Goal: Task Accomplishment & Management: Manage account settings

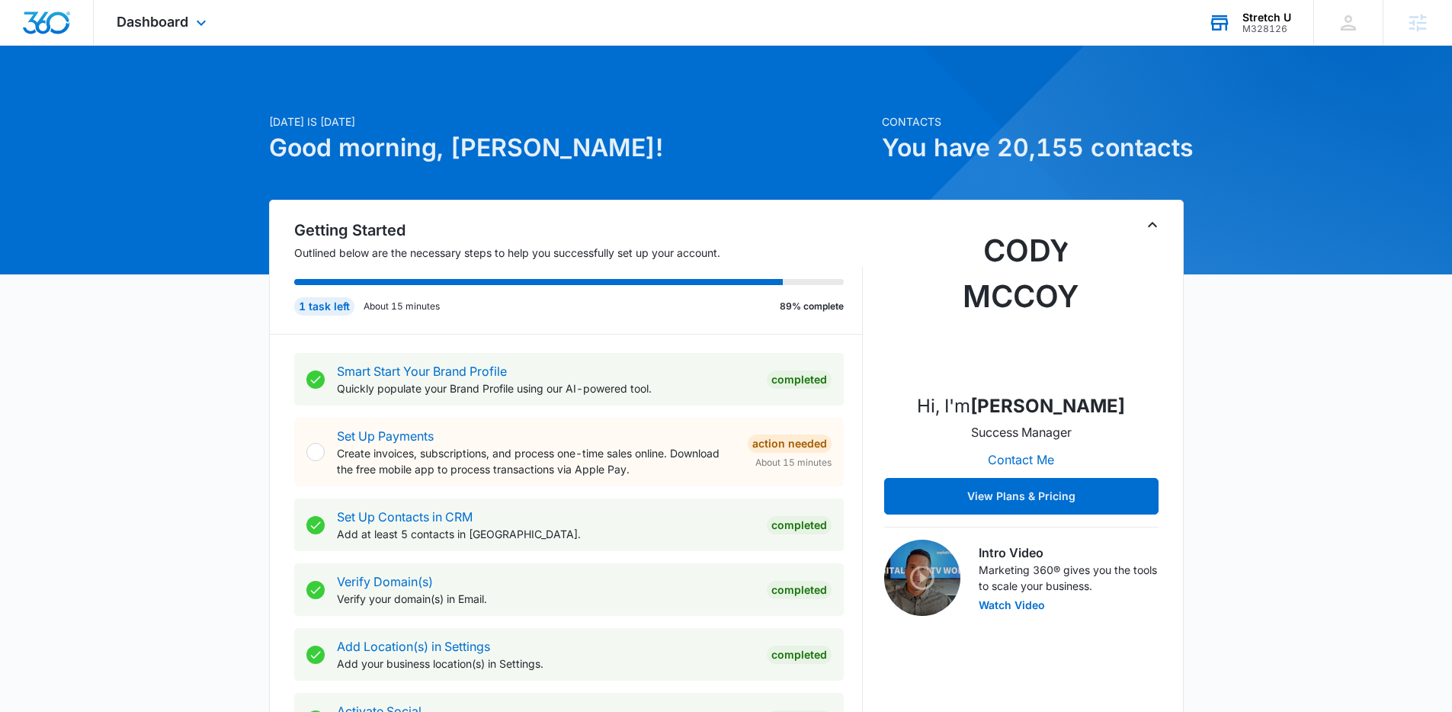
click at [1274, 9] on div "Stretch U M328126 Your Accounts View All" at bounding box center [1249, 22] width 128 height 45
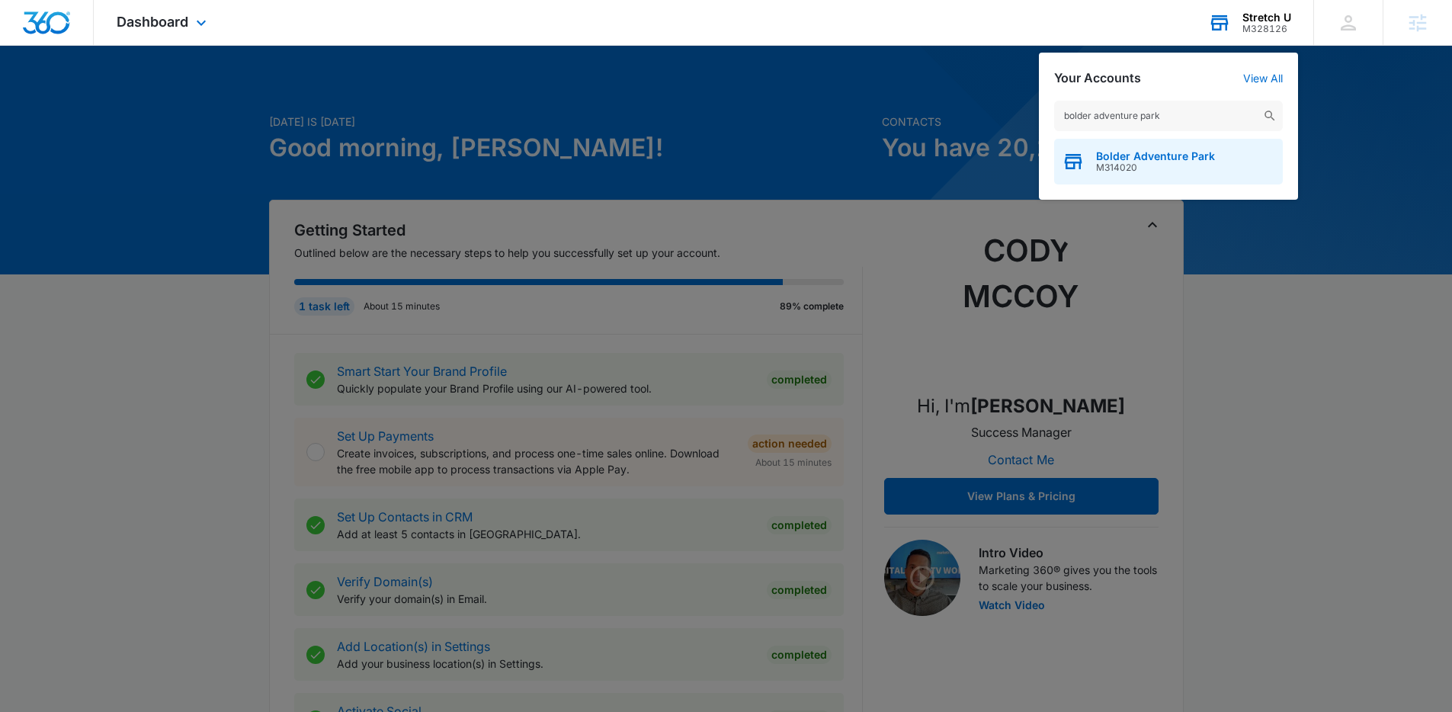
type input "bolder adventure park"
click at [1150, 158] on span "Bolder Adventure Park" at bounding box center [1155, 156] width 119 height 12
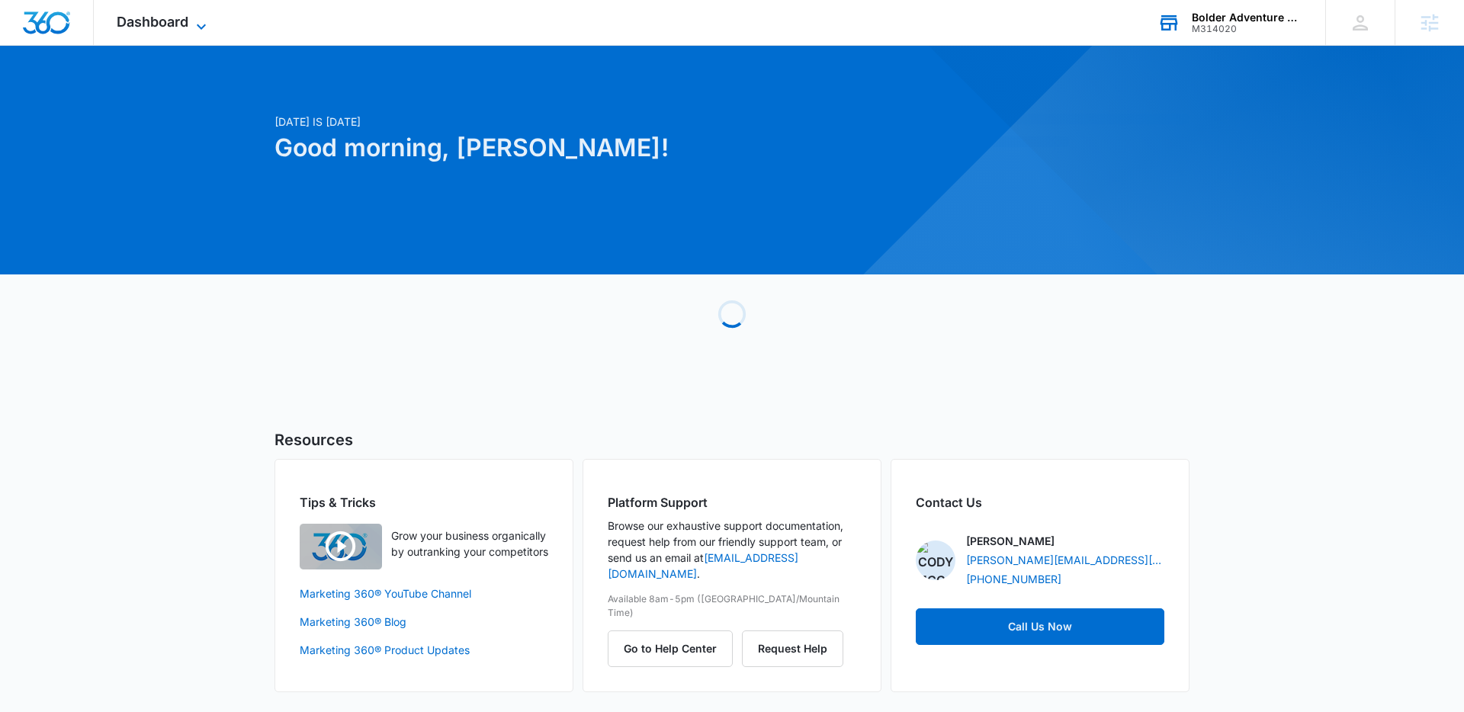
click at [200, 24] on icon at bounding box center [201, 27] width 18 height 18
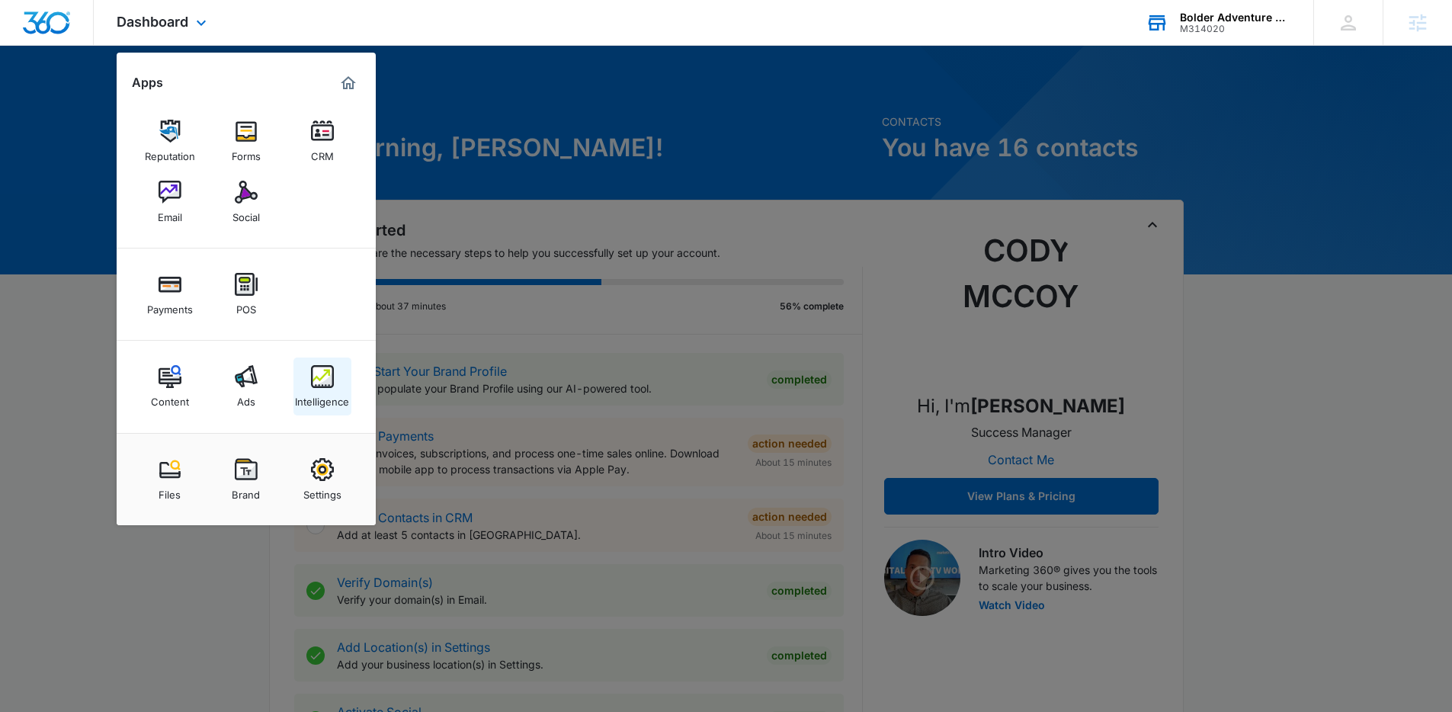
click at [322, 385] on img at bounding box center [322, 376] width 23 height 23
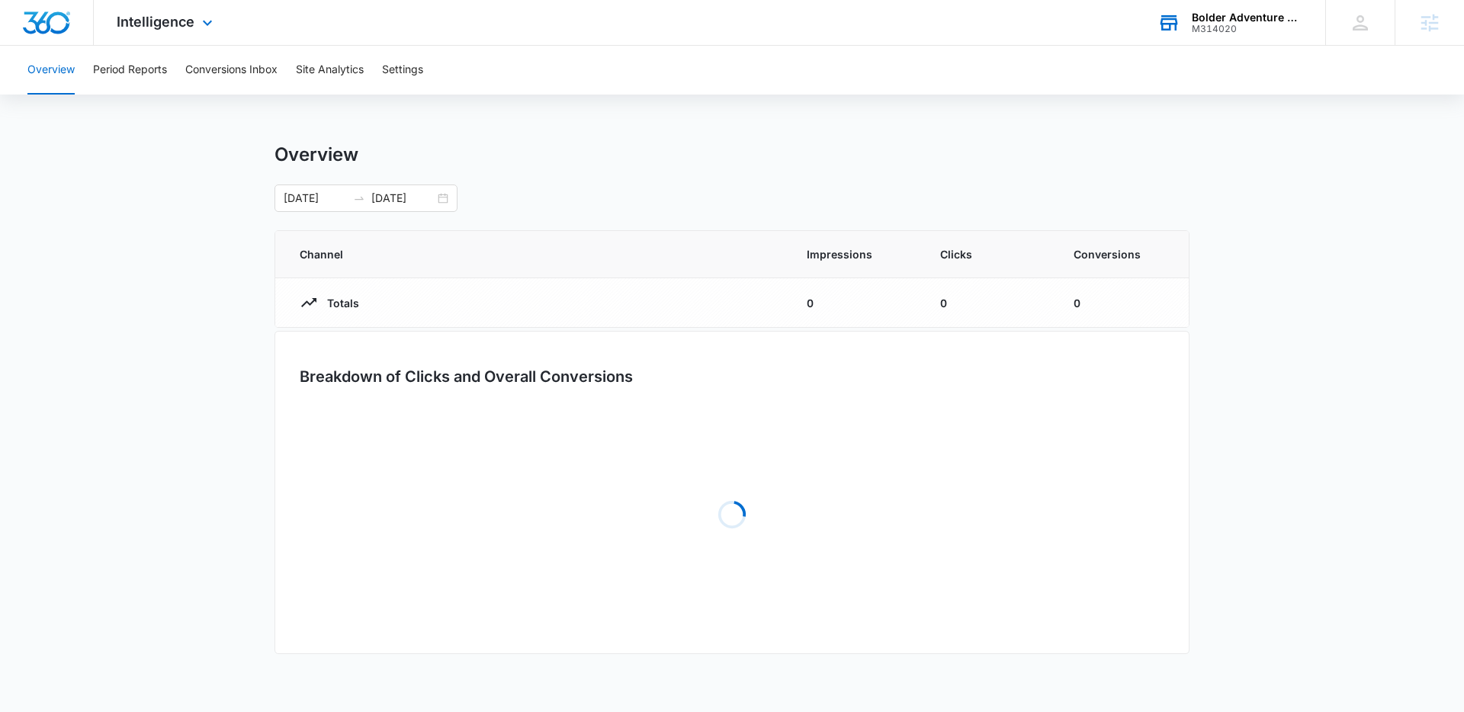
click at [158, 38] on div "Intelligence Apps Reputation Forms CRM Email Social Payments POS Content Ads In…" at bounding box center [167, 22] width 146 height 45
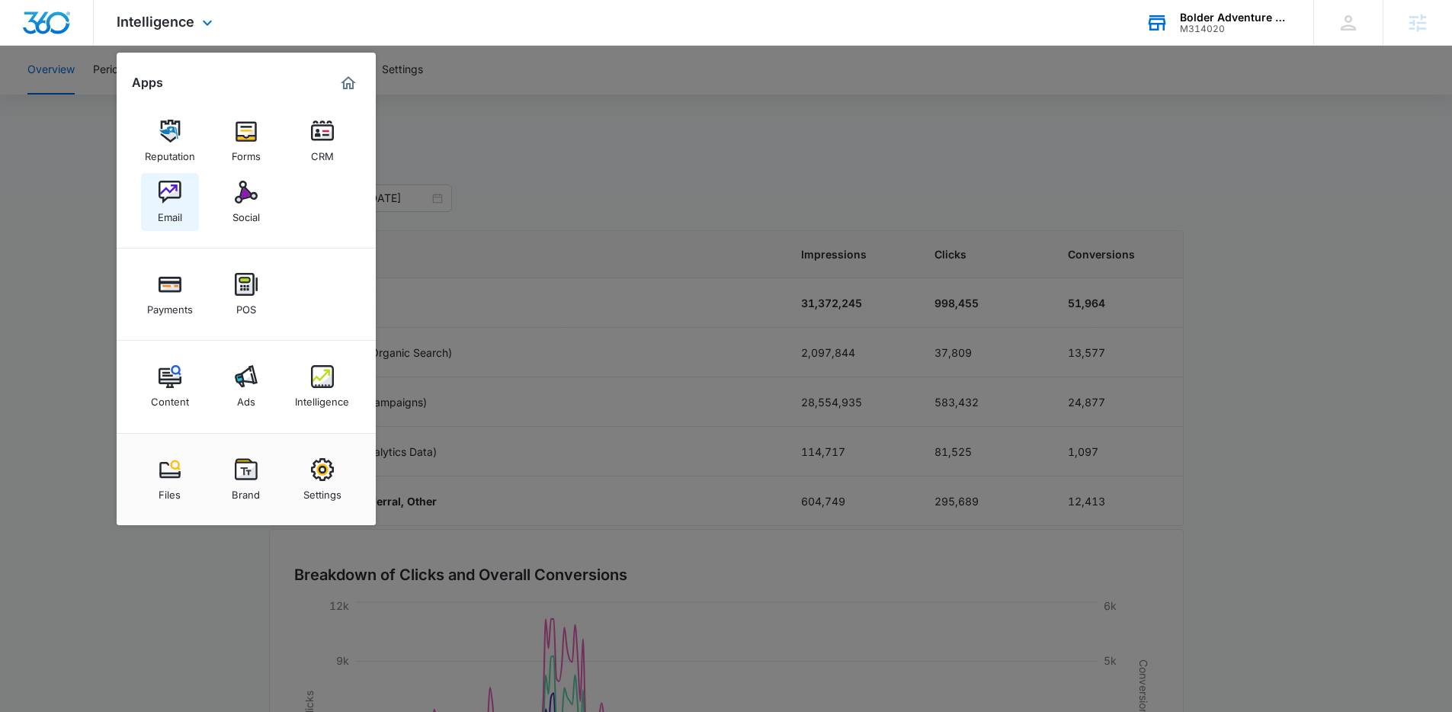
click at [191, 191] on link "Email" at bounding box center [170, 202] width 58 height 58
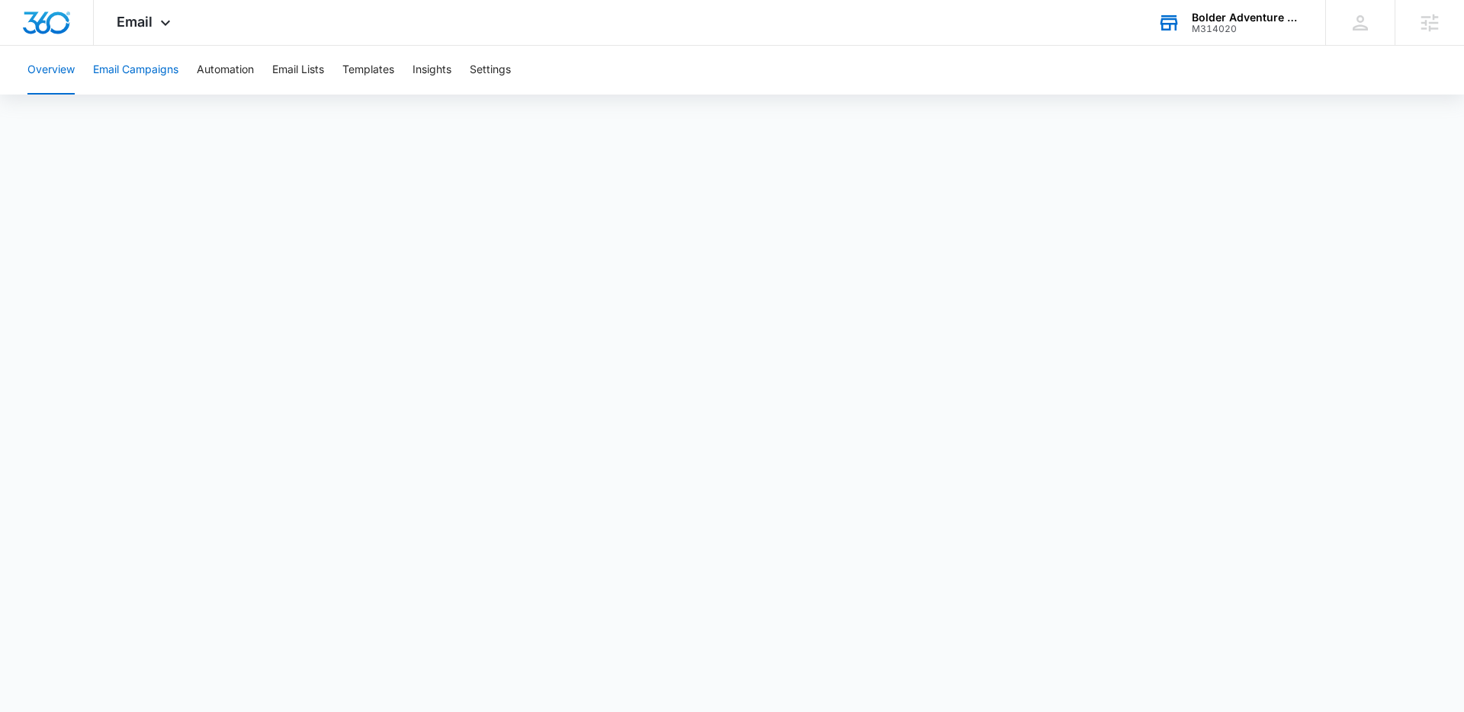
click at [154, 75] on button "Email Campaigns" at bounding box center [135, 70] width 85 height 49
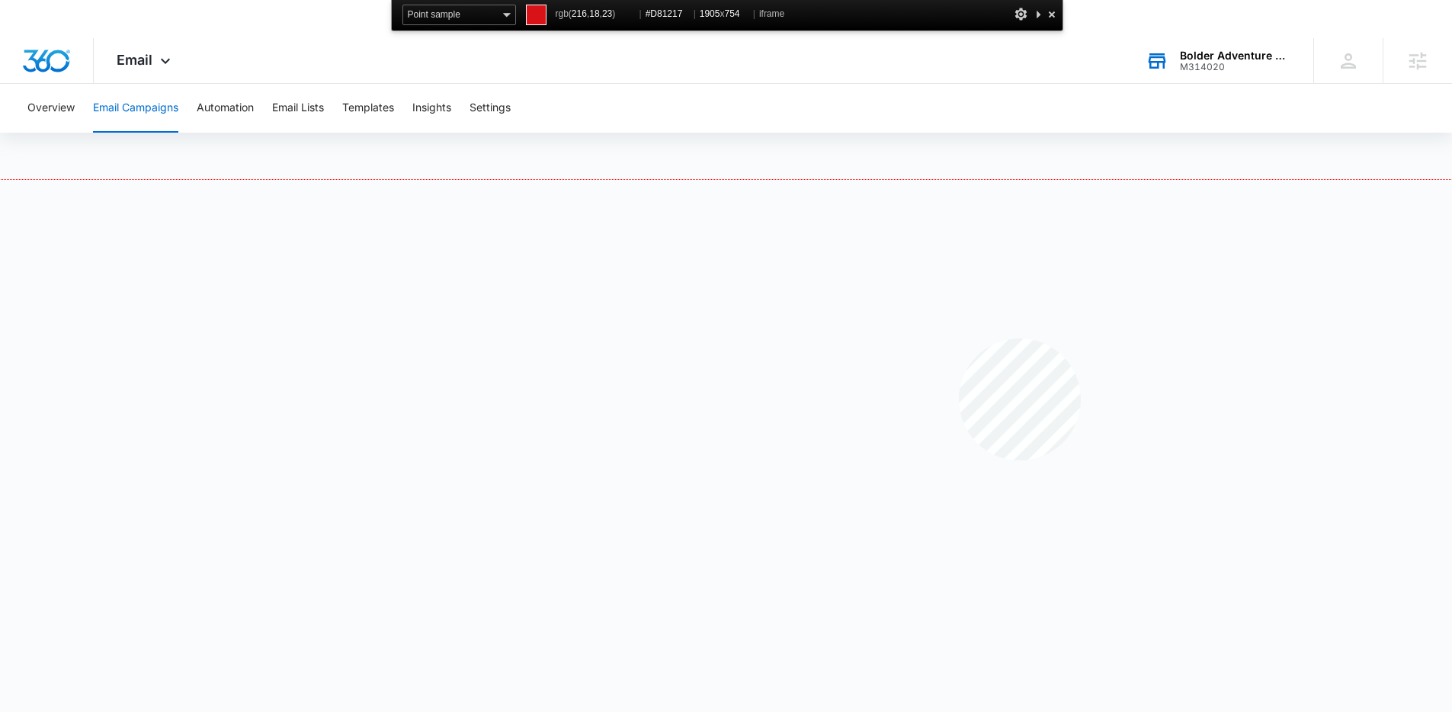
click at [959, 338] on div at bounding box center [726, 467] width 1452 height 575
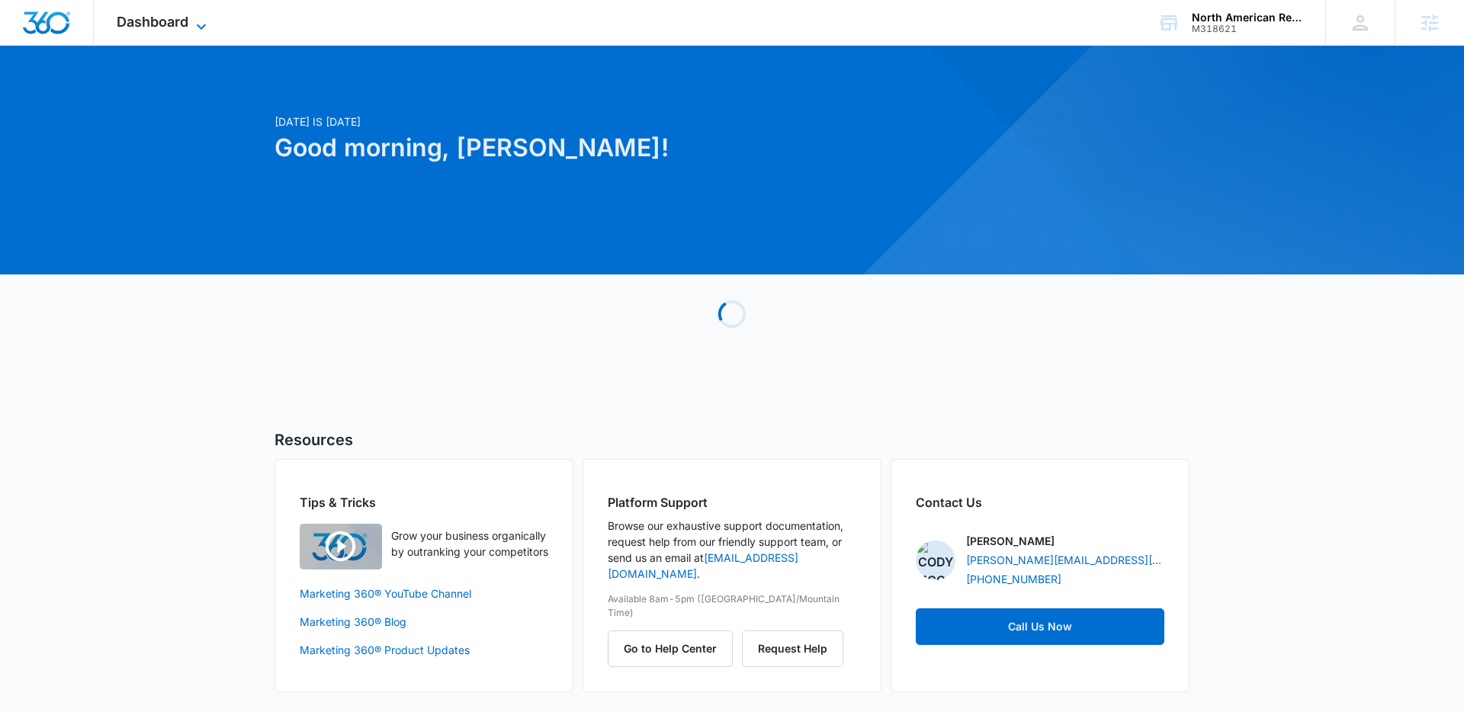
click at [172, 25] on span "Dashboard" at bounding box center [153, 22] width 72 height 16
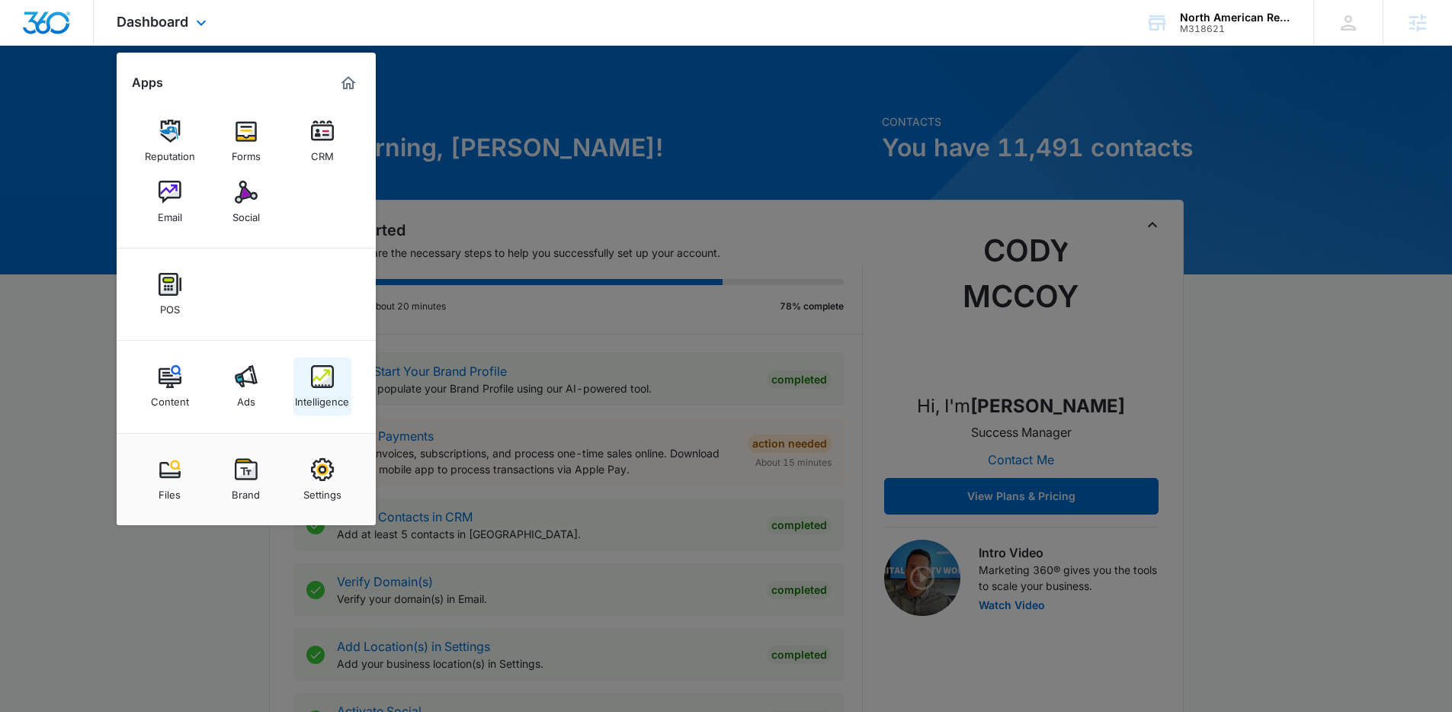
click at [317, 382] on img at bounding box center [322, 376] width 23 height 23
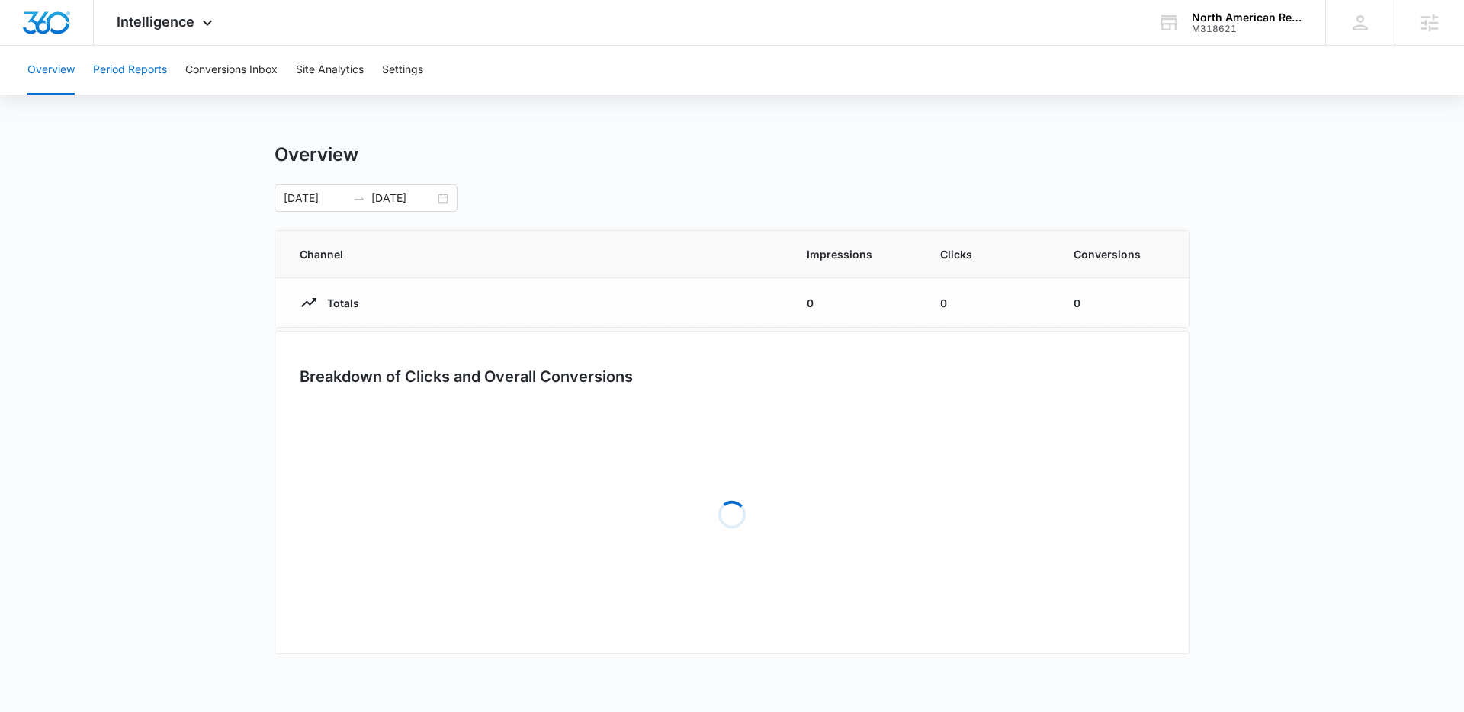
click at [148, 70] on button "Period Reports" at bounding box center [130, 70] width 74 height 49
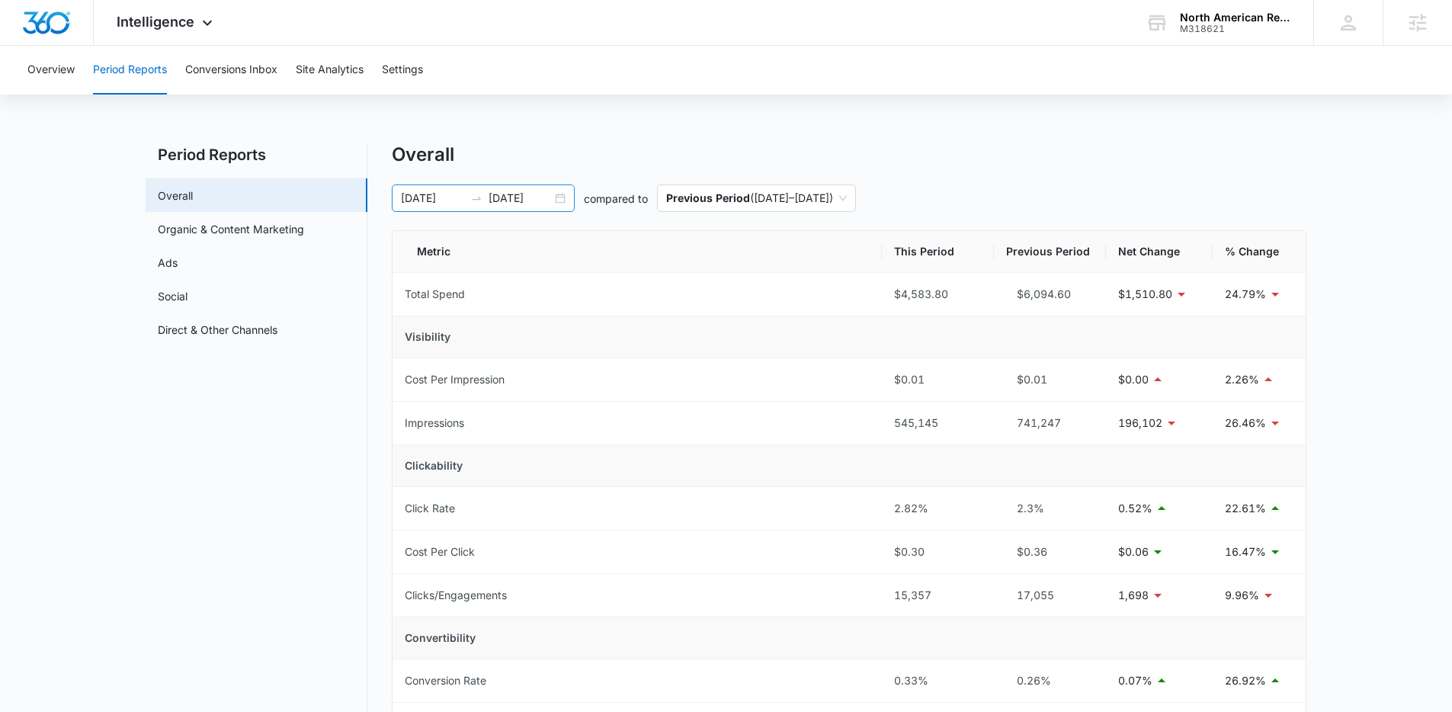
click at [566, 204] on div "[DATE] [DATE]" at bounding box center [483, 197] width 183 height 27
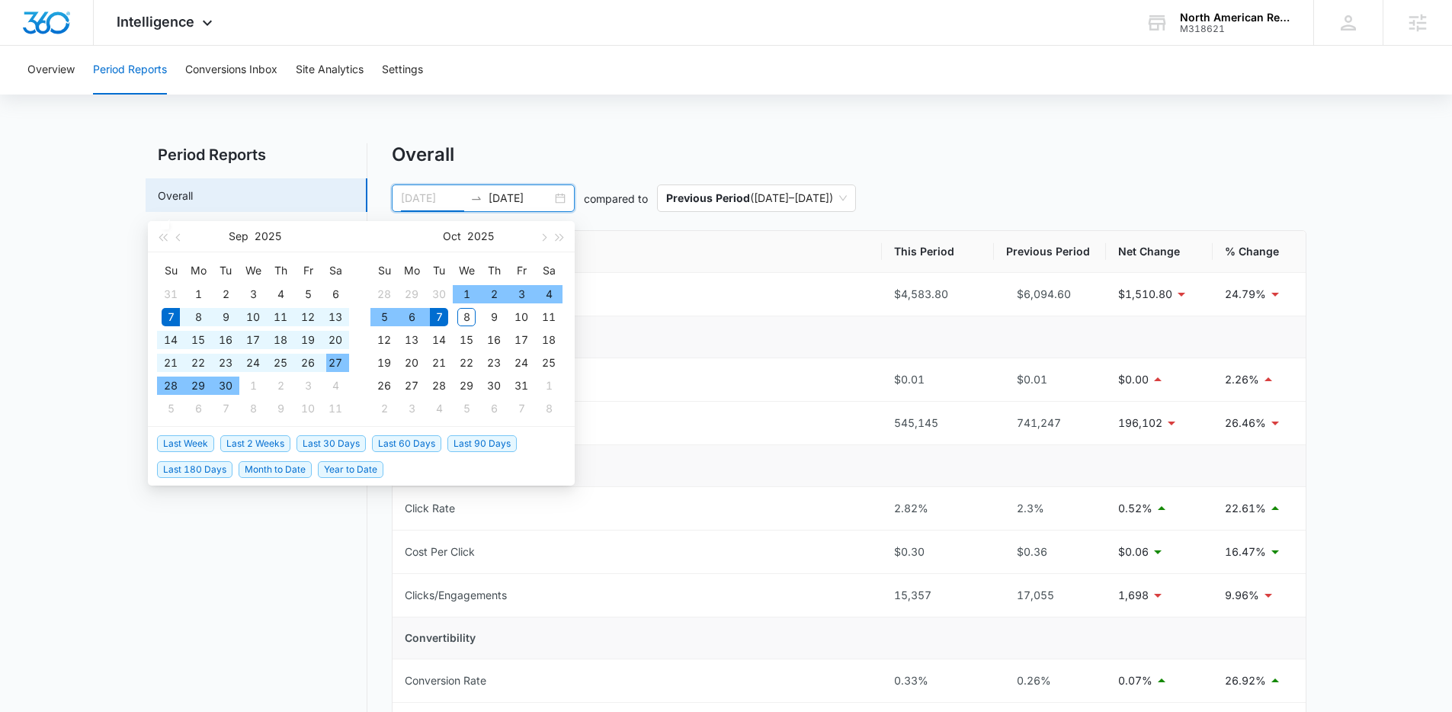
type input "[DATE]"
click at [308, 443] on span "Last 30 Days" at bounding box center [331, 443] width 69 height 17
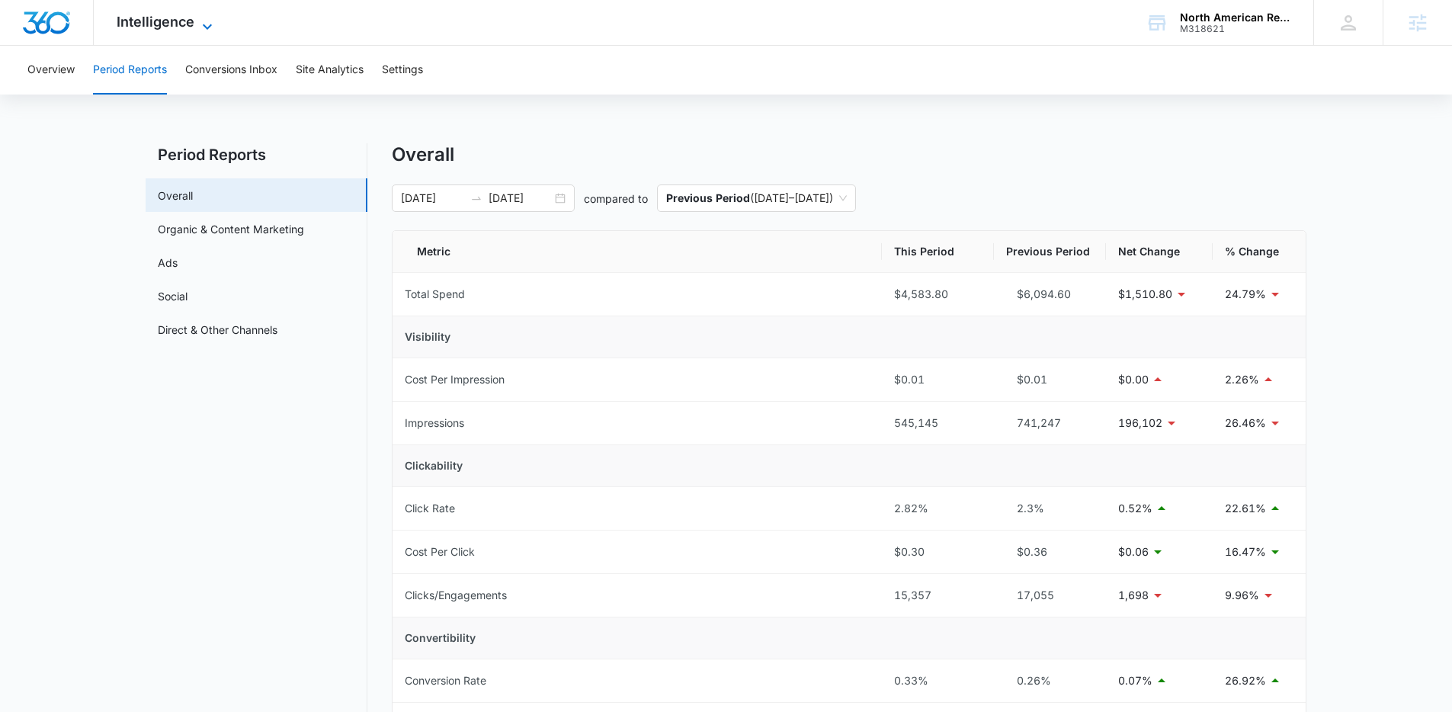
click at [147, 23] on span "Intelligence" at bounding box center [156, 22] width 78 height 16
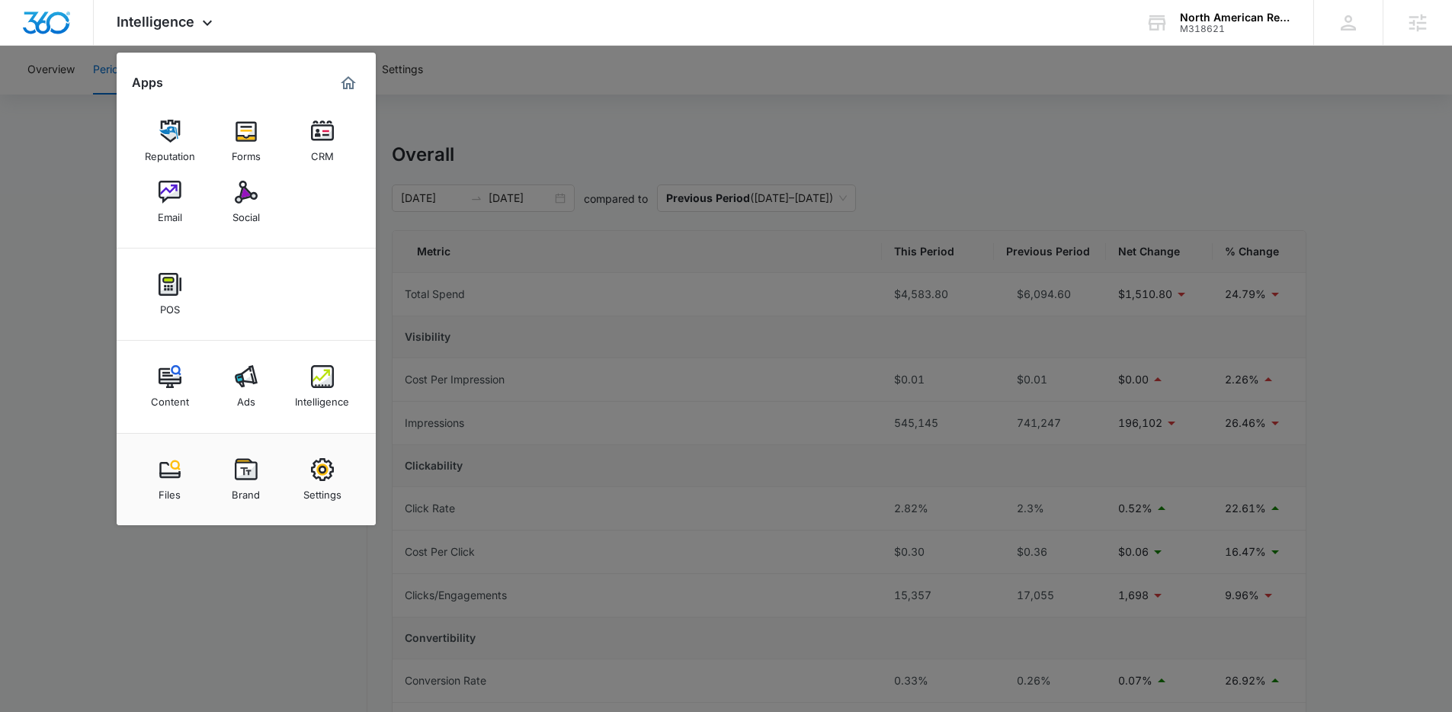
drag, startPoint x: 48, startPoint y: 229, endPoint x: 61, endPoint y: 207, distance: 25.6
click at [48, 229] on div at bounding box center [726, 356] width 1452 height 712
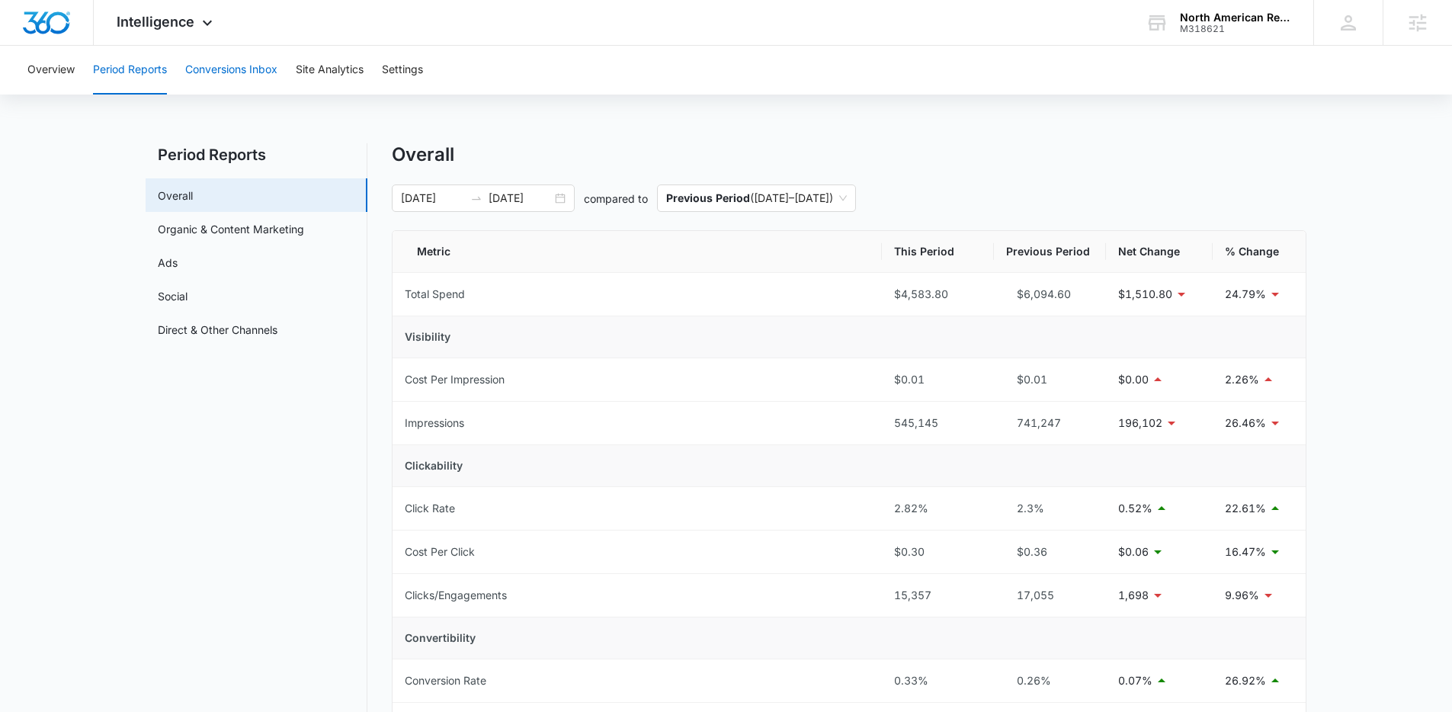
click at [206, 79] on button "Conversions Inbox" at bounding box center [231, 70] width 92 height 49
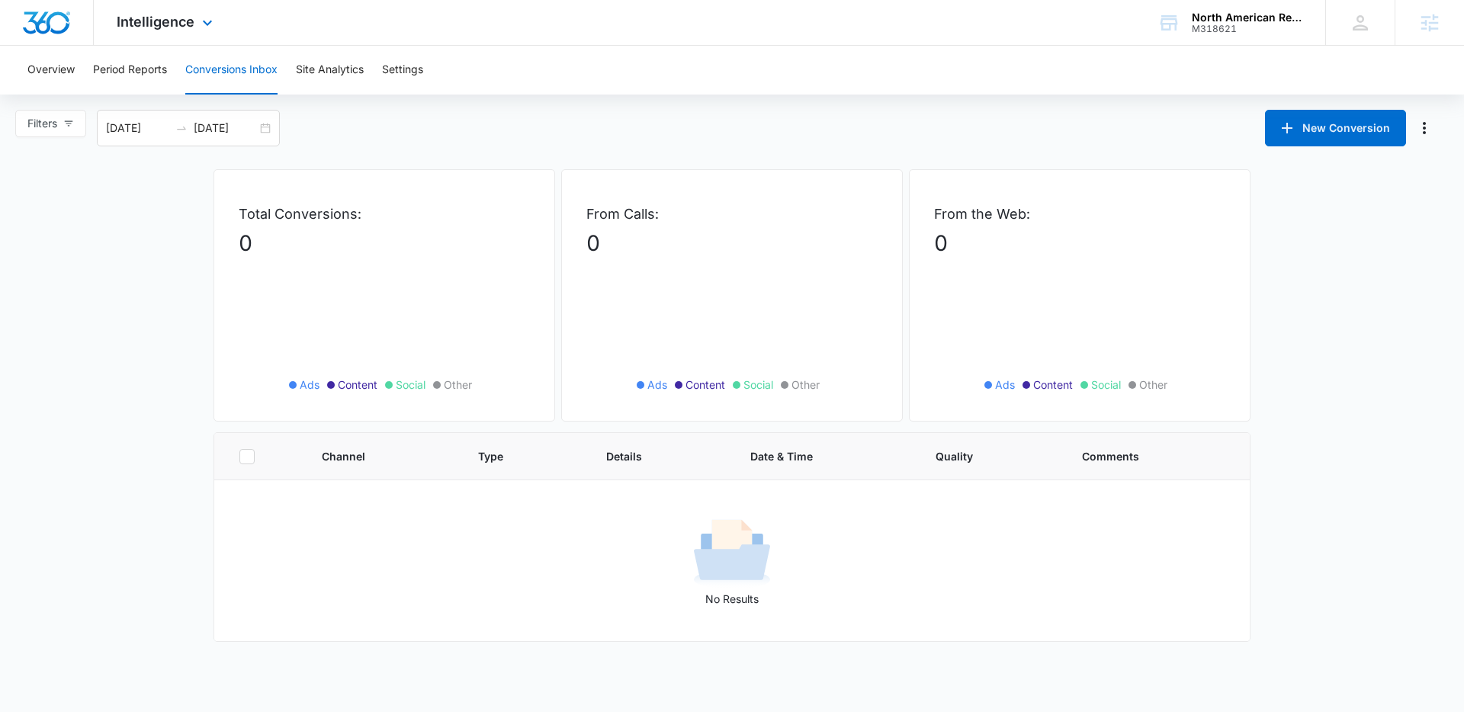
click at [149, 30] on div "Intelligence Apps Reputation Forms CRM Email Social POS Content Ads Intelligenc…" at bounding box center [167, 22] width 146 height 45
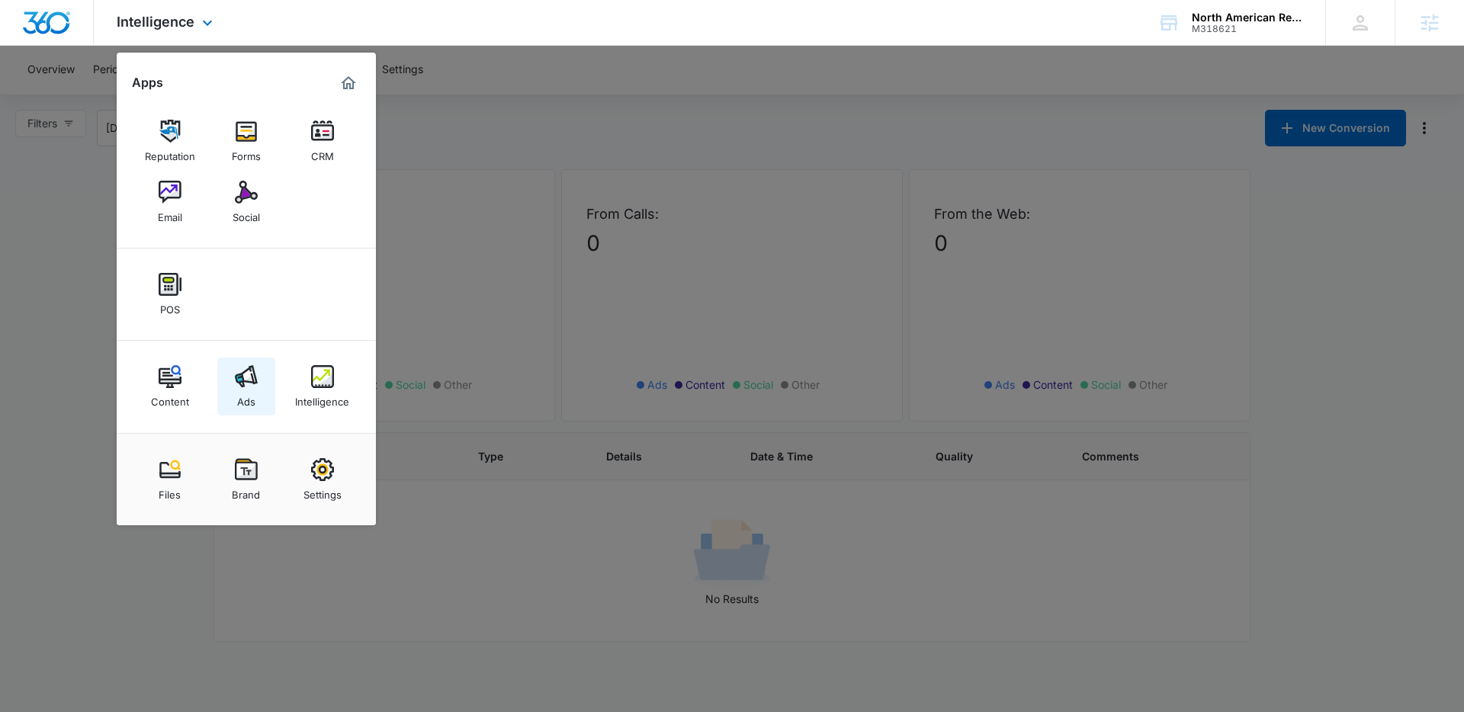
click at [260, 382] on link "Ads" at bounding box center [246, 387] width 58 height 58
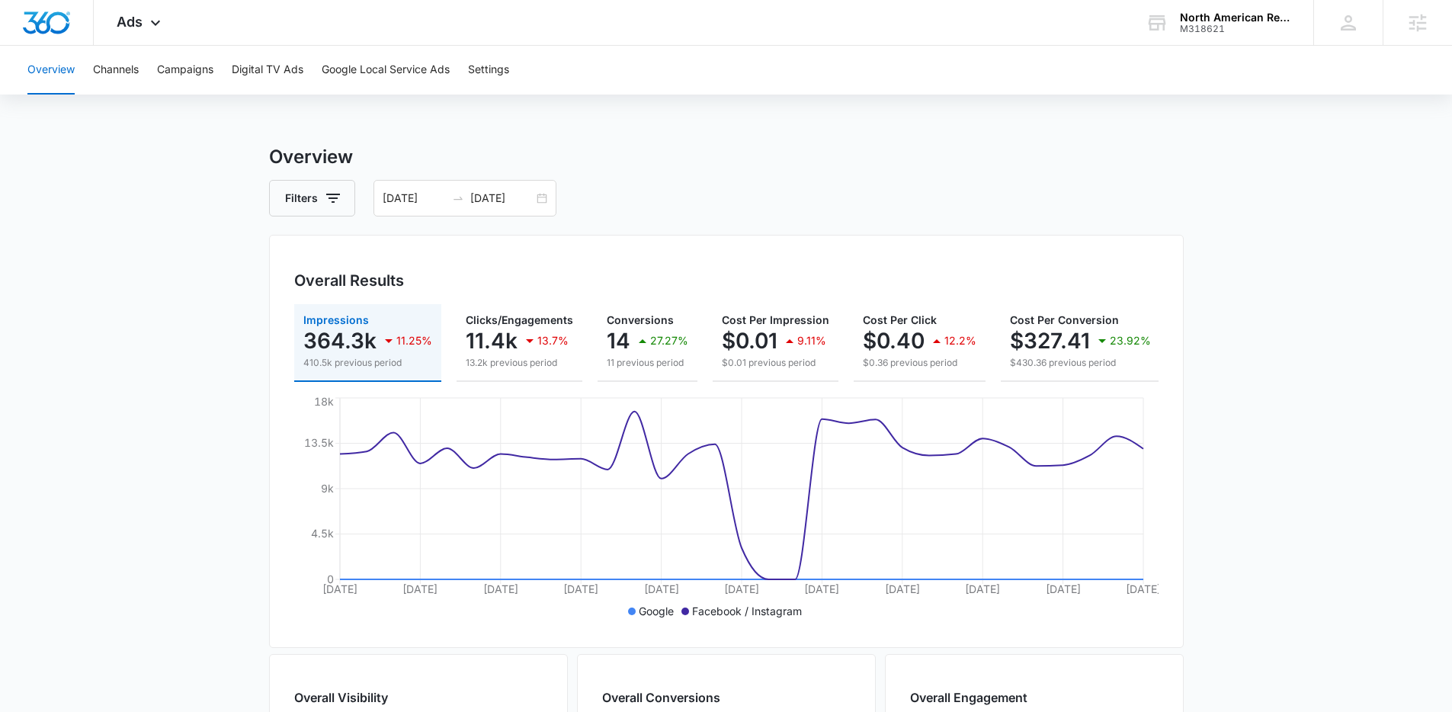
scroll to position [173, 0]
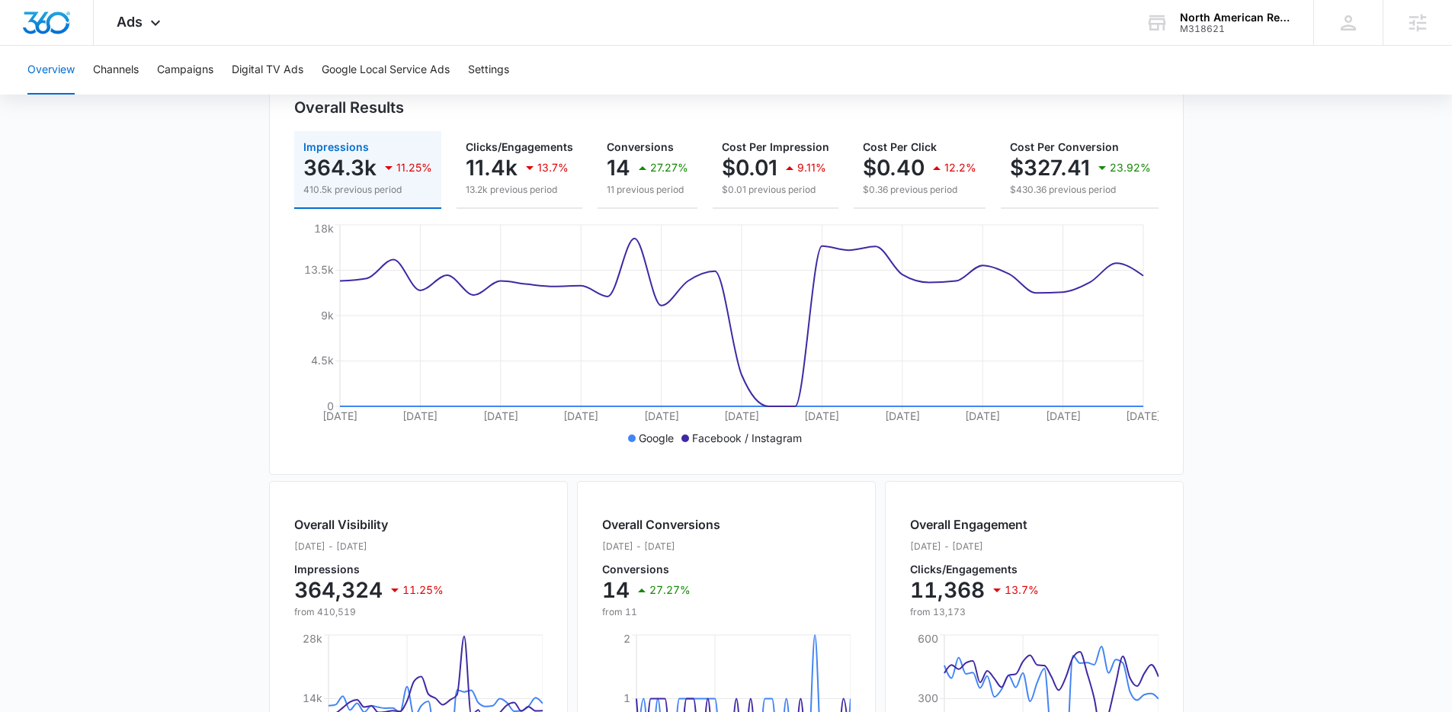
click at [732, 446] on p "Facebook / Instagram" at bounding box center [747, 438] width 110 height 16
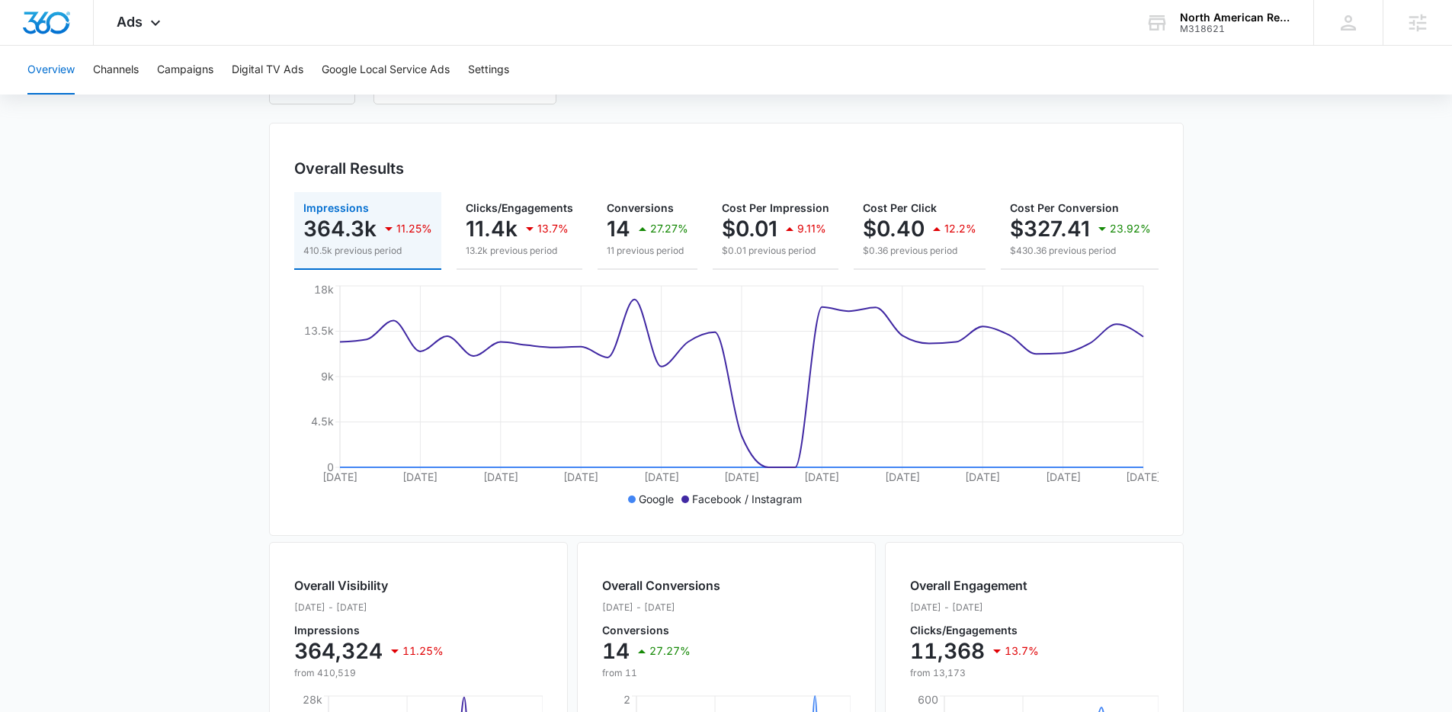
scroll to position [0, 0]
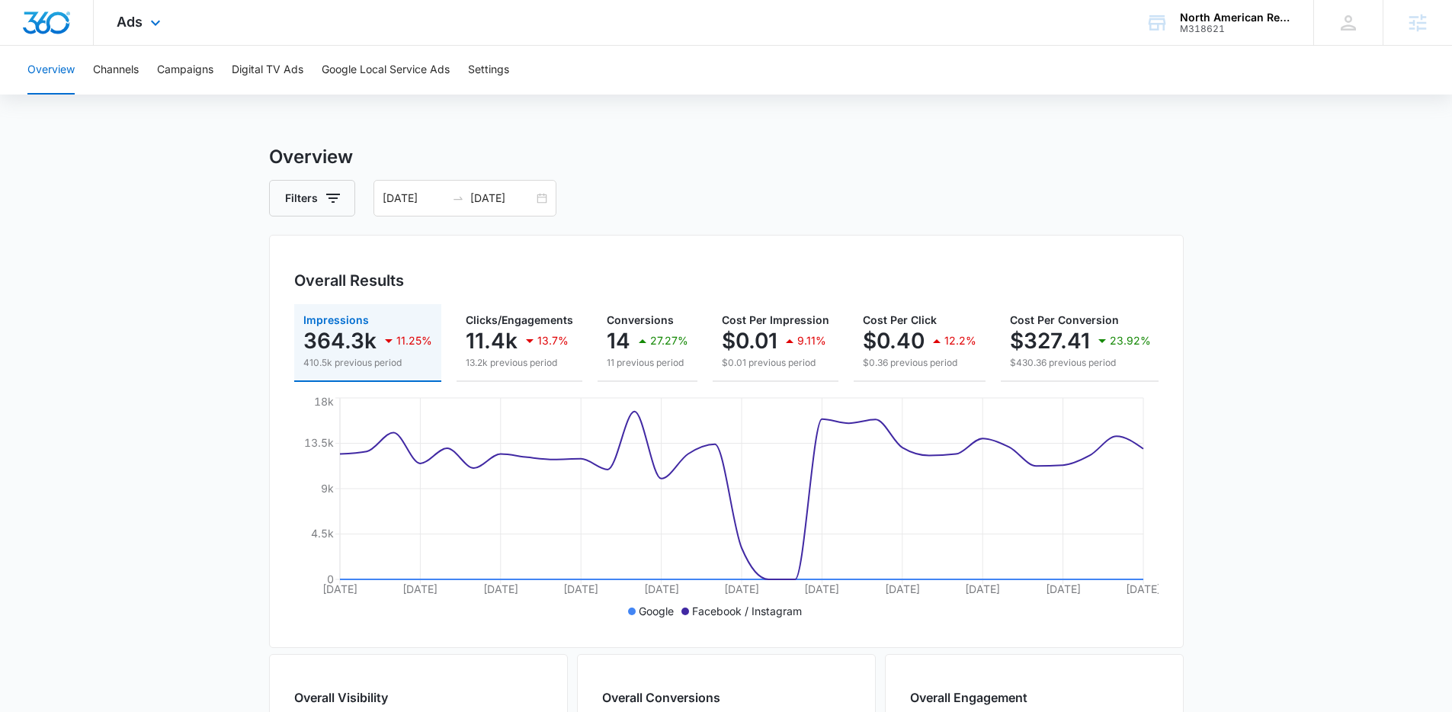
click at [143, 27] on div "Ads Apps Reputation Forms CRM Email Social POS Content Ads Intelligence Files B…" at bounding box center [141, 22] width 94 height 45
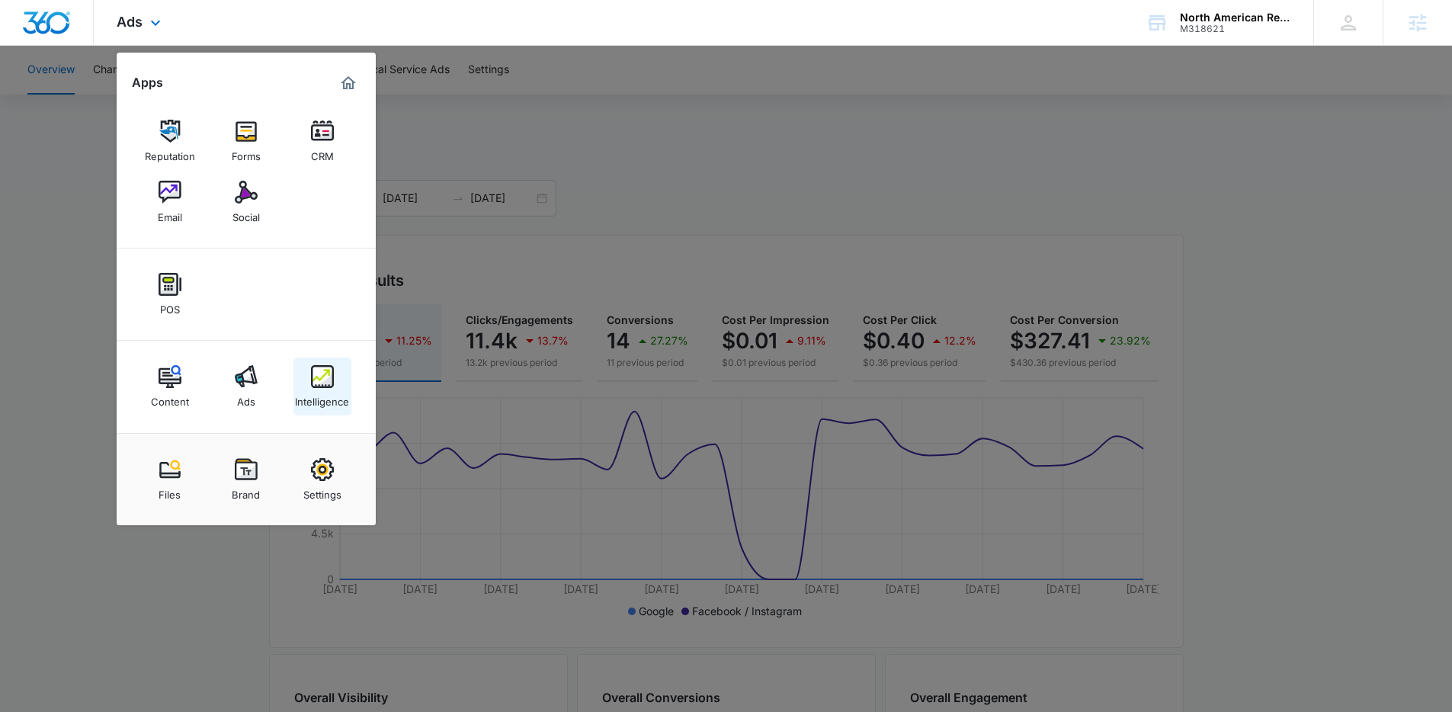
click at [331, 394] on div "Intelligence" at bounding box center [322, 398] width 54 height 20
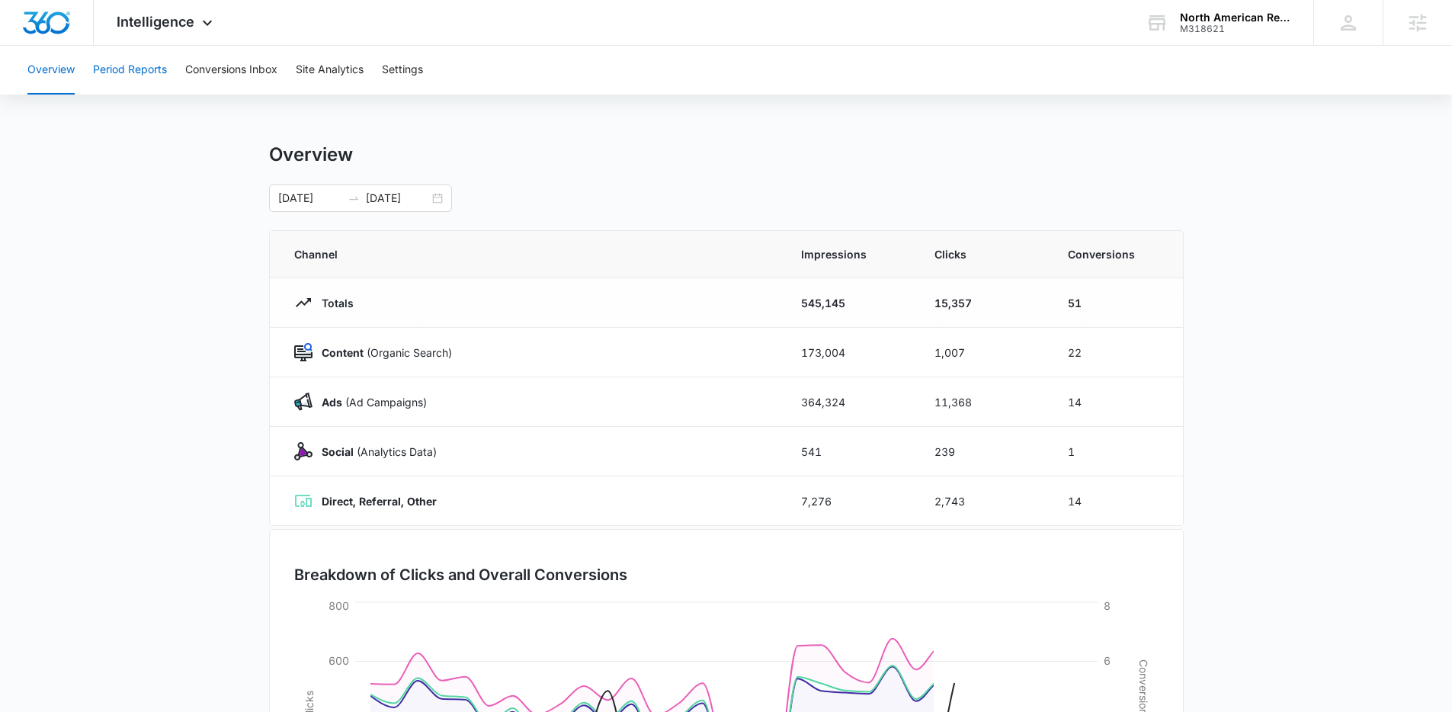
click at [167, 63] on button "Period Reports" at bounding box center [130, 70] width 74 height 49
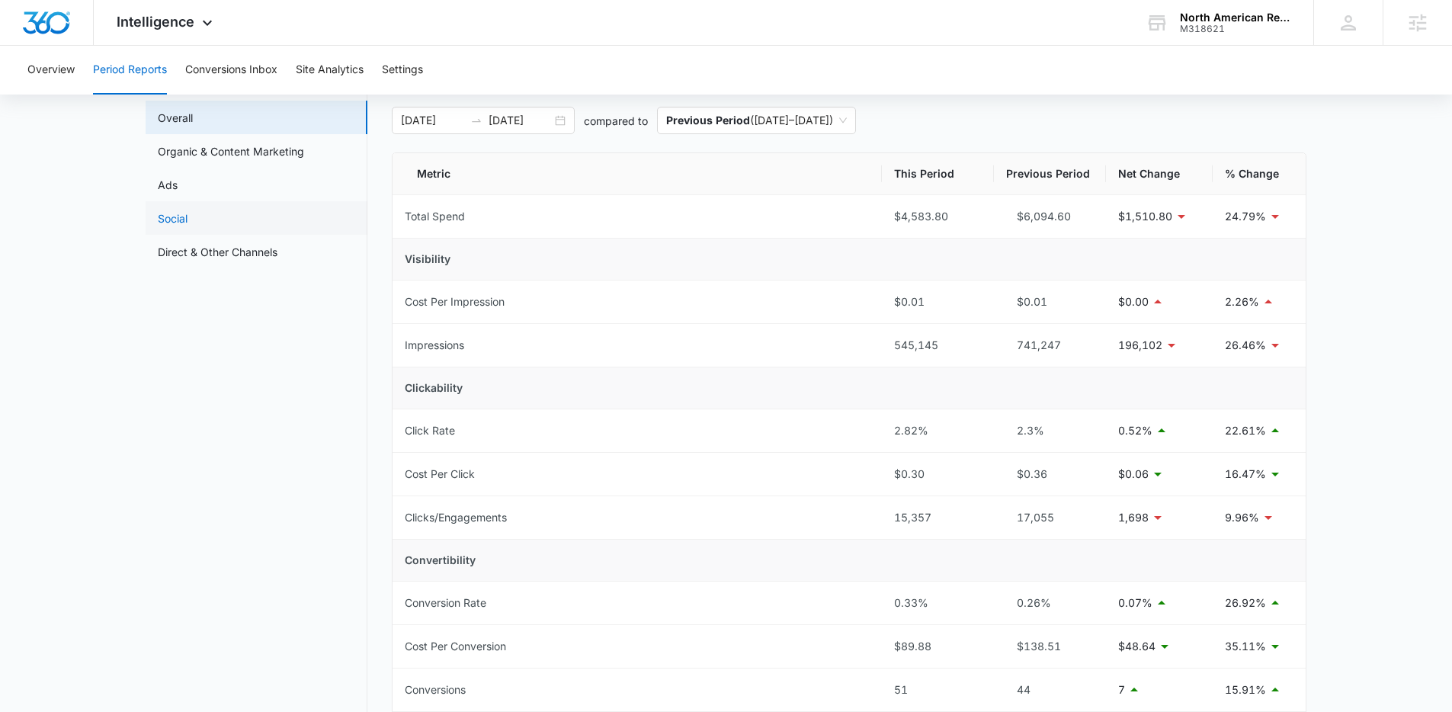
scroll to position [67, 0]
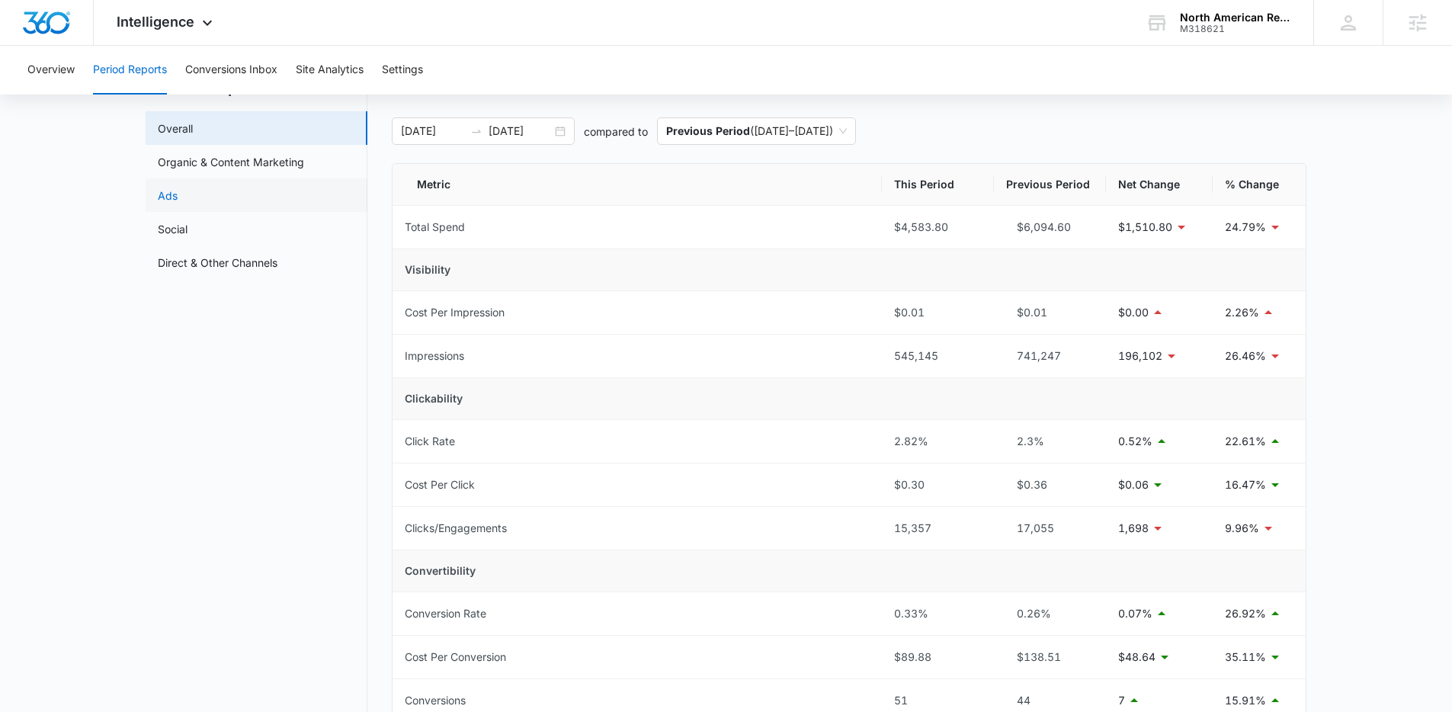
click at [178, 197] on link "Ads" at bounding box center [168, 196] width 20 height 16
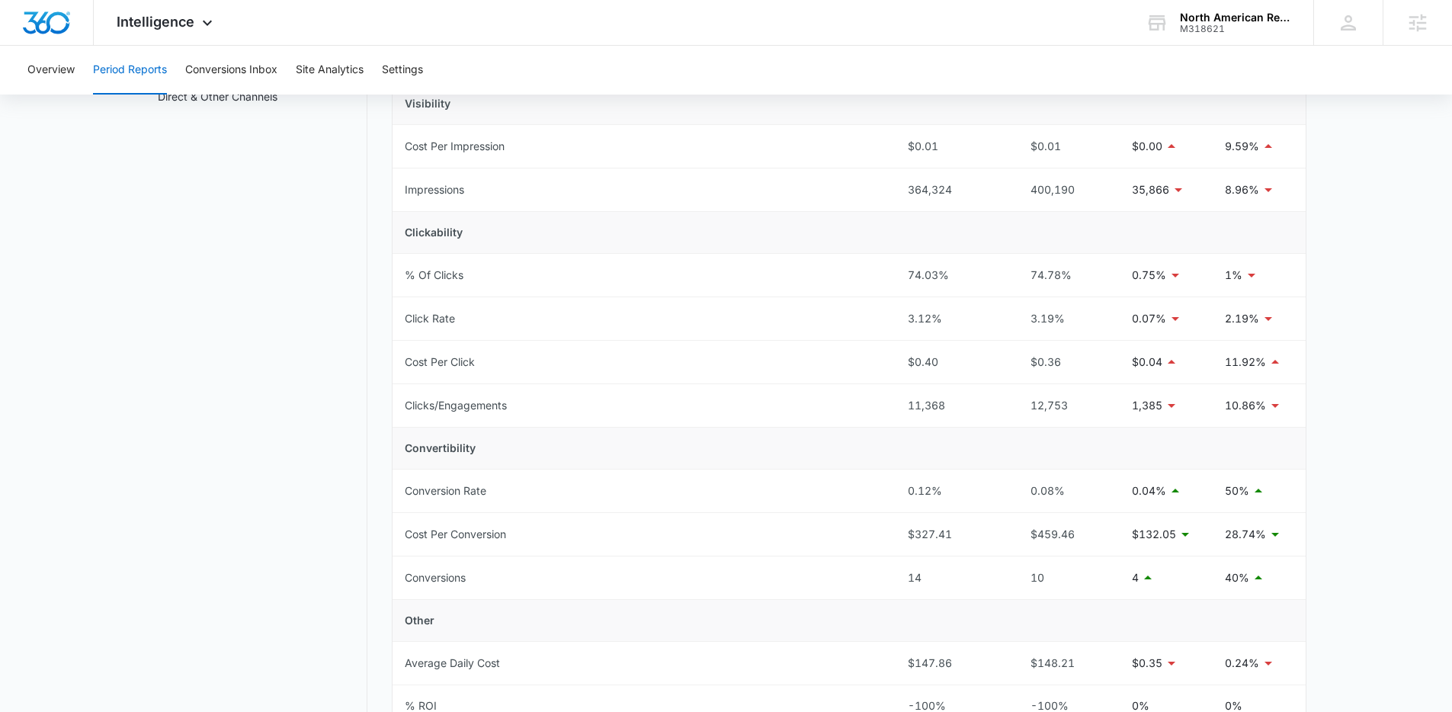
scroll to position [46, 0]
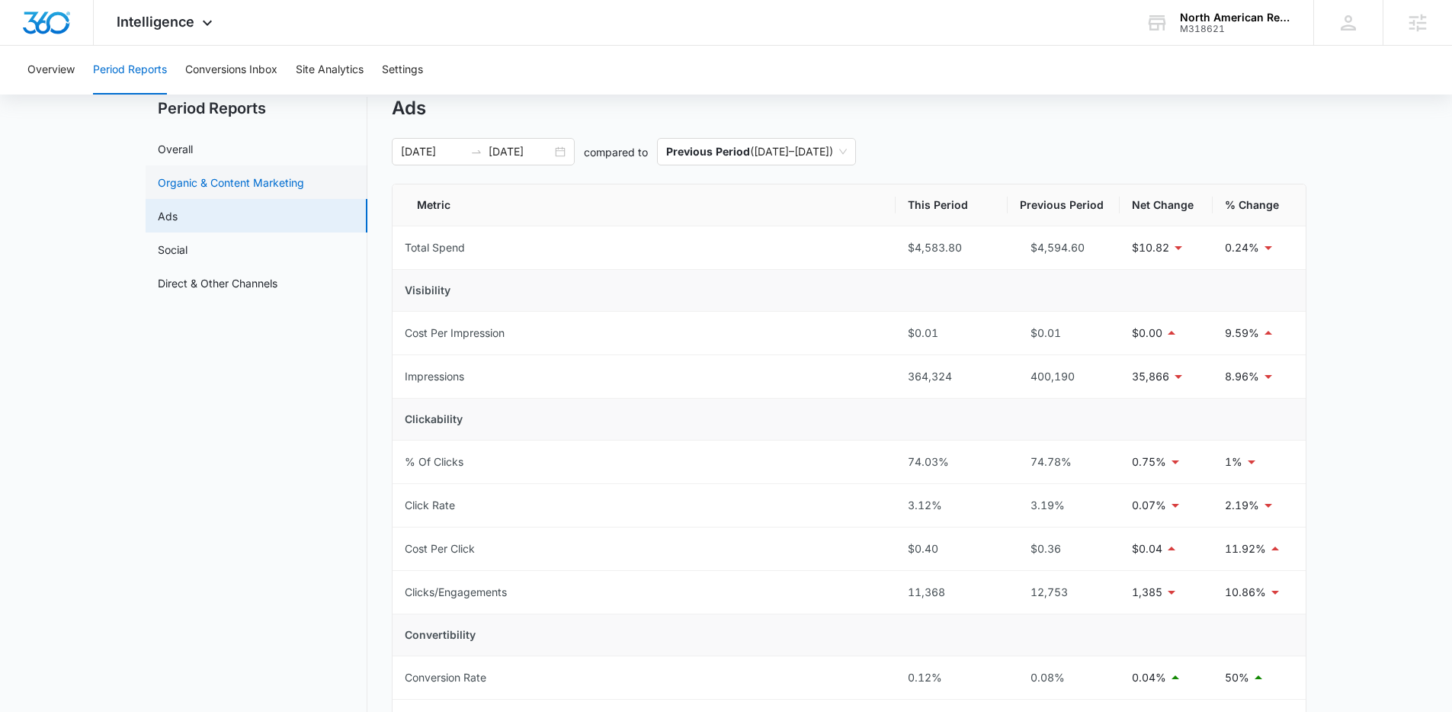
click at [220, 184] on link "Organic & Content Marketing" at bounding box center [231, 183] width 146 height 16
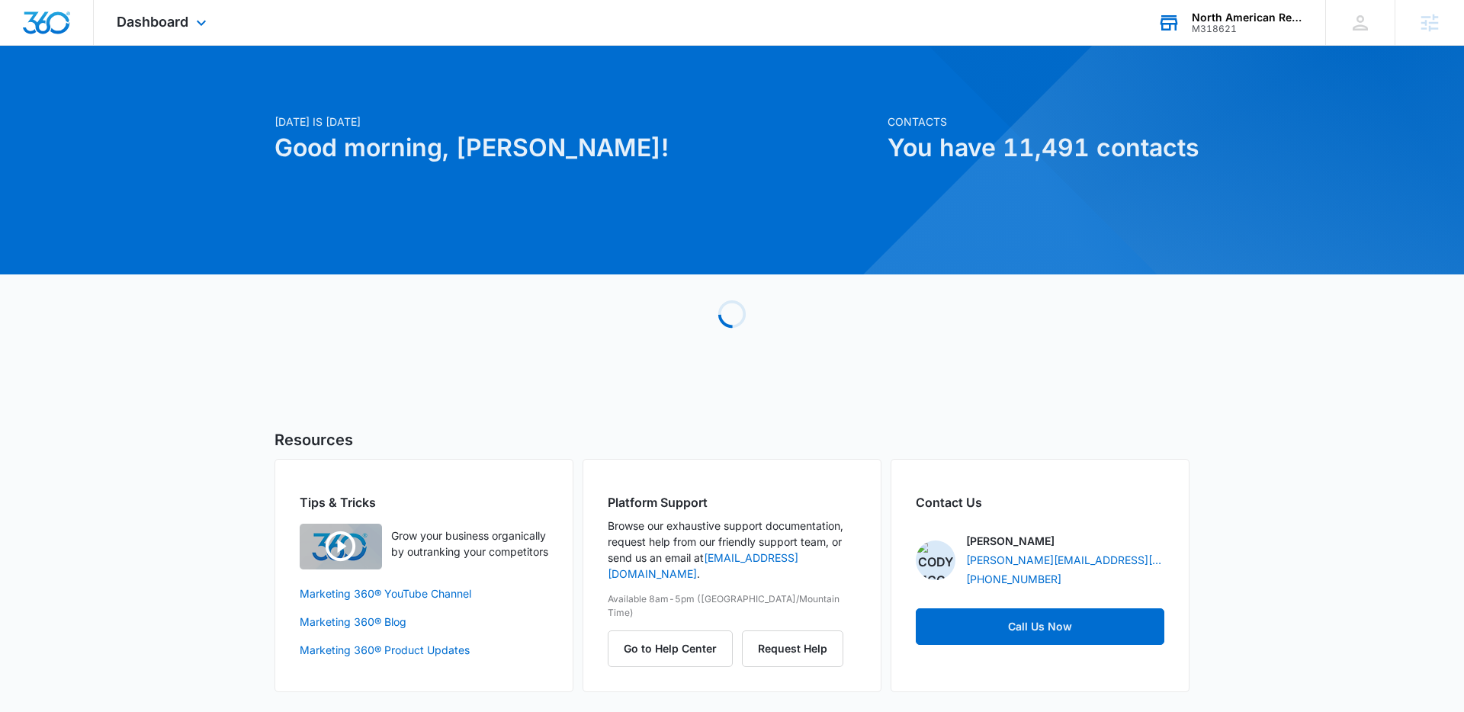
click at [1217, 12] on div "North American Restaurant Equipment" at bounding box center [1246, 17] width 111 height 12
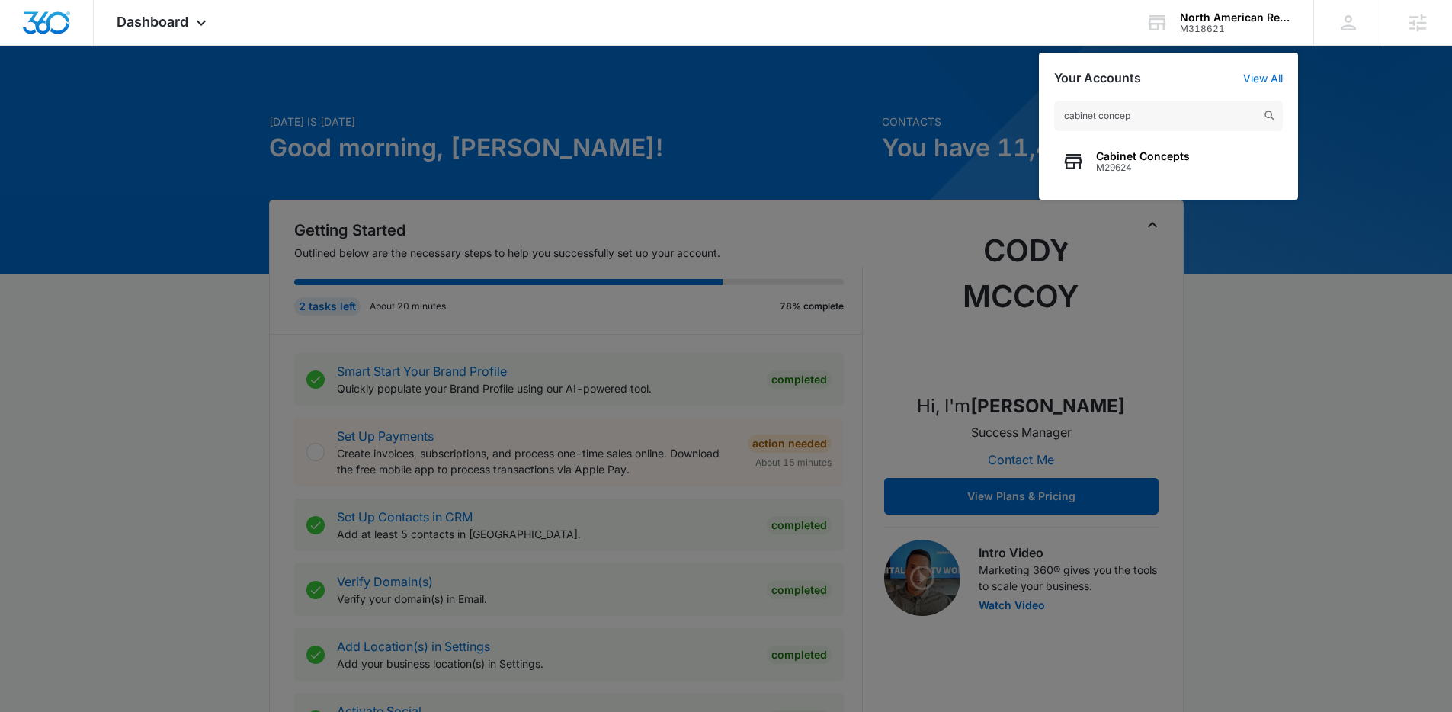
type input "cabinet concep"
click at [1137, 155] on span "Cabinet Concepts" at bounding box center [1143, 156] width 94 height 12
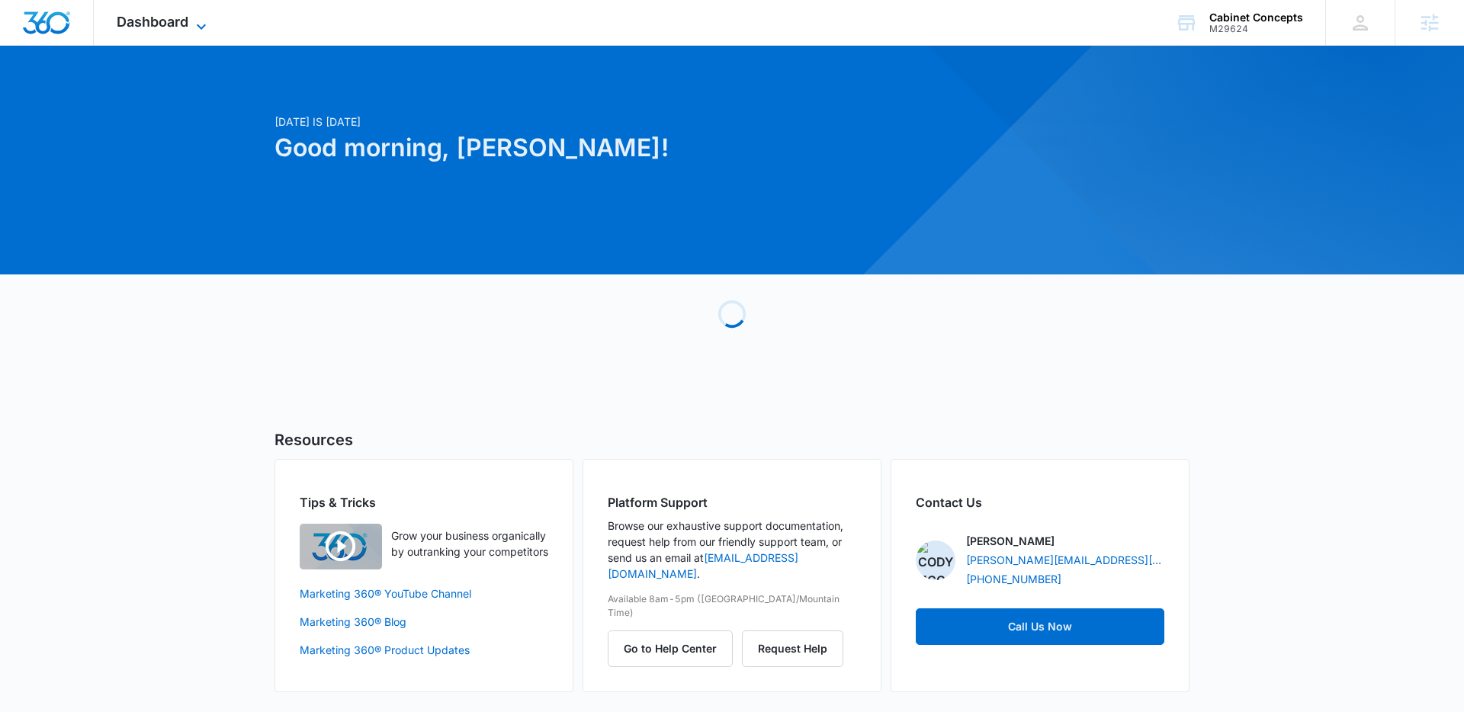
click at [165, 24] on span "Dashboard" at bounding box center [153, 22] width 72 height 16
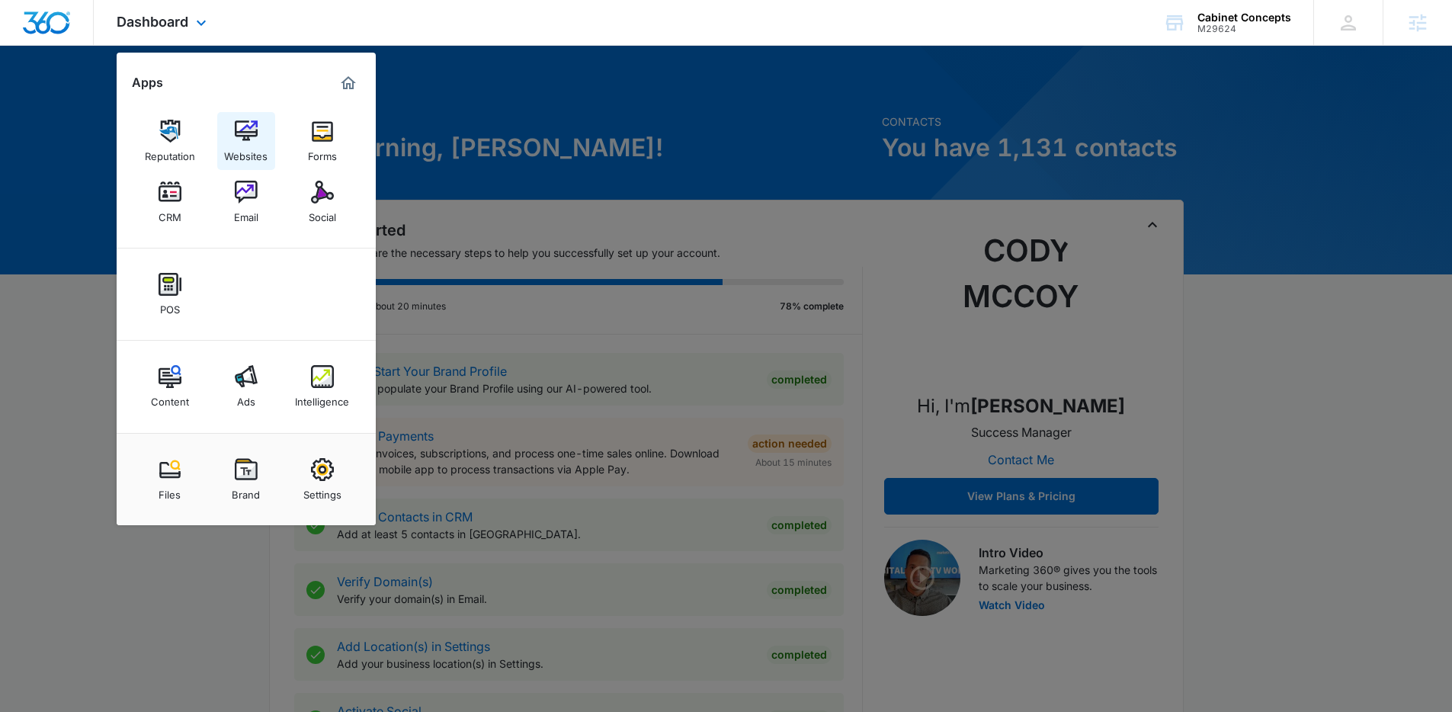
click at [252, 143] on div "Websites" at bounding box center [245, 153] width 43 height 20
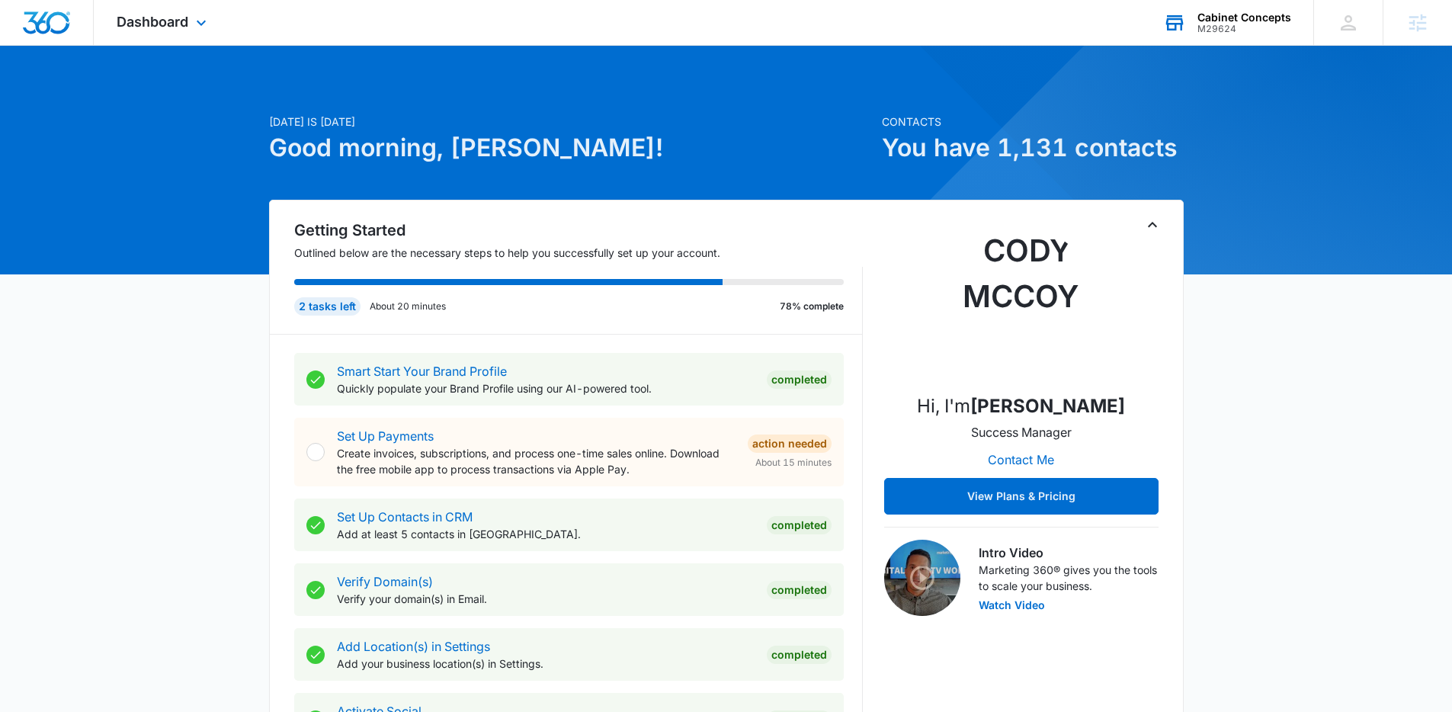
click at [1224, 24] on div "M29624" at bounding box center [1245, 29] width 94 height 11
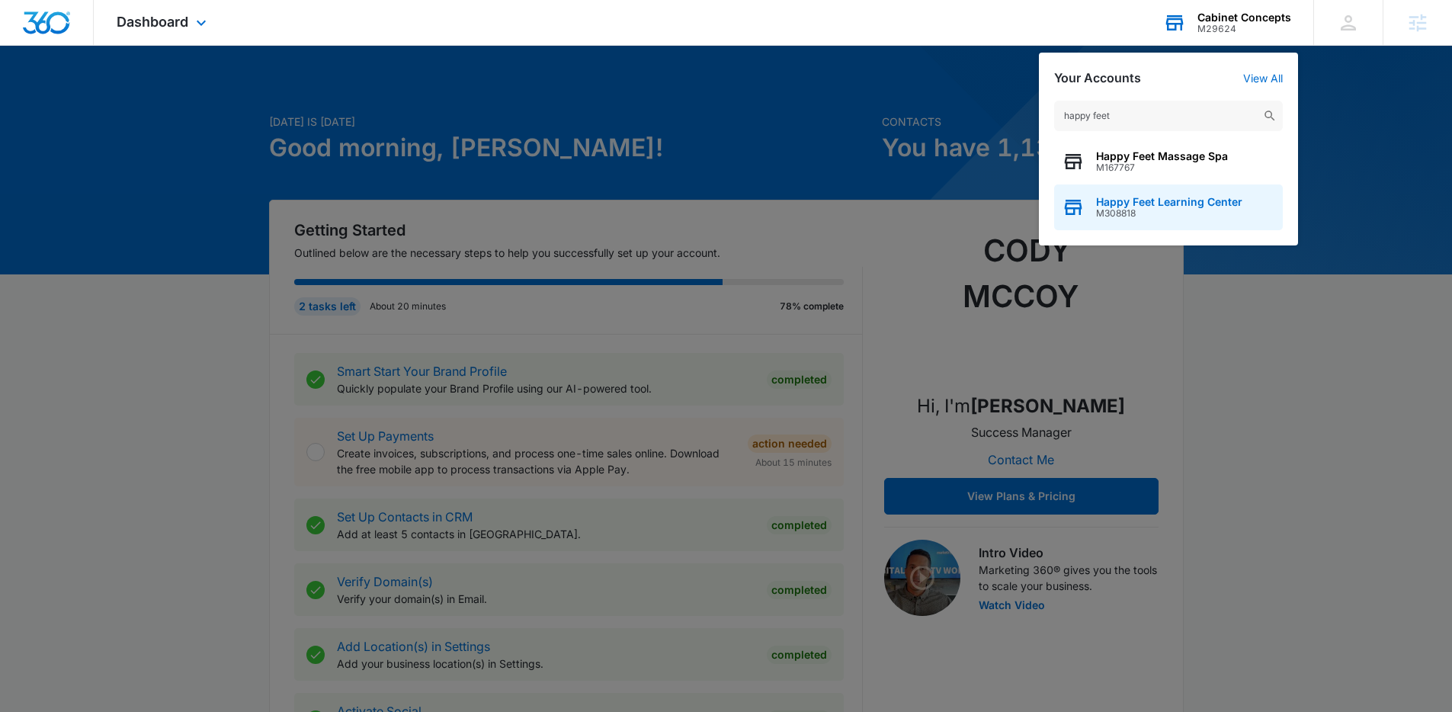
type input "happy feet"
click at [1128, 210] on span "M308818" at bounding box center [1169, 213] width 146 height 11
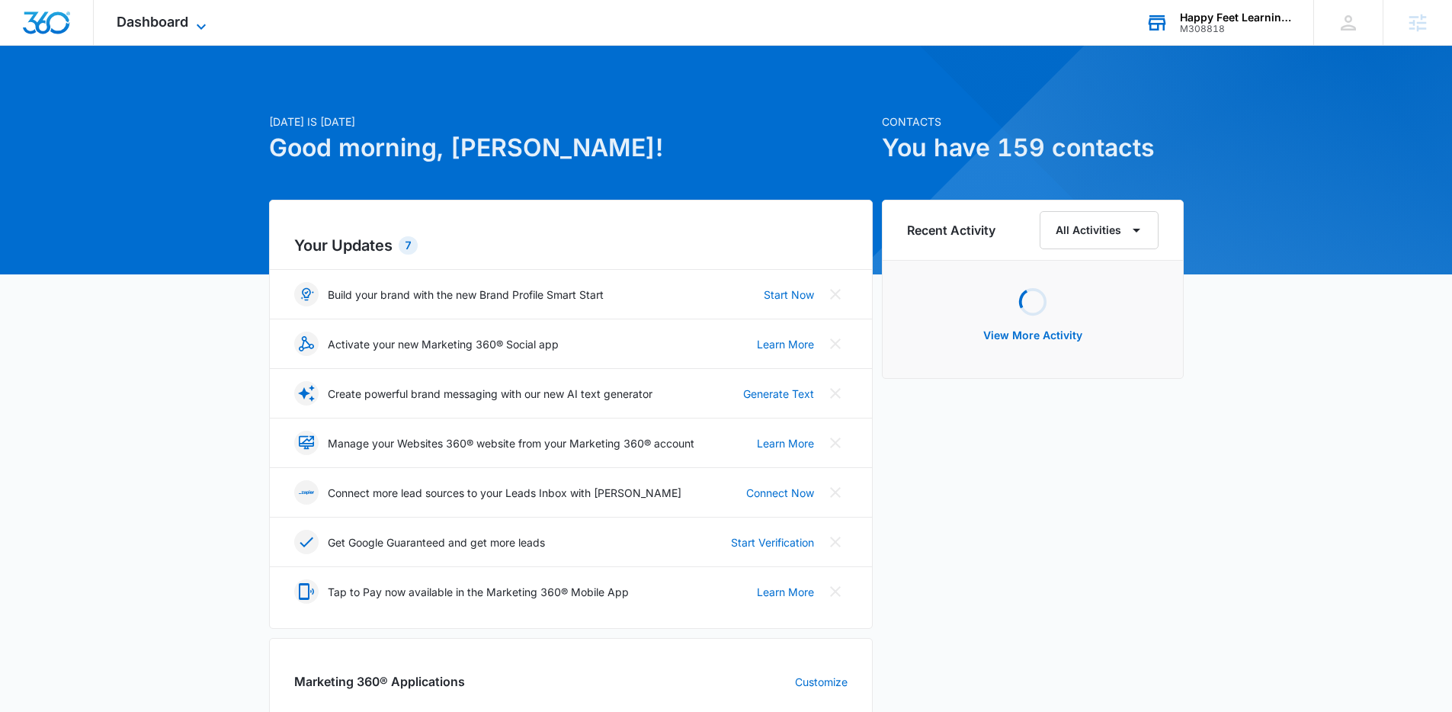
click at [171, 28] on span "Dashboard" at bounding box center [153, 22] width 72 height 16
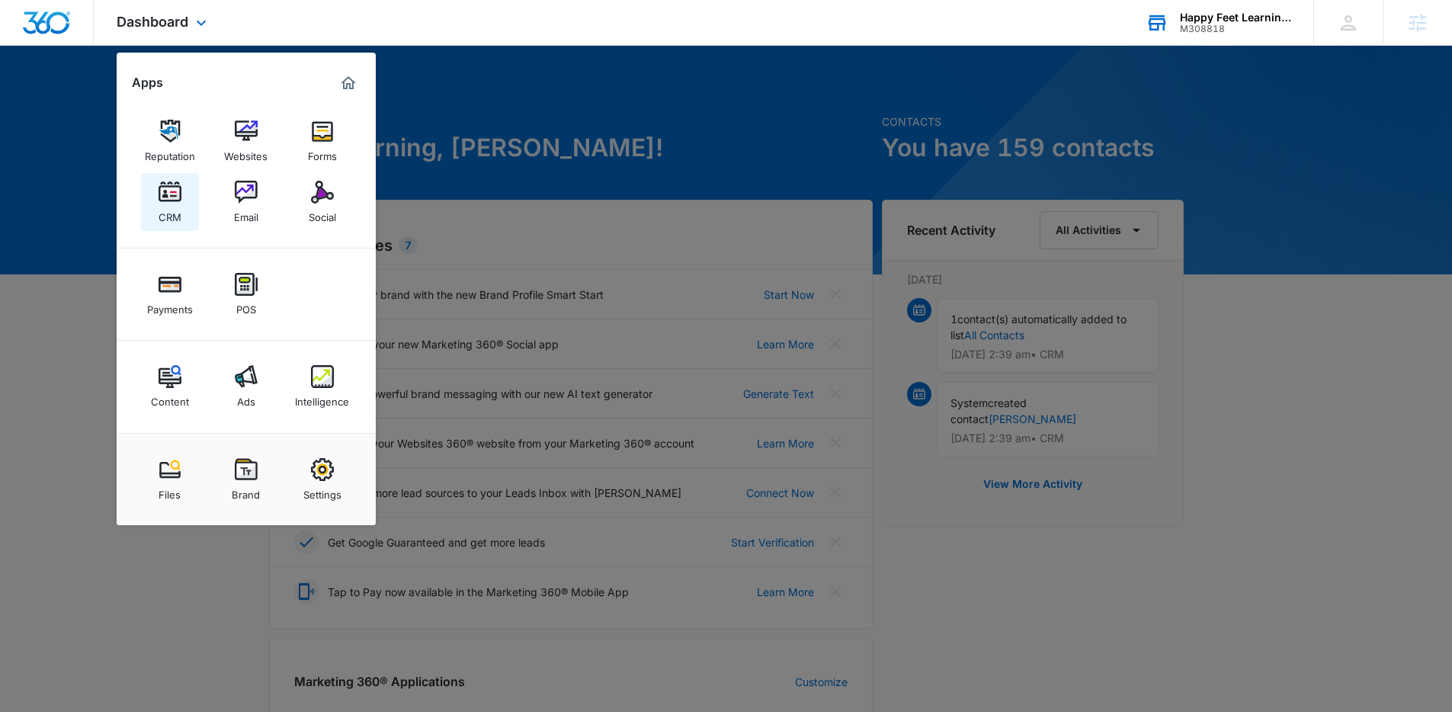
click at [164, 190] on img at bounding box center [170, 192] width 23 height 23
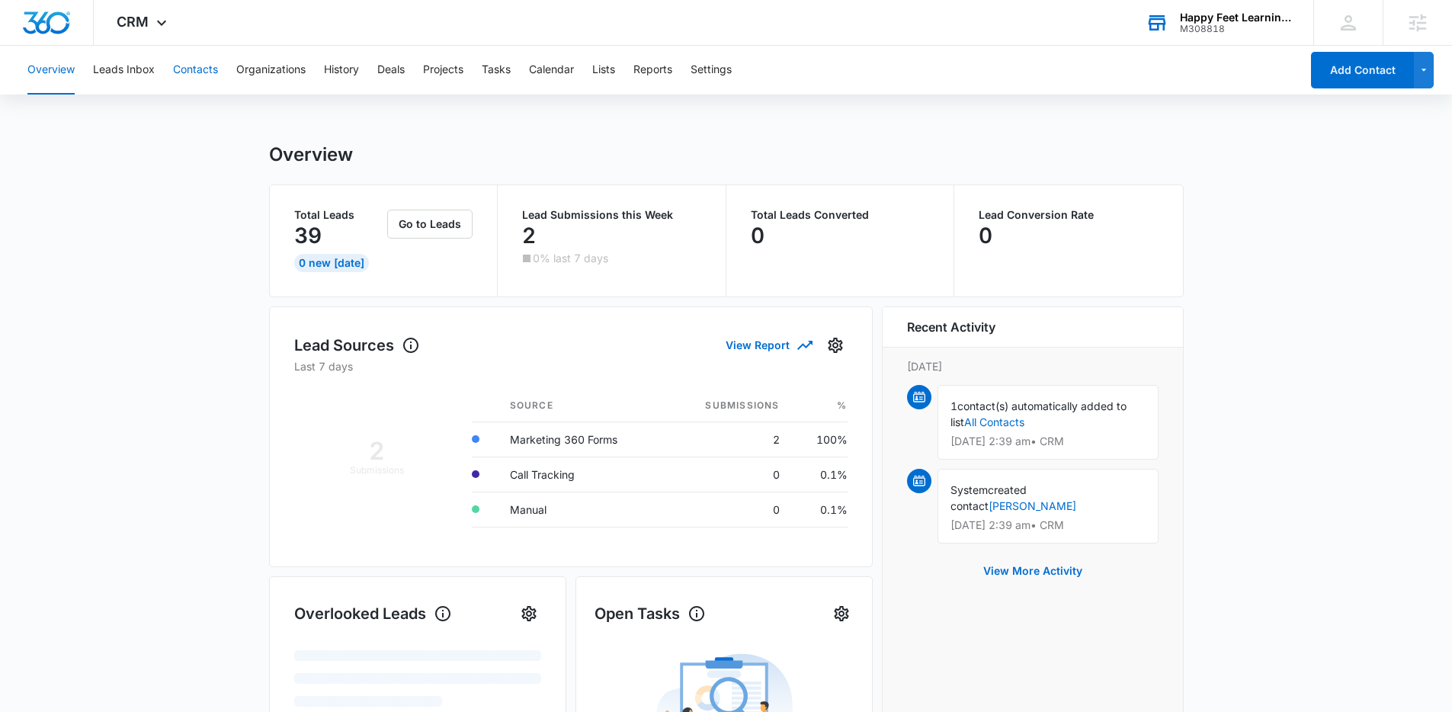
click at [186, 72] on button "Contacts" at bounding box center [195, 70] width 45 height 49
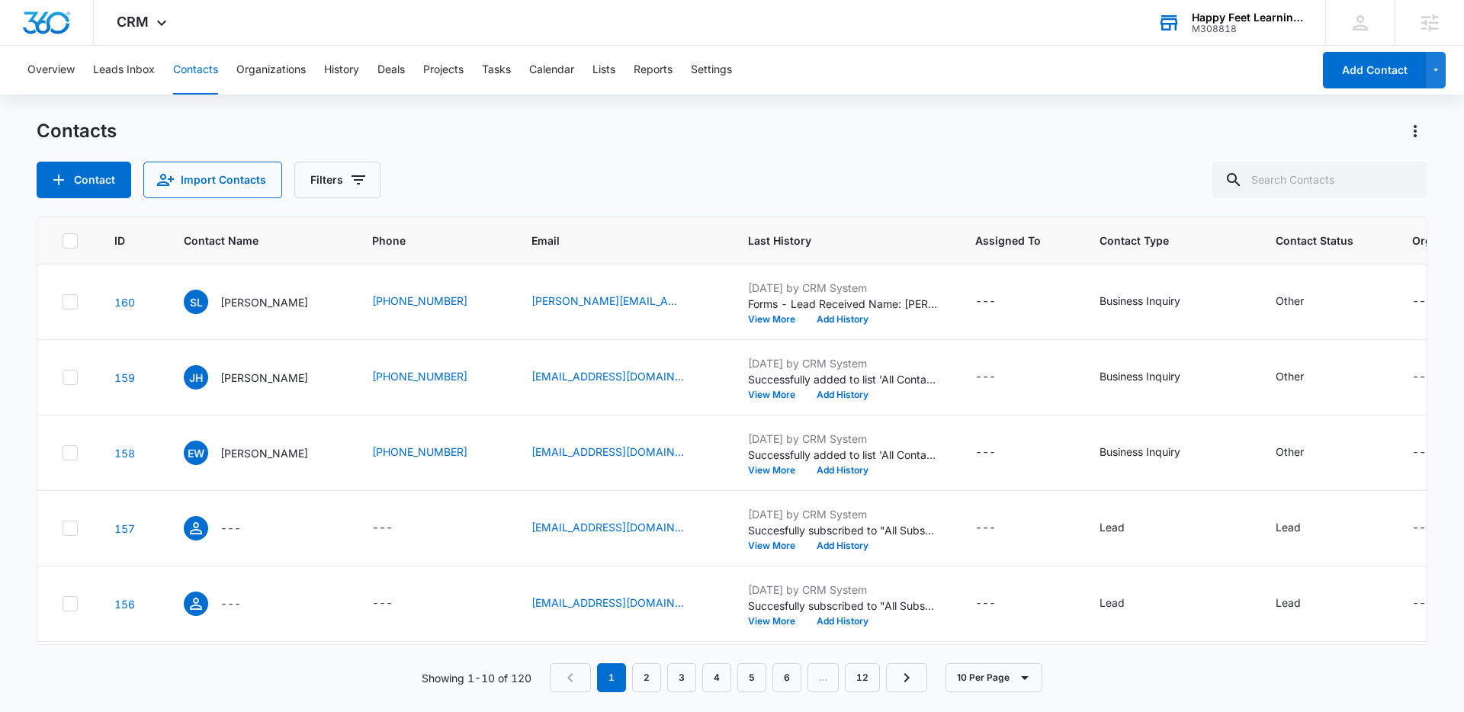
click at [778, 229] on th "Last History" at bounding box center [843, 240] width 227 height 47
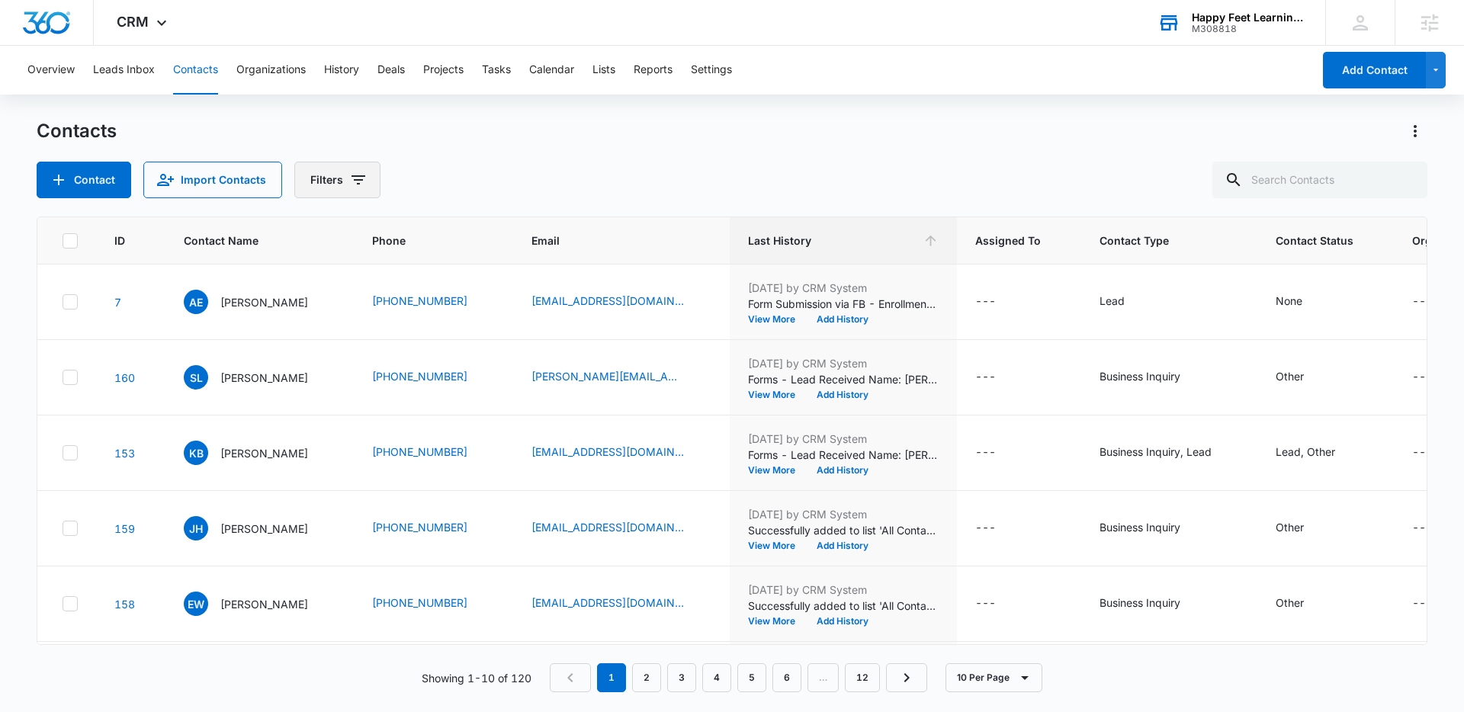
click at [371, 187] on button "Filters" at bounding box center [337, 180] width 86 height 37
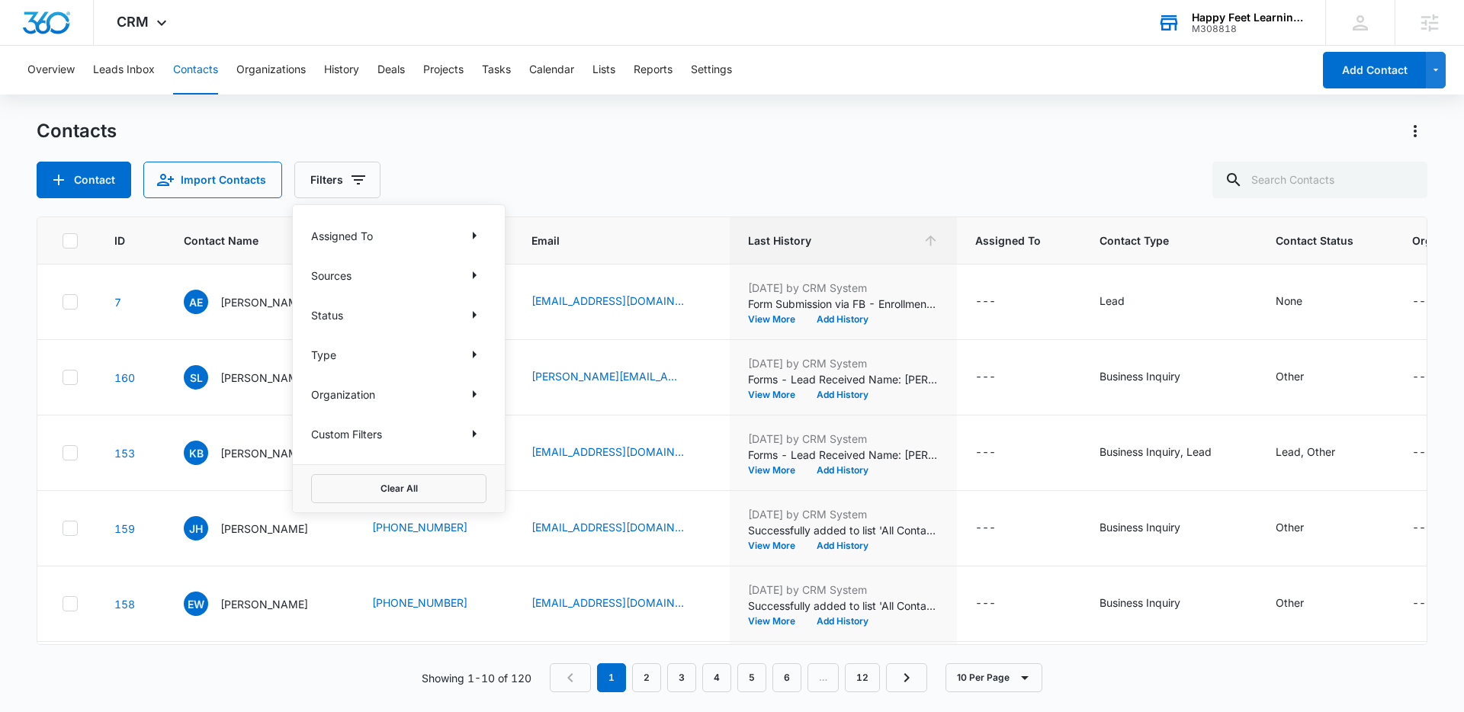
click at [315, 241] on p "Assigned To" at bounding box center [342, 236] width 62 height 16
click at [471, 434] on icon "Show Custom Filters filters" at bounding box center [474, 434] width 18 height 18
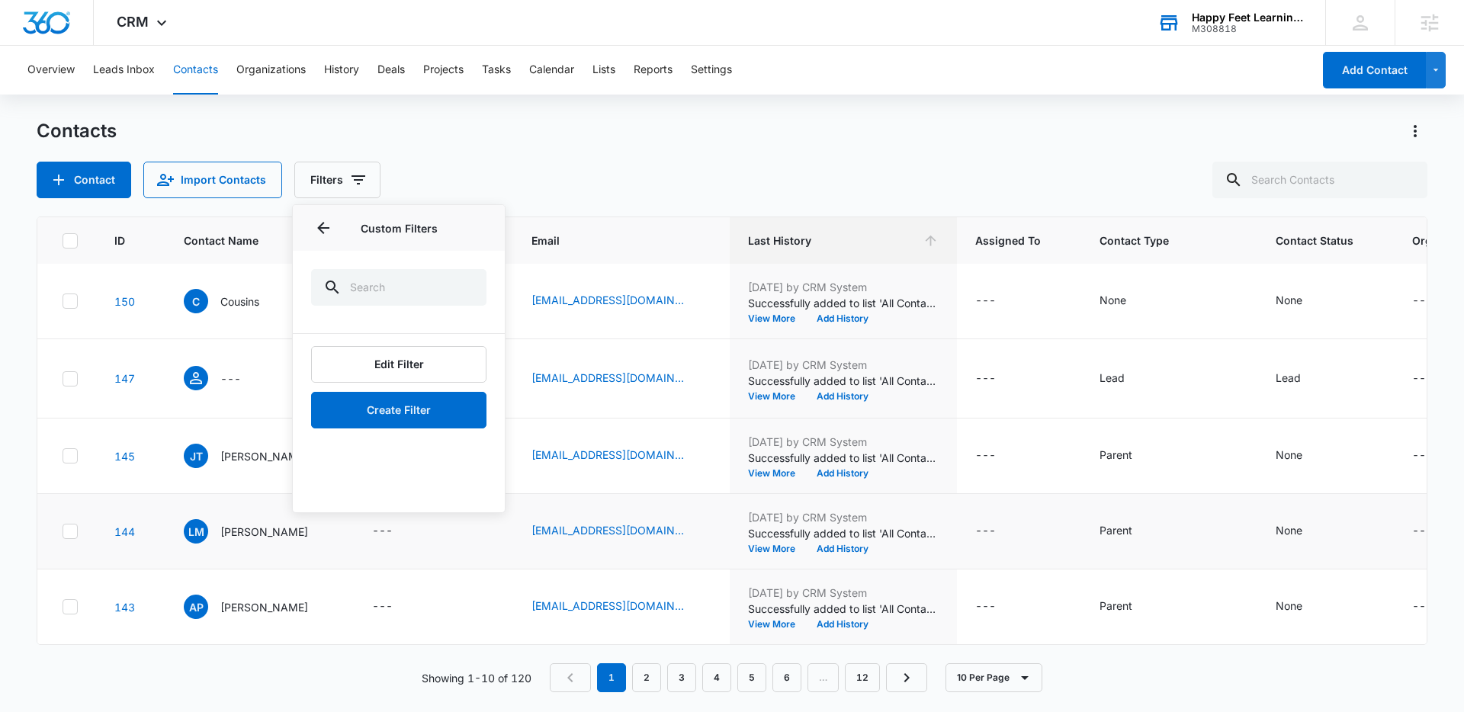
scroll to position [509, 0]
click at [271, 688] on div "Showing 1-10 of 120 1 2 3 4 5 6 … 12 10 Per Page" at bounding box center [732, 677] width 1390 height 29
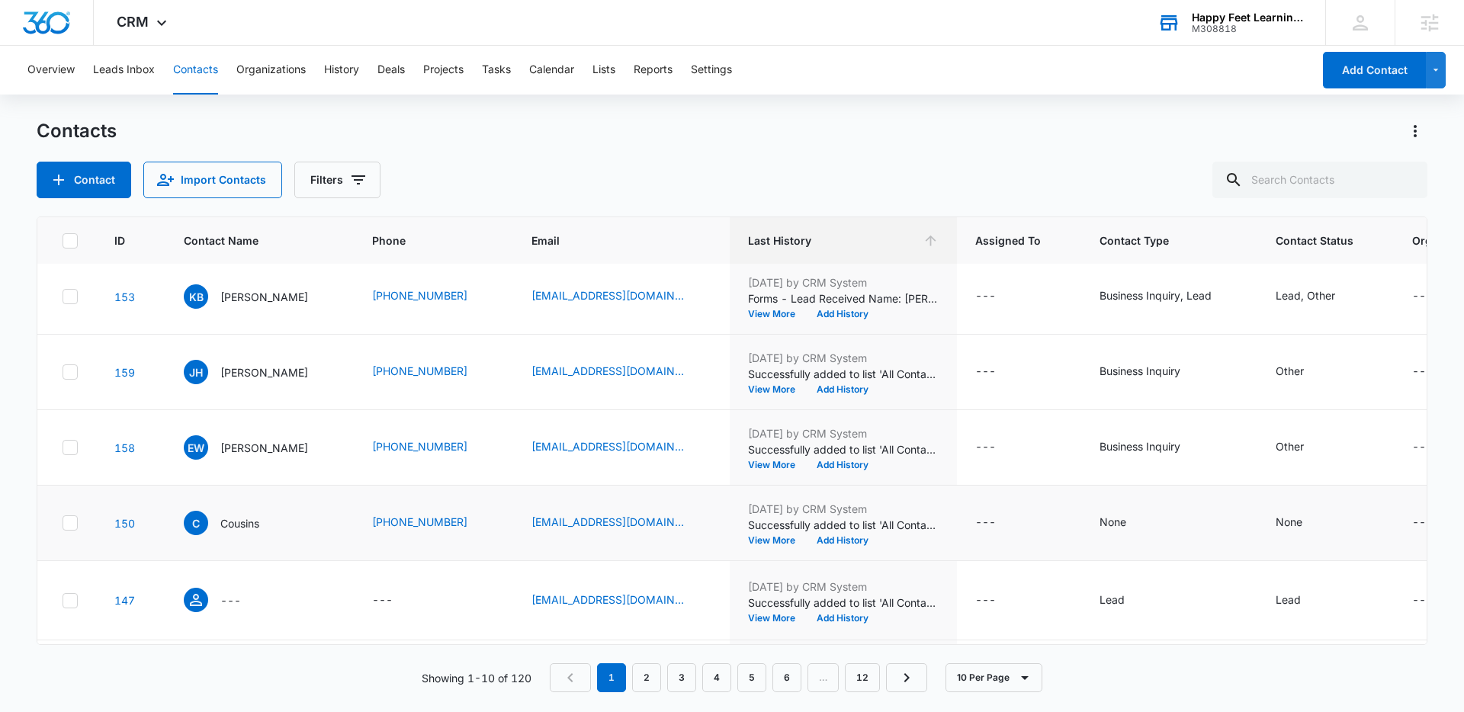
scroll to position [0, 0]
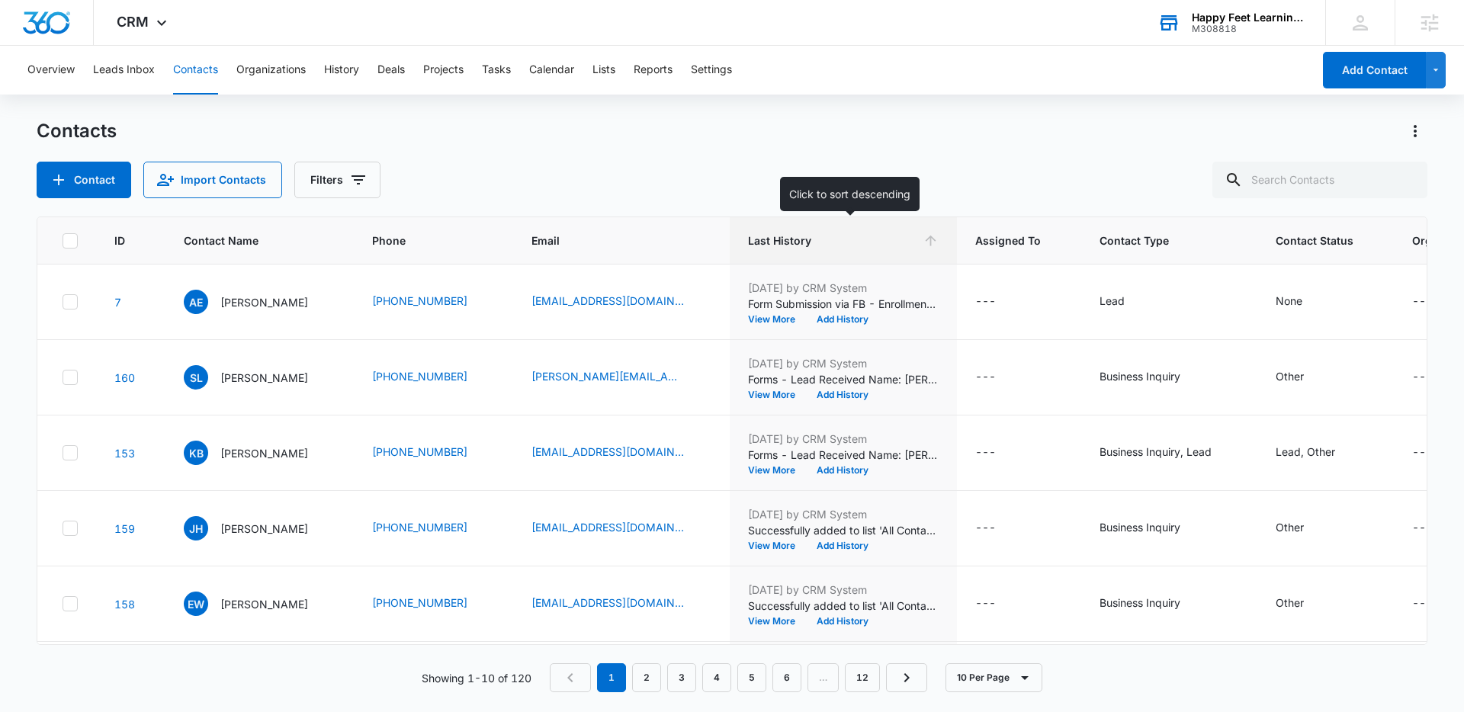
click at [817, 239] on span "Last History" at bounding box center [832, 240] width 168 height 16
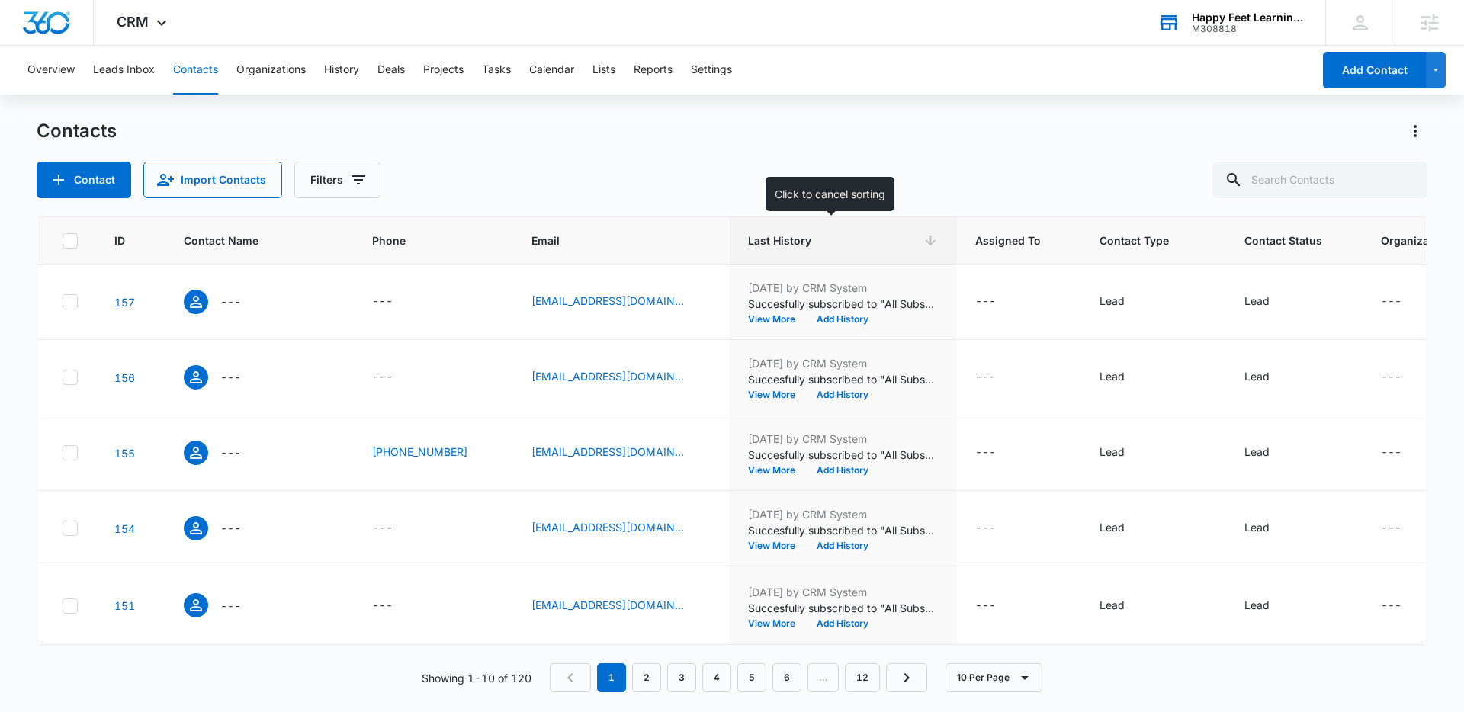
click at [821, 234] on span "Last History" at bounding box center [832, 240] width 168 height 16
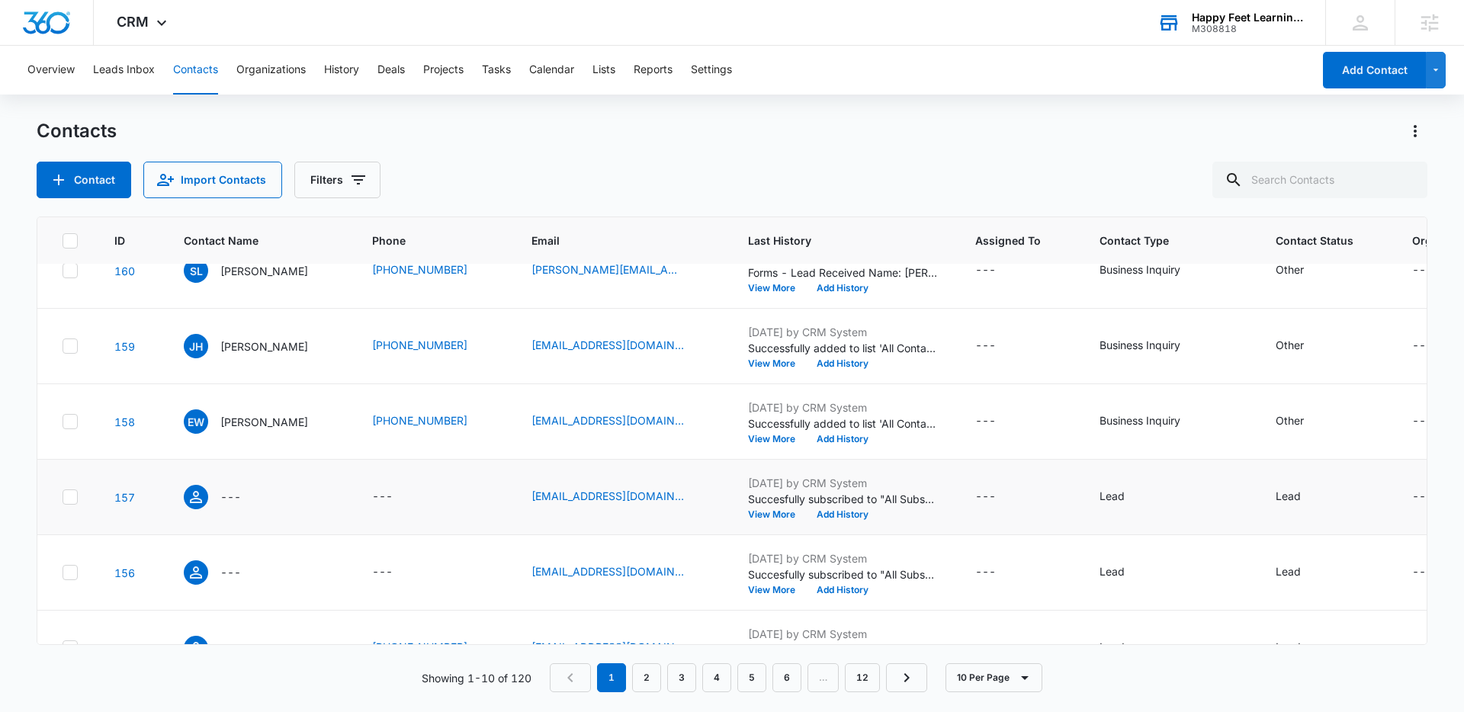
scroll to position [51, 0]
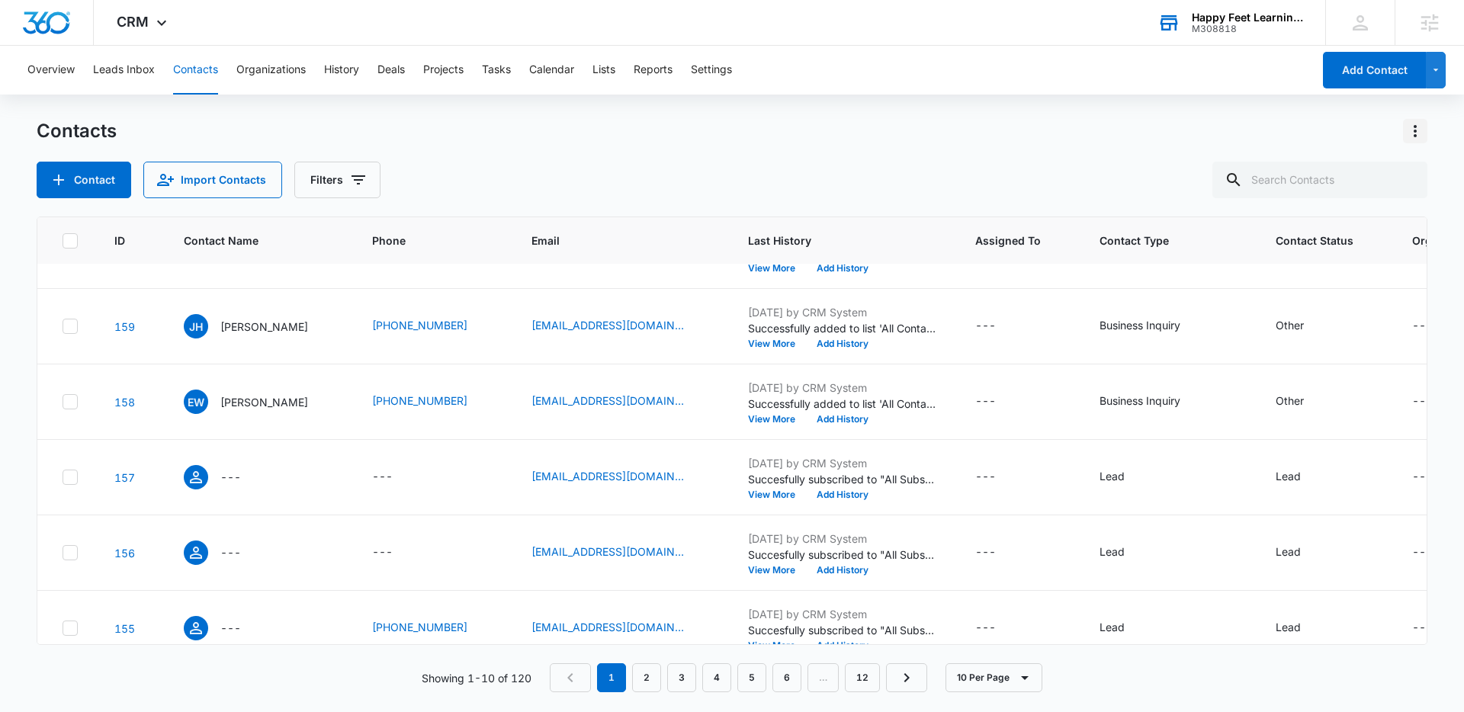
click at [1420, 130] on icon "Actions" at bounding box center [1415, 131] width 18 height 18
click at [1343, 216] on div "Export All Contacts" at bounding box center [1339, 219] width 101 height 11
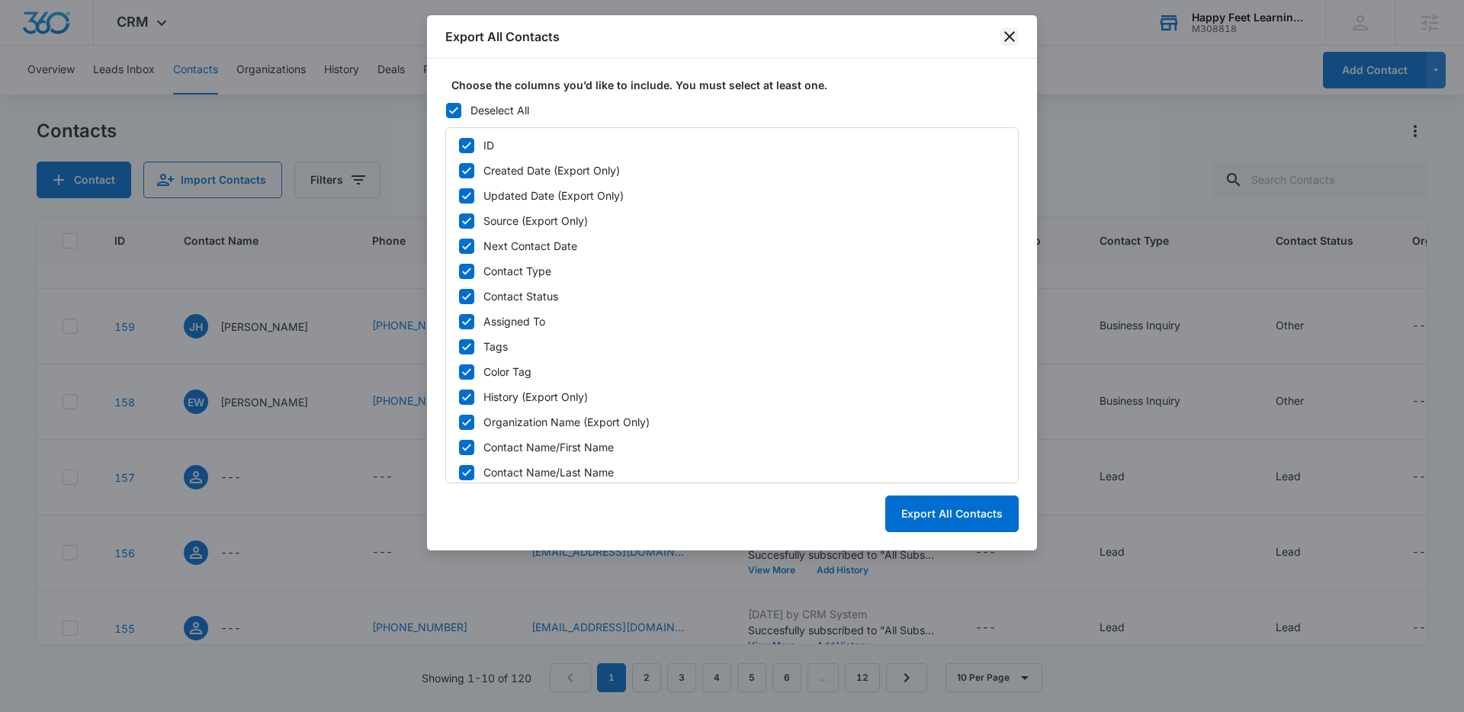
click at [1006, 37] on icon "close" at bounding box center [1009, 36] width 18 height 18
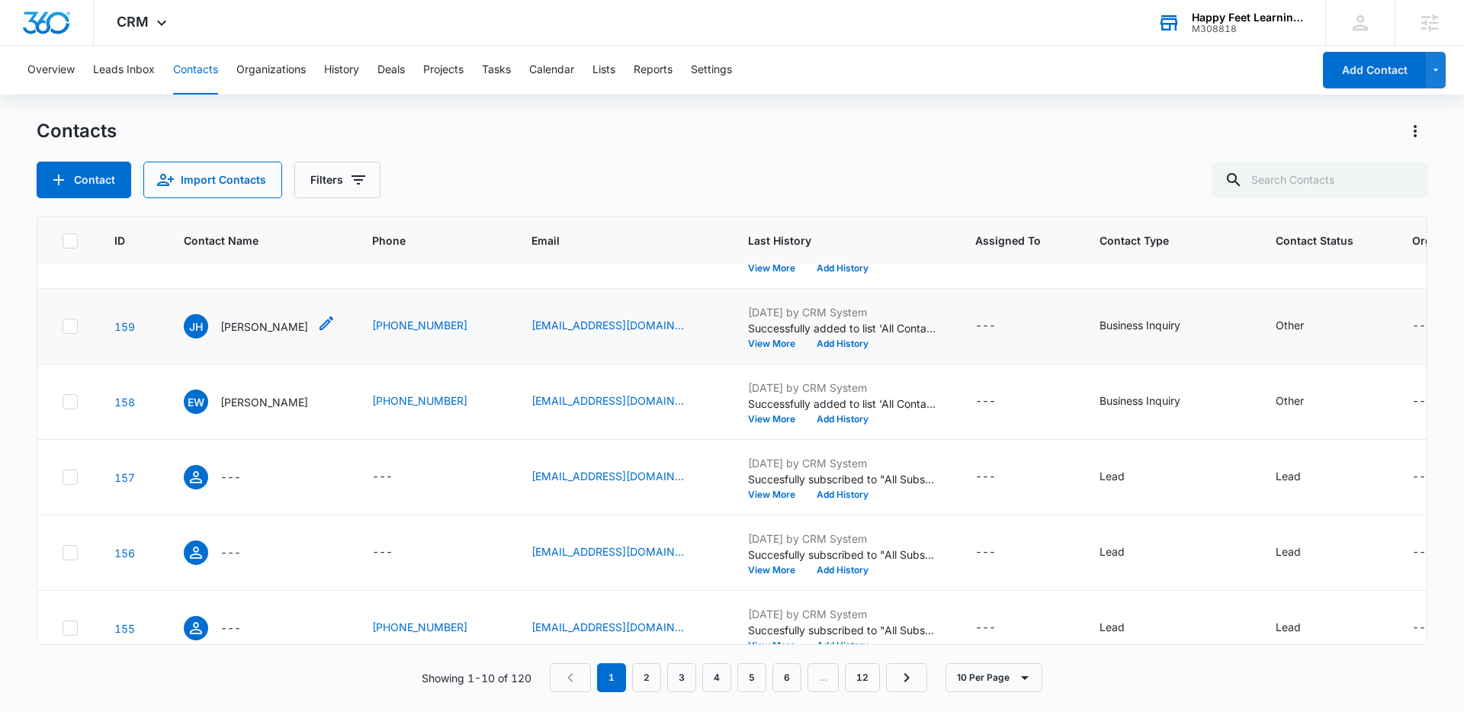
click at [300, 328] on p "Jennifer Honorat" at bounding box center [264, 327] width 88 height 16
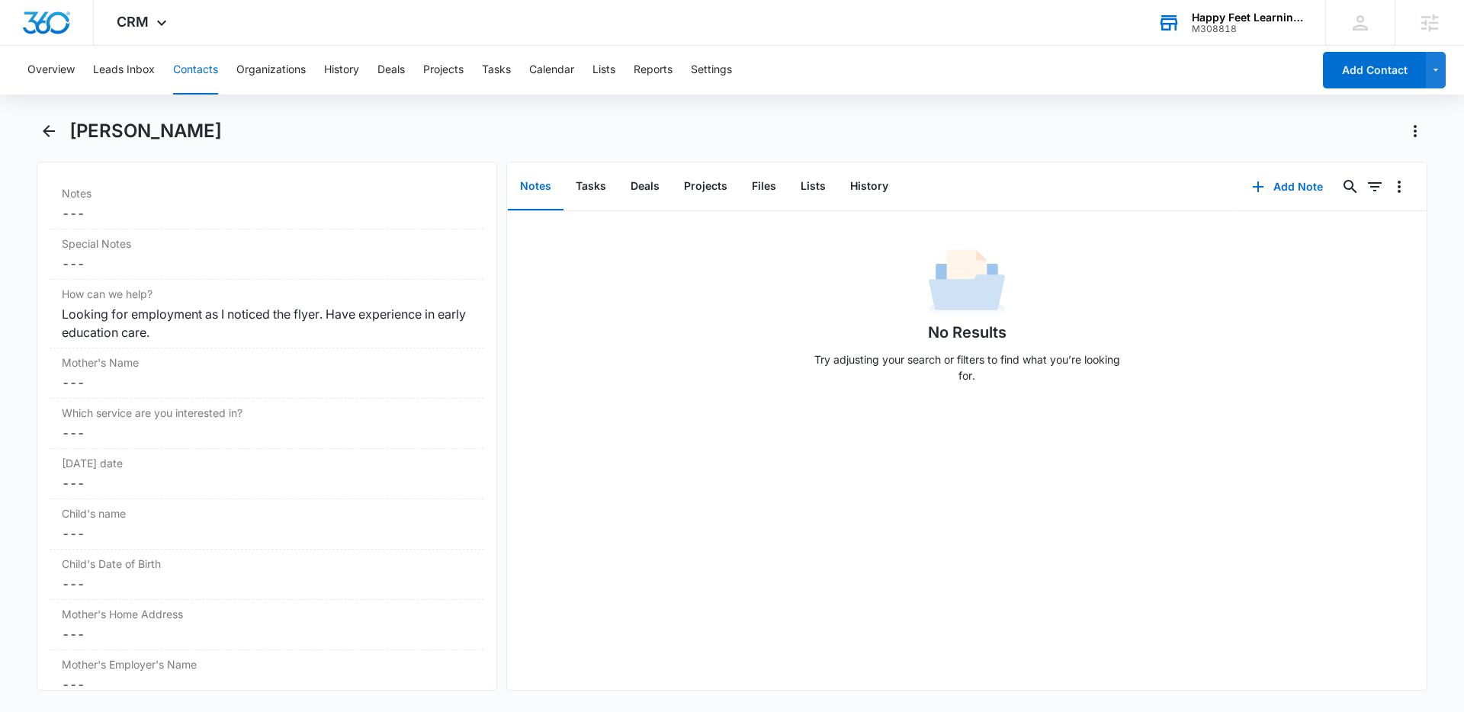
scroll to position [1413, 0]
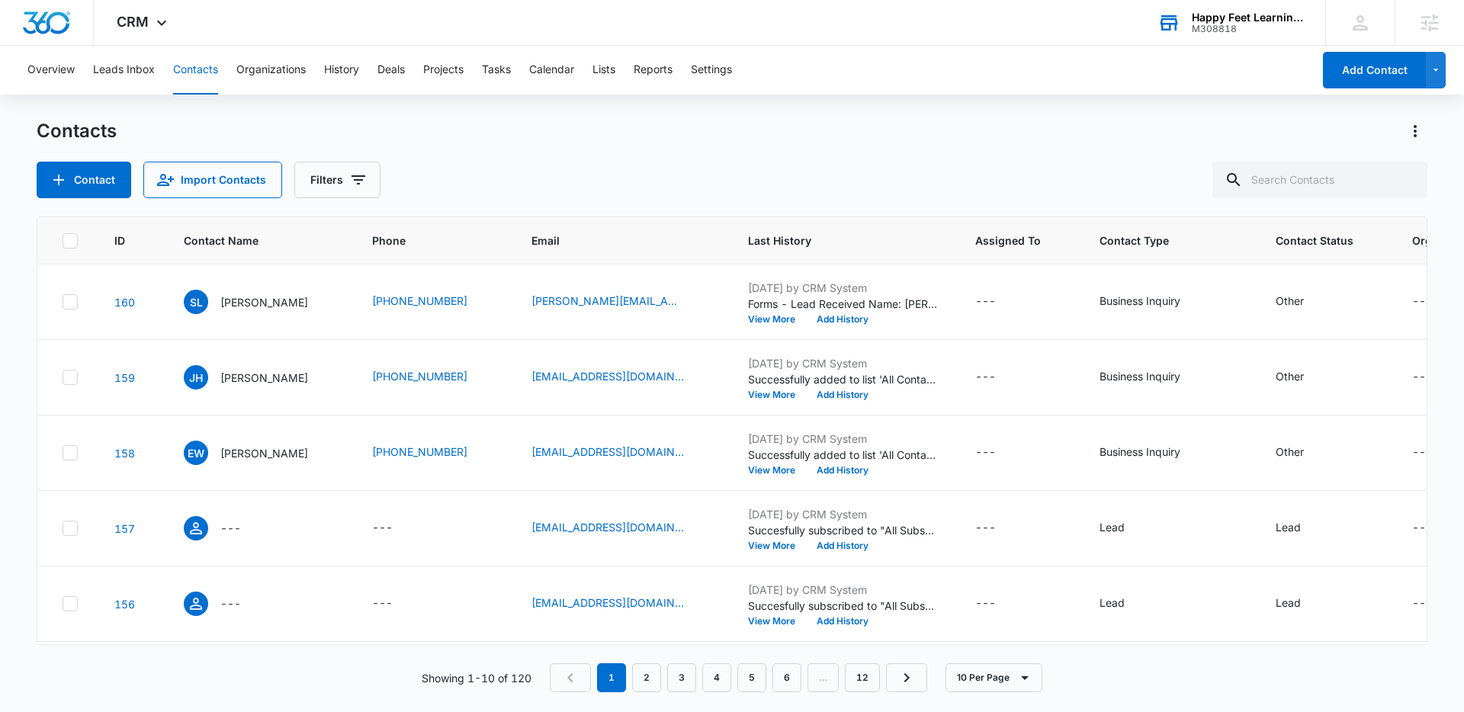
scroll to position [51, 0]
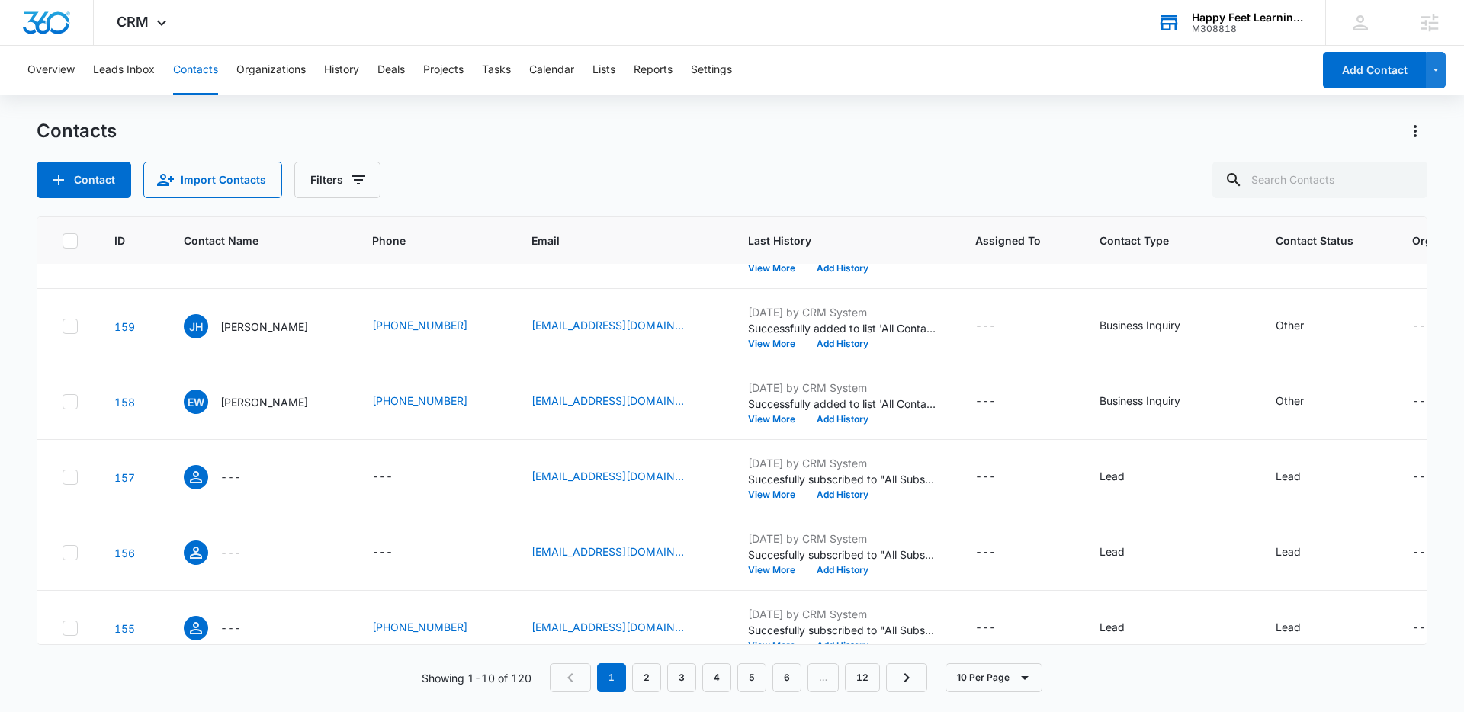
click at [268, 390] on div "EW Erica Williams" at bounding box center [246, 402] width 124 height 24
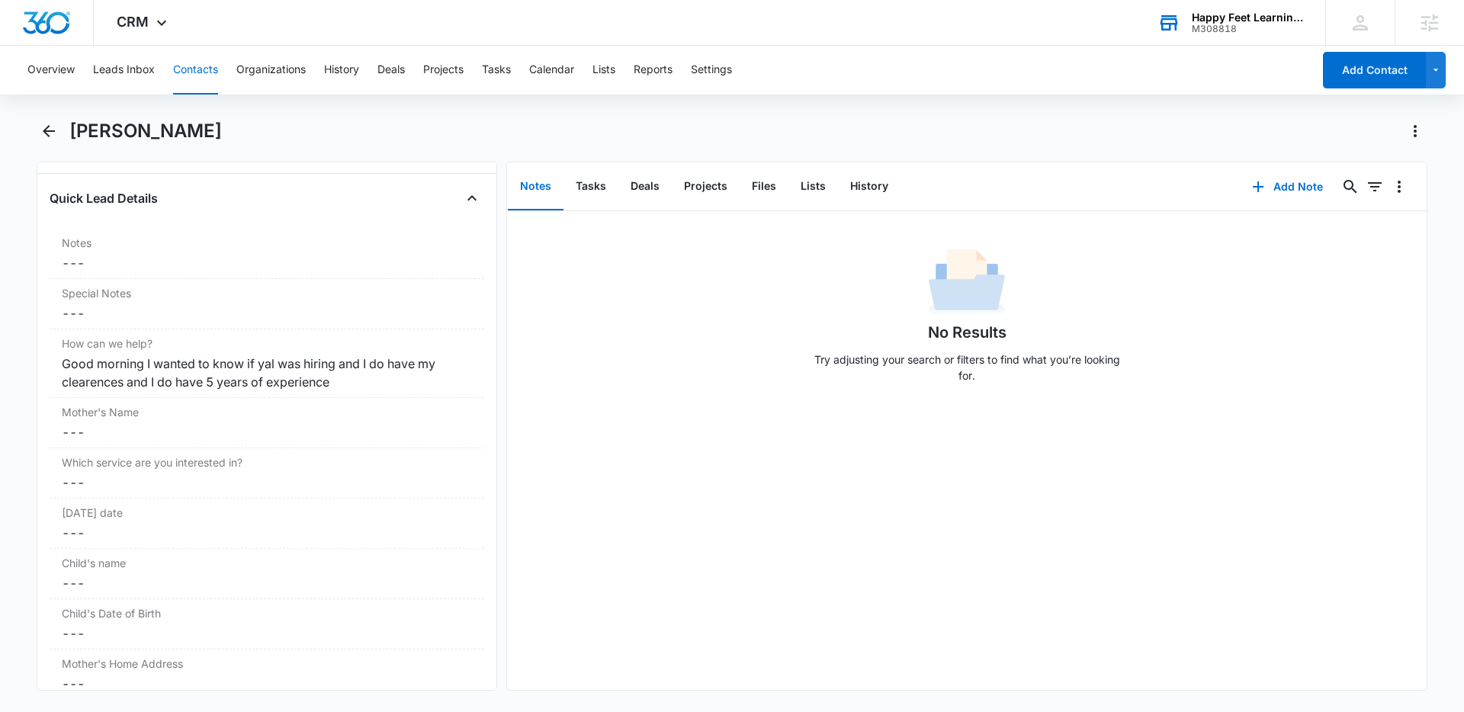
scroll to position [1293, 0]
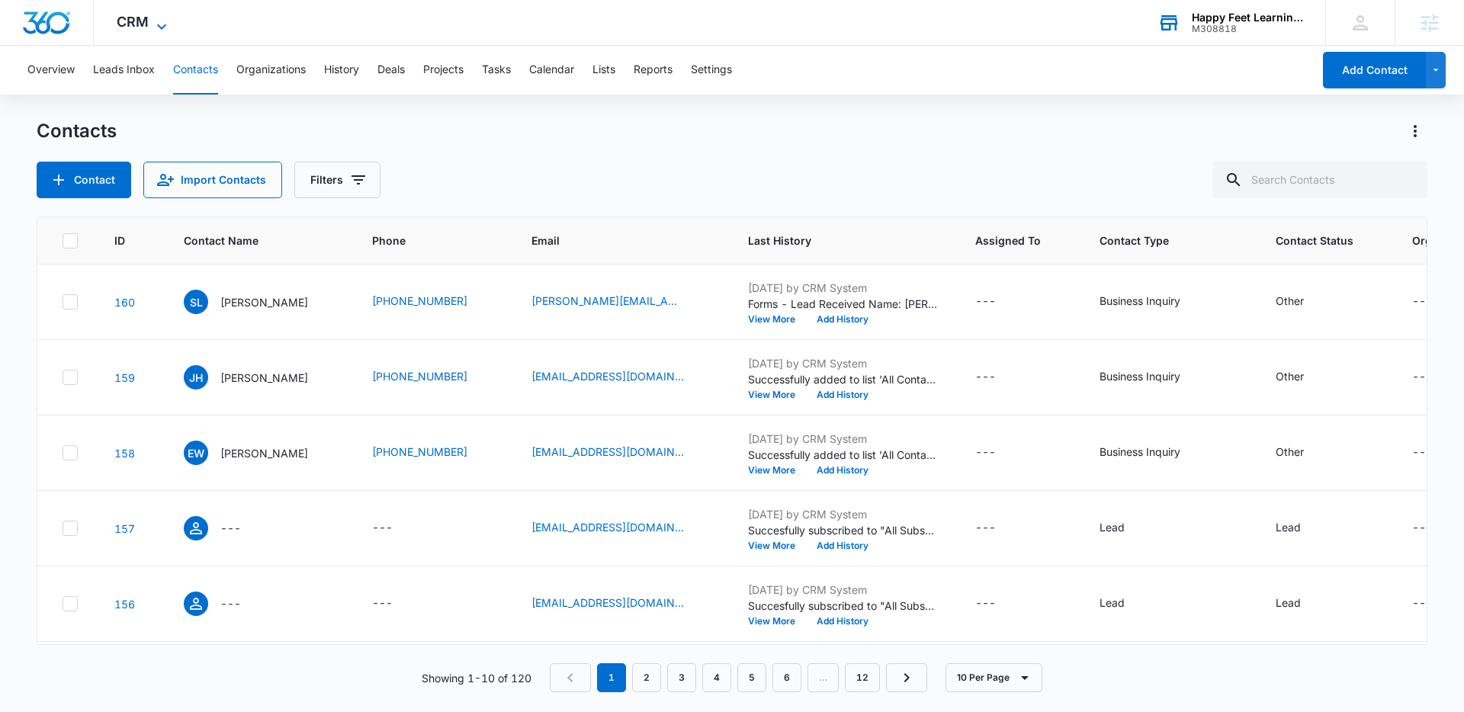
click at [137, 29] on span "CRM" at bounding box center [133, 22] width 32 height 16
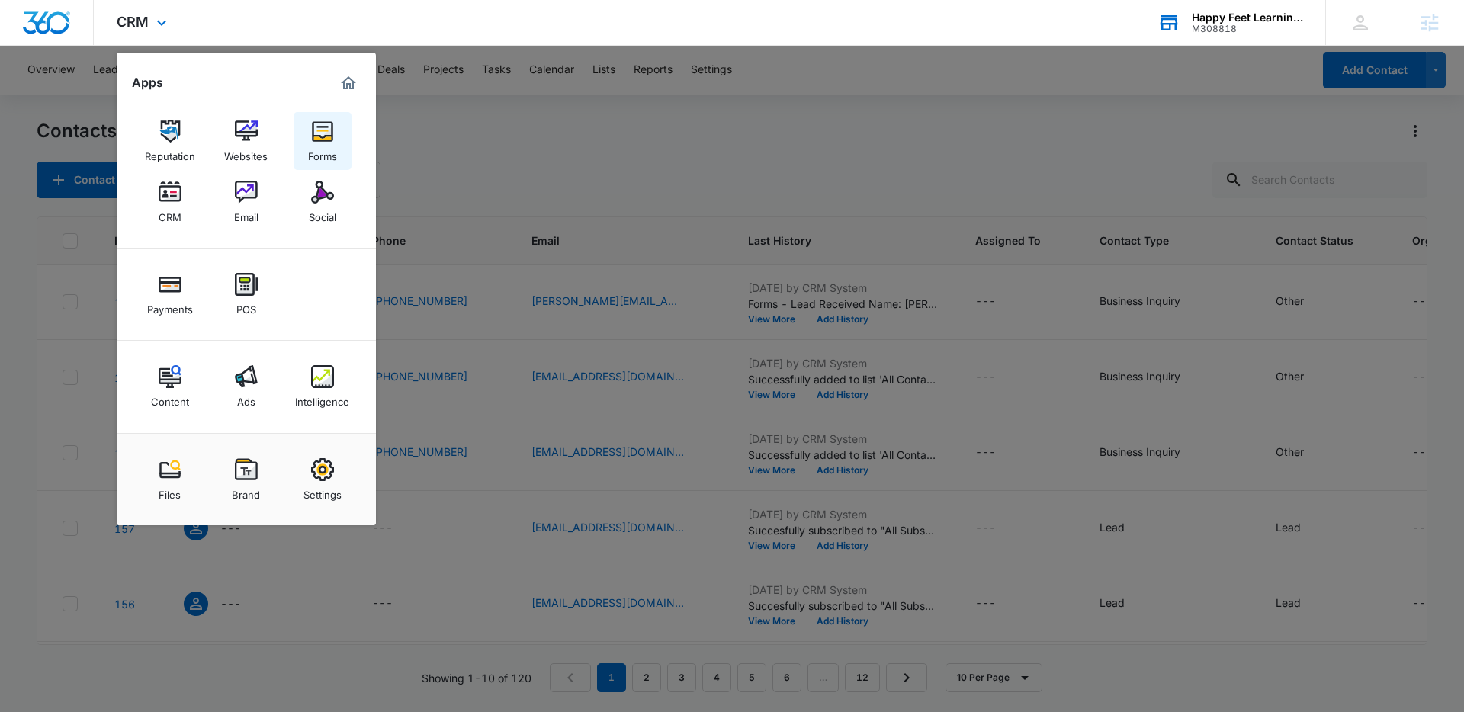
click at [309, 155] on div "Forms" at bounding box center [322, 153] width 29 height 20
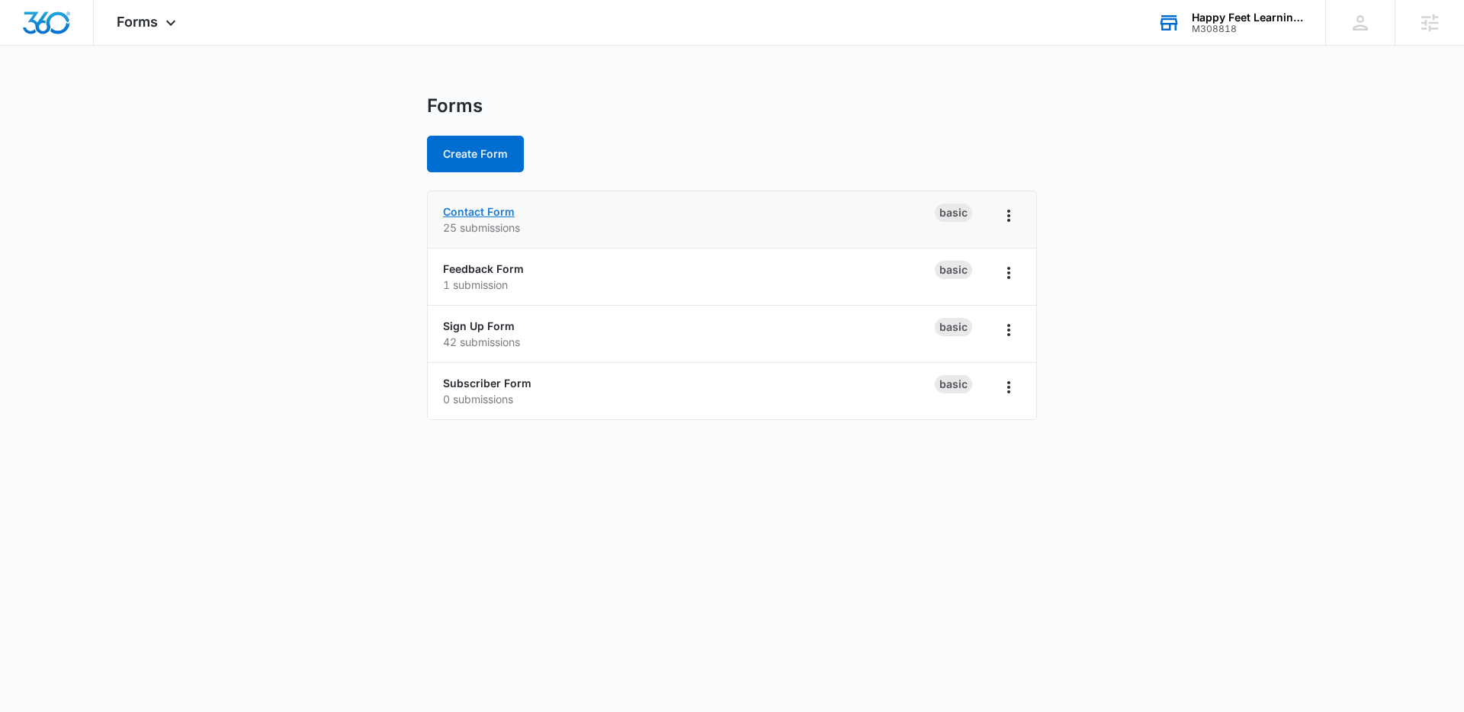
click at [484, 214] on link "Contact Form" at bounding box center [479, 211] width 72 height 13
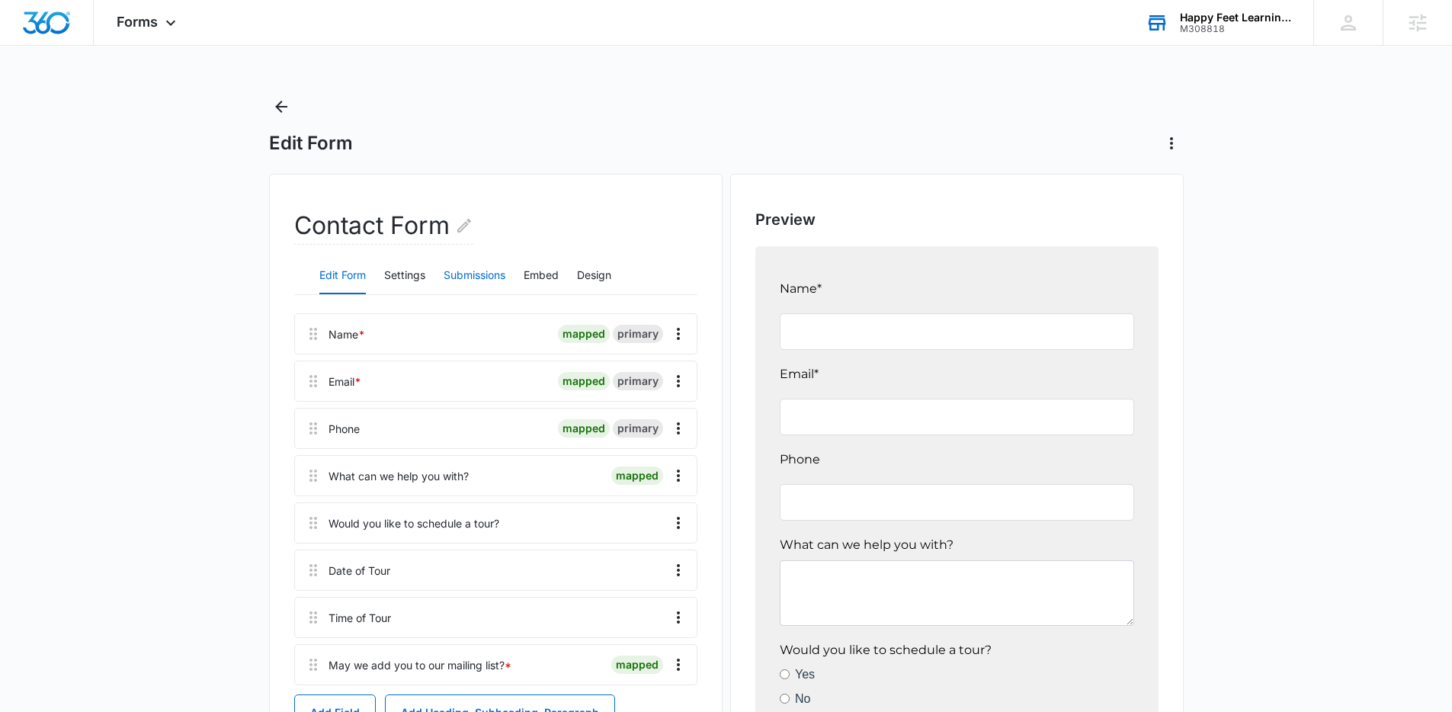
click at [456, 269] on button "Submissions" at bounding box center [475, 276] width 62 height 37
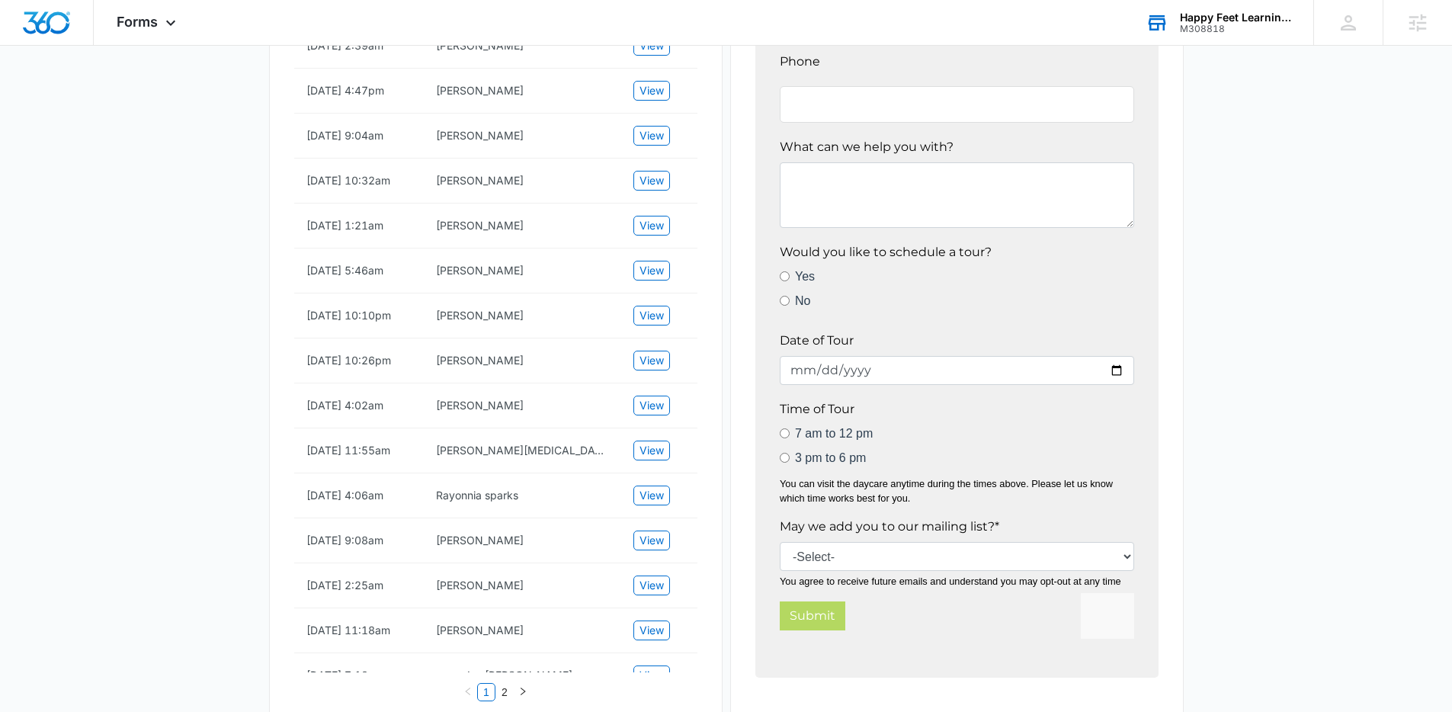
scroll to position [70, 0]
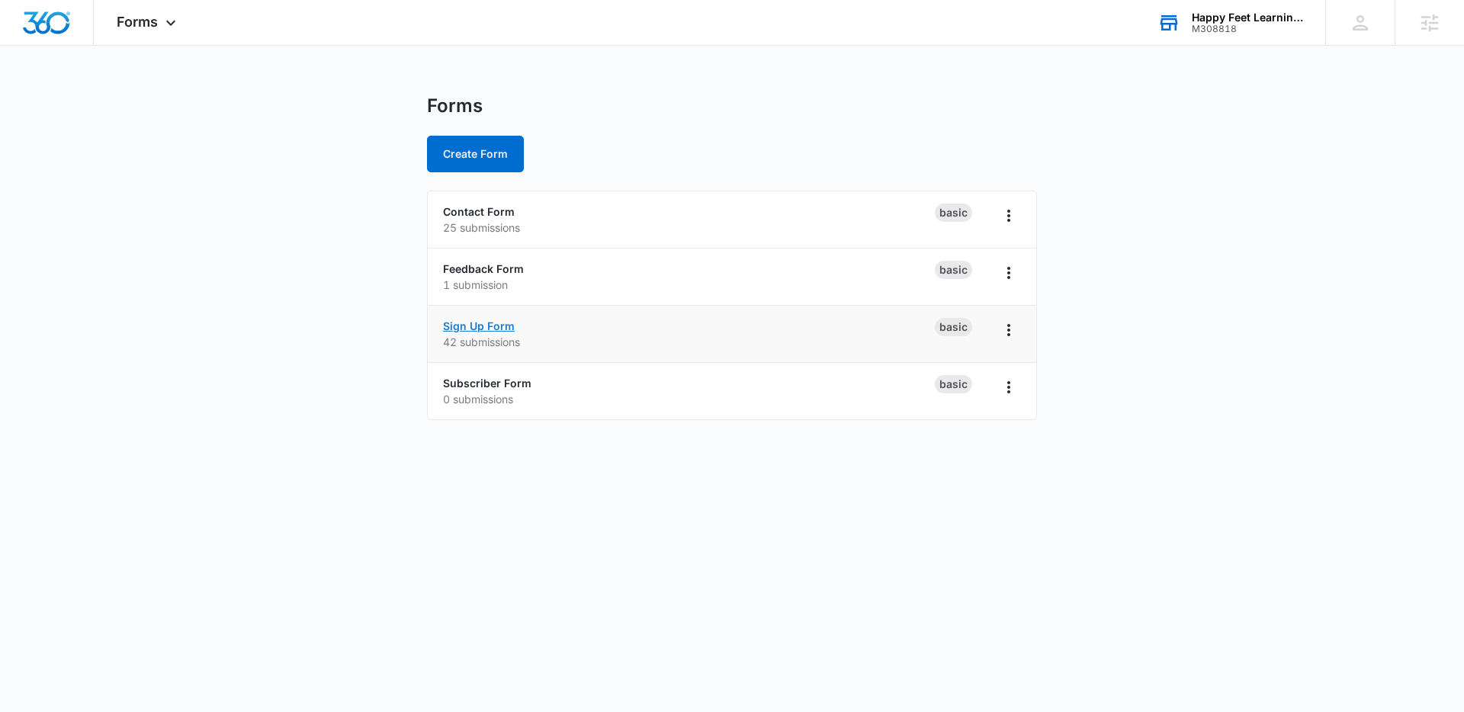
click at [492, 322] on link "Sign Up Form" at bounding box center [479, 325] width 72 height 13
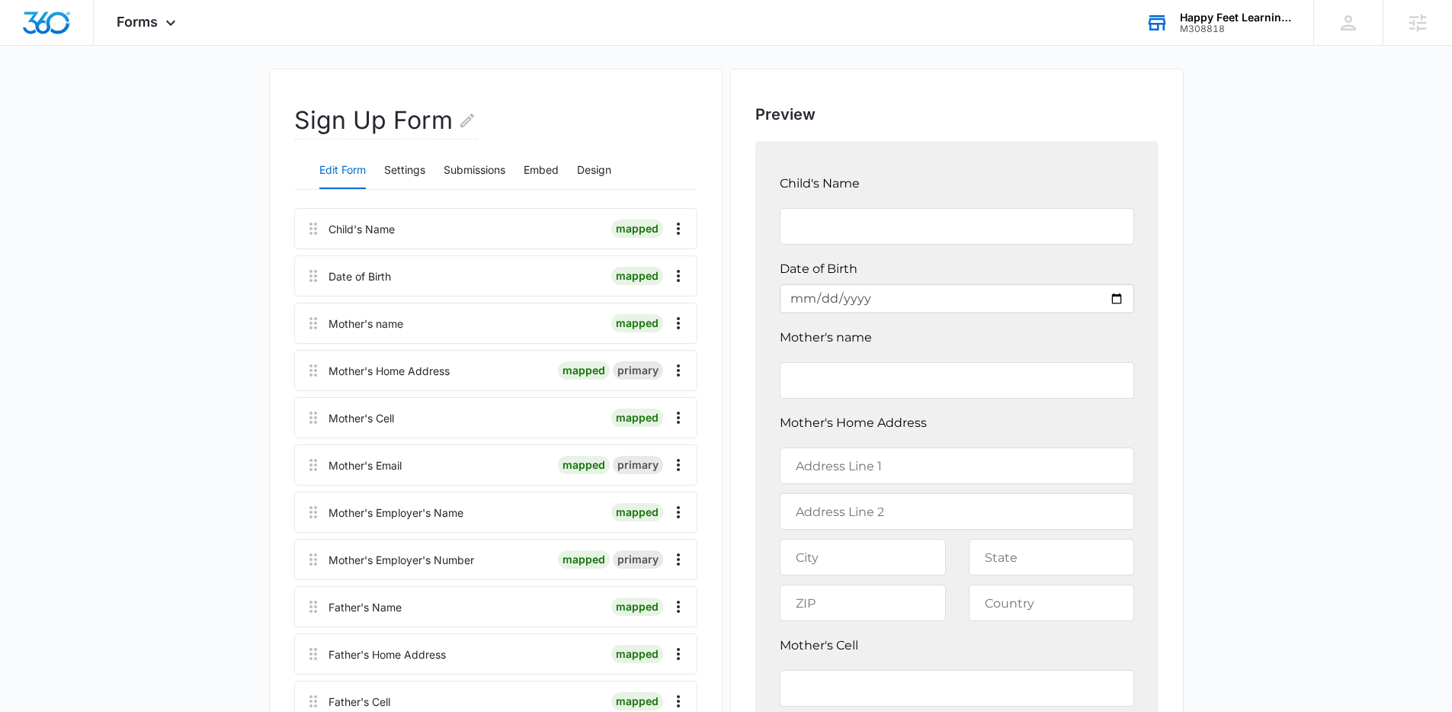
scroll to position [72, 0]
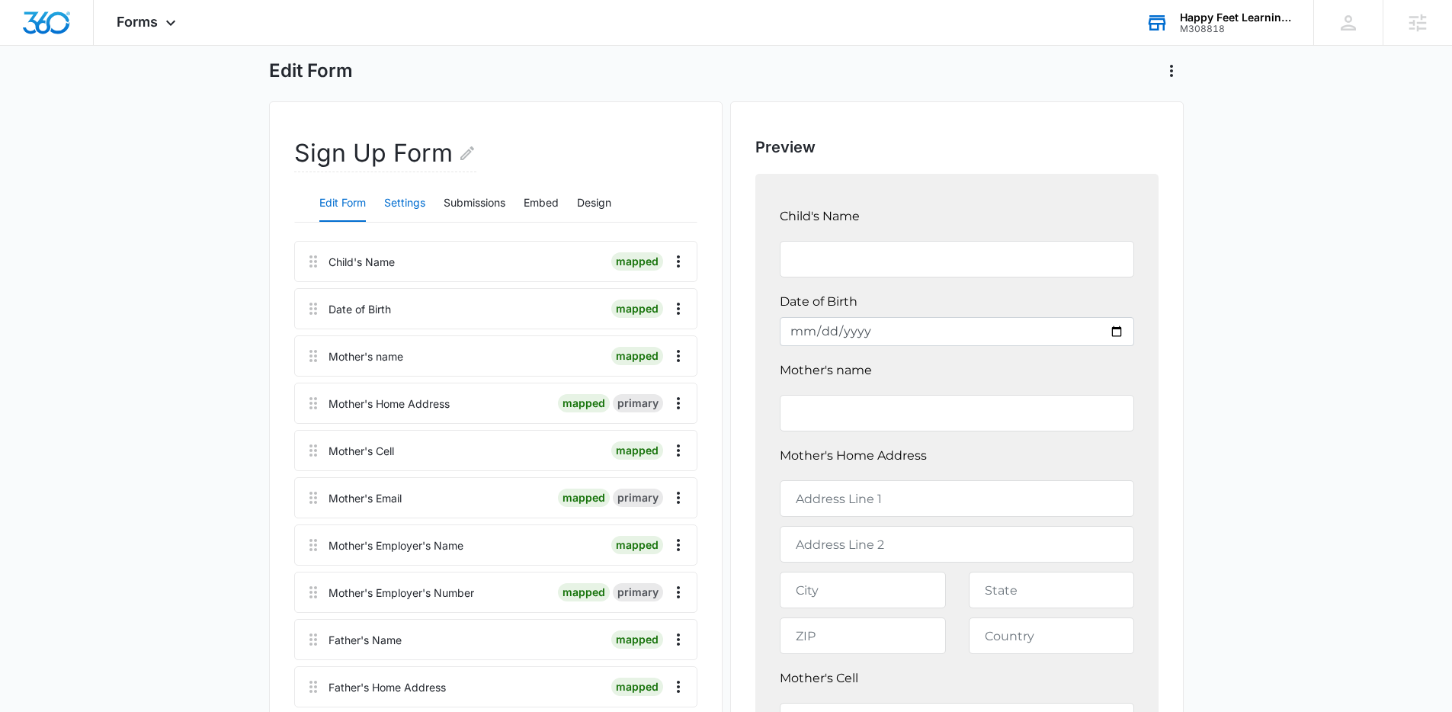
click at [420, 185] on button "Settings" at bounding box center [404, 203] width 41 height 37
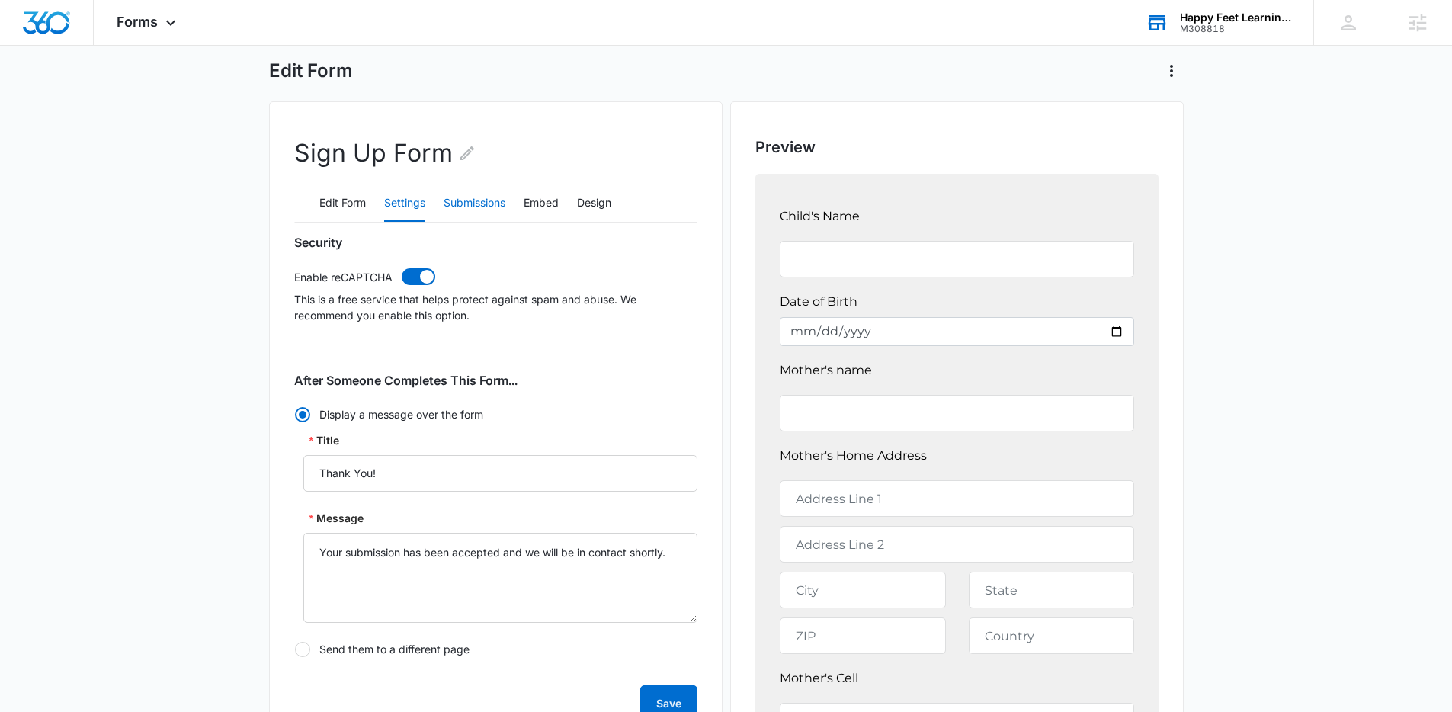
click at [454, 208] on button "Submissions" at bounding box center [475, 203] width 62 height 37
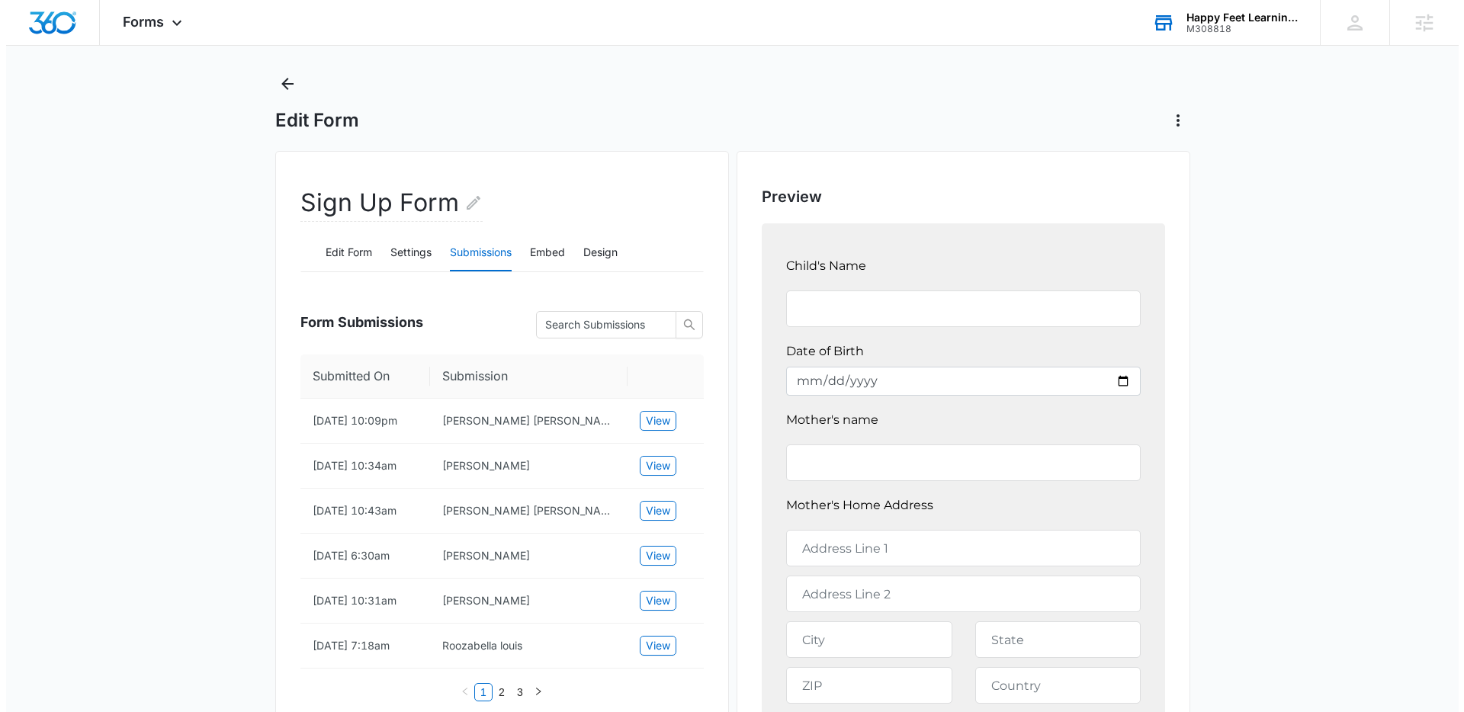
scroll to position [0, 0]
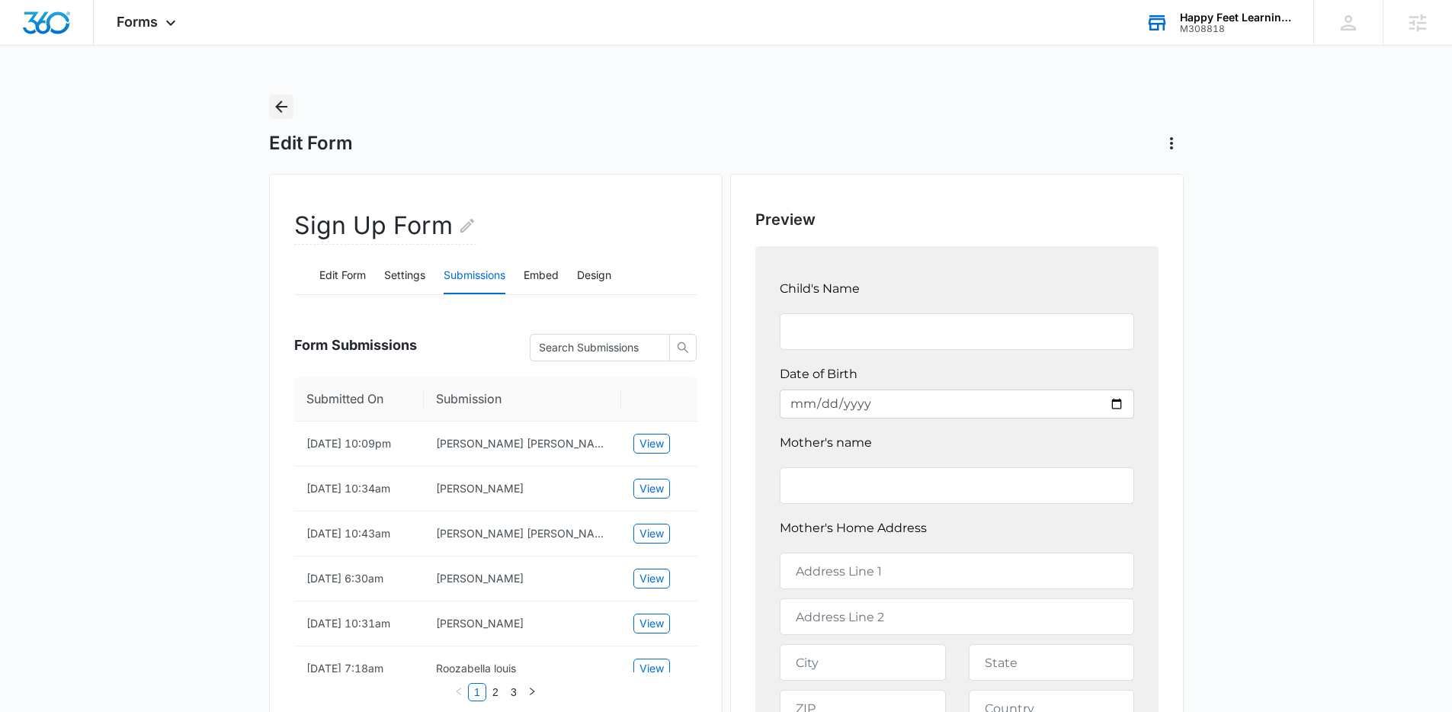
click at [278, 111] on icon "Back" at bounding box center [281, 107] width 18 height 18
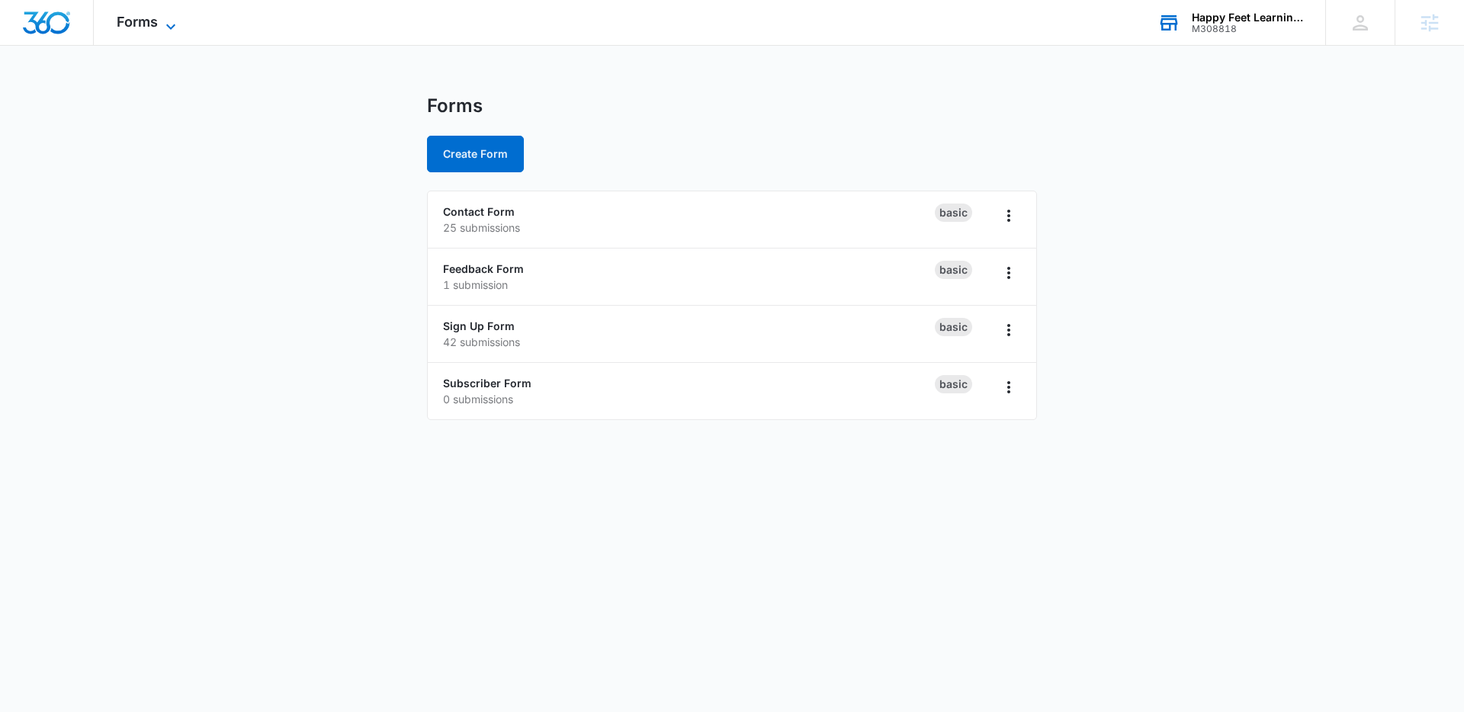
click at [143, 19] on span "Forms" at bounding box center [137, 22] width 41 height 16
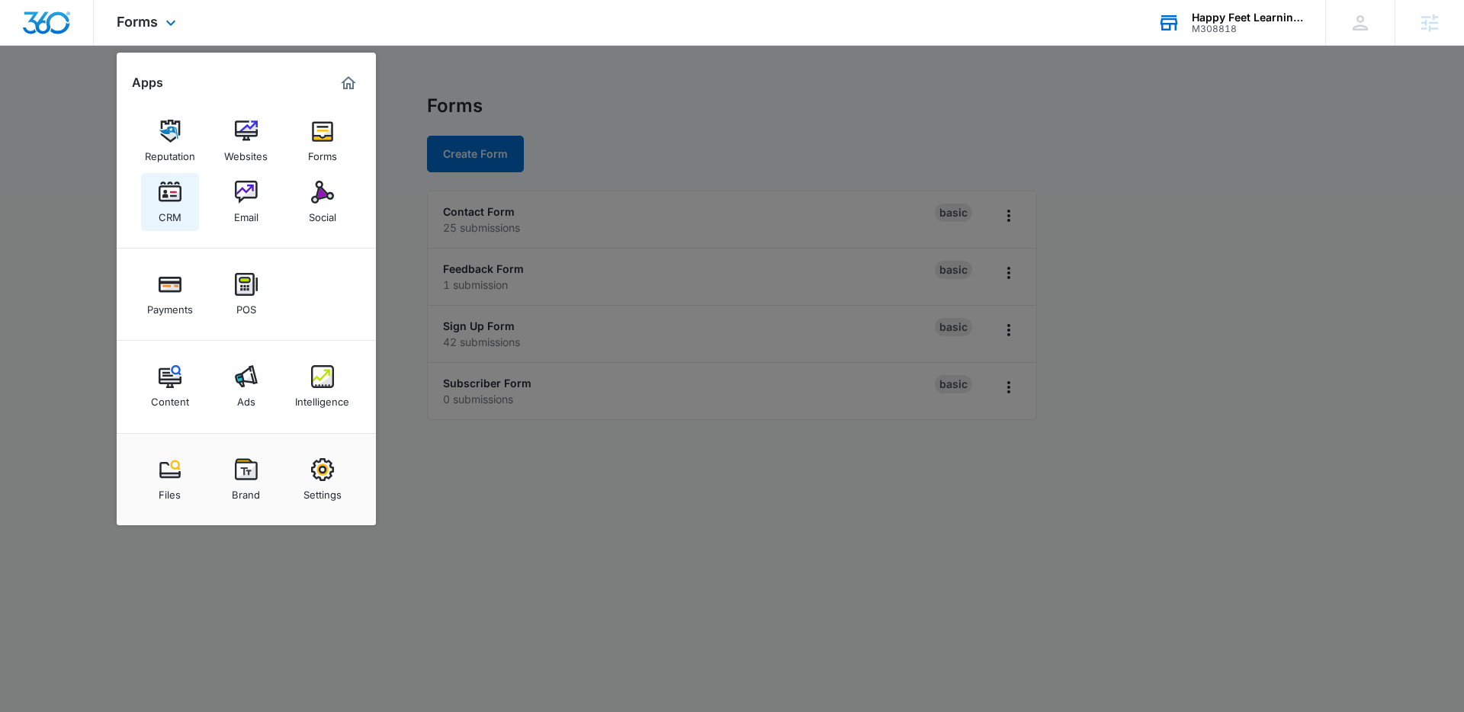
click at [177, 191] on img at bounding box center [170, 192] width 23 height 23
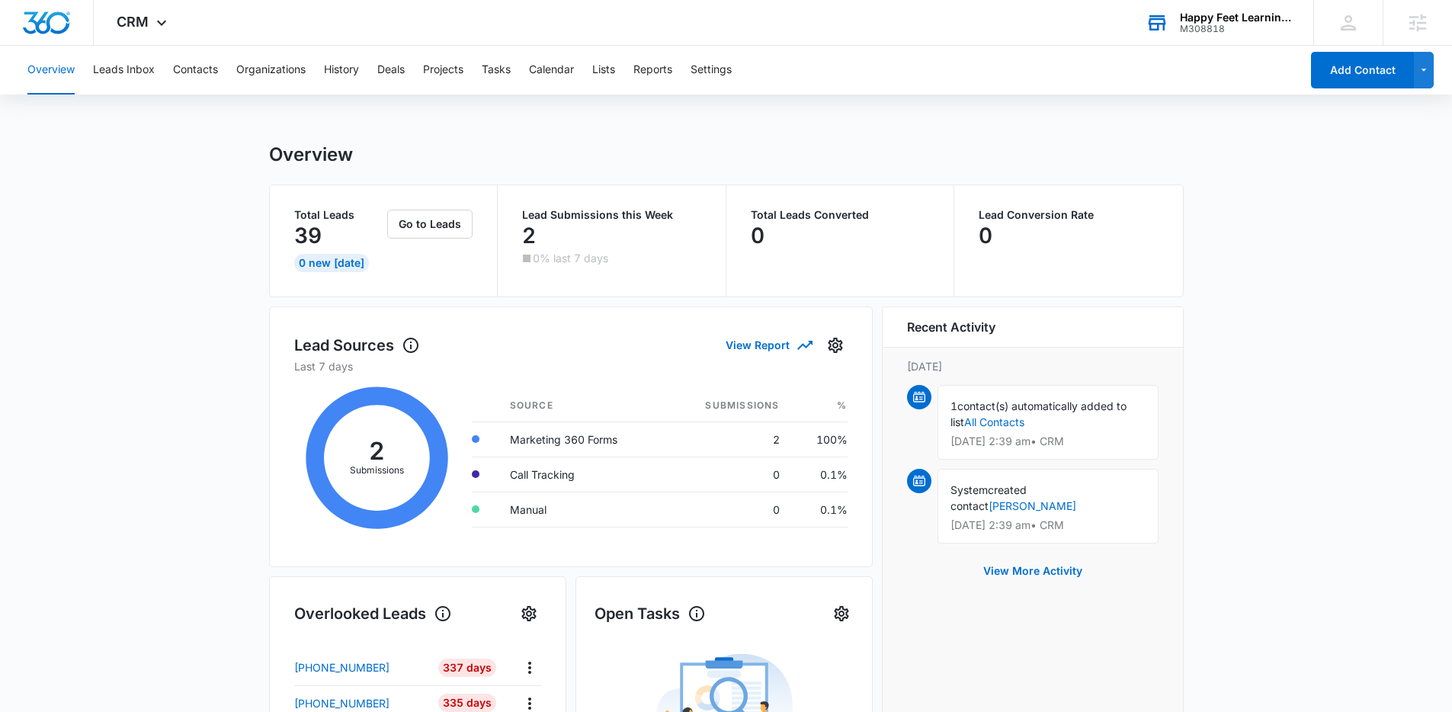
click at [235, 79] on div "Overview Leads Inbox Contacts Organizations History Deals Projects Tasks Calend…" at bounding box center [659, 70] width 1282 height 49
click at [194, 72] on button "Contacts" at bounding box center [195, 70] width 45 height 49
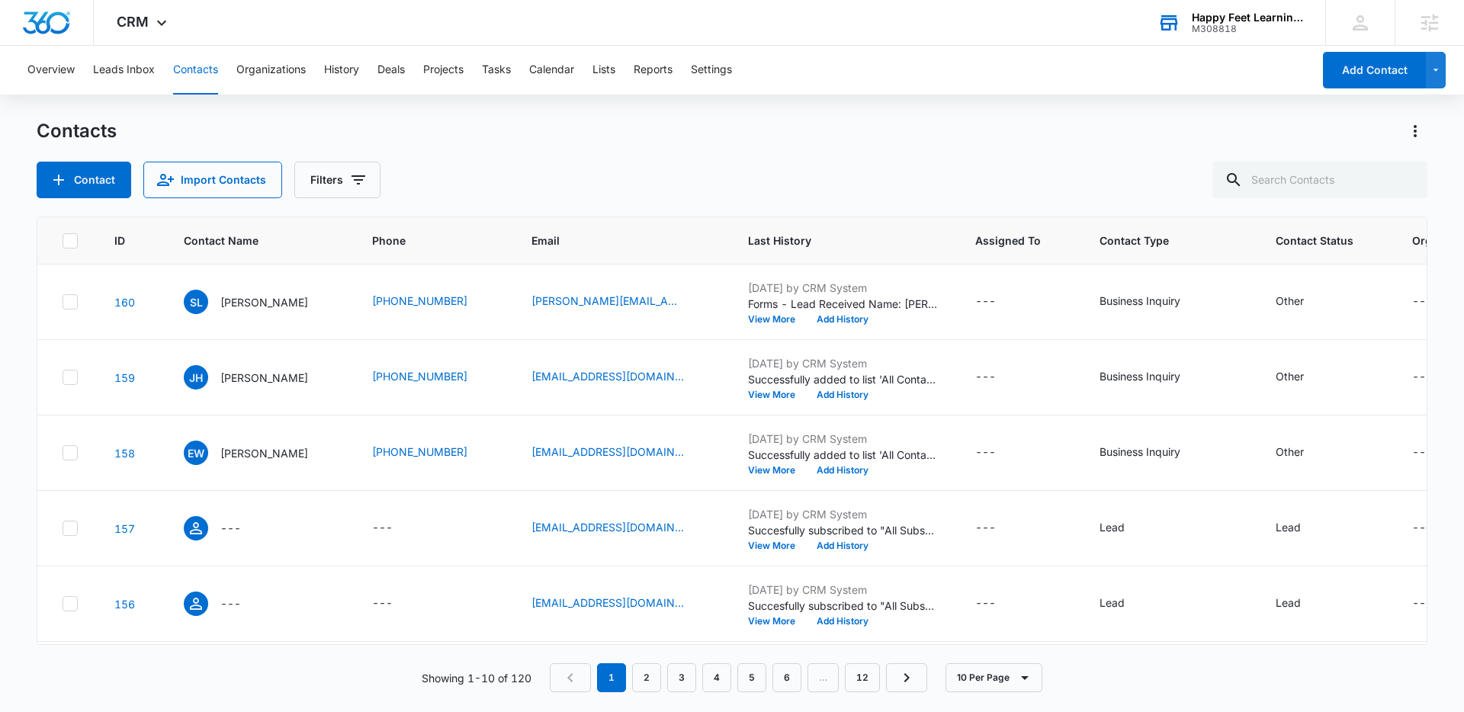
scroll to position [51, 0]
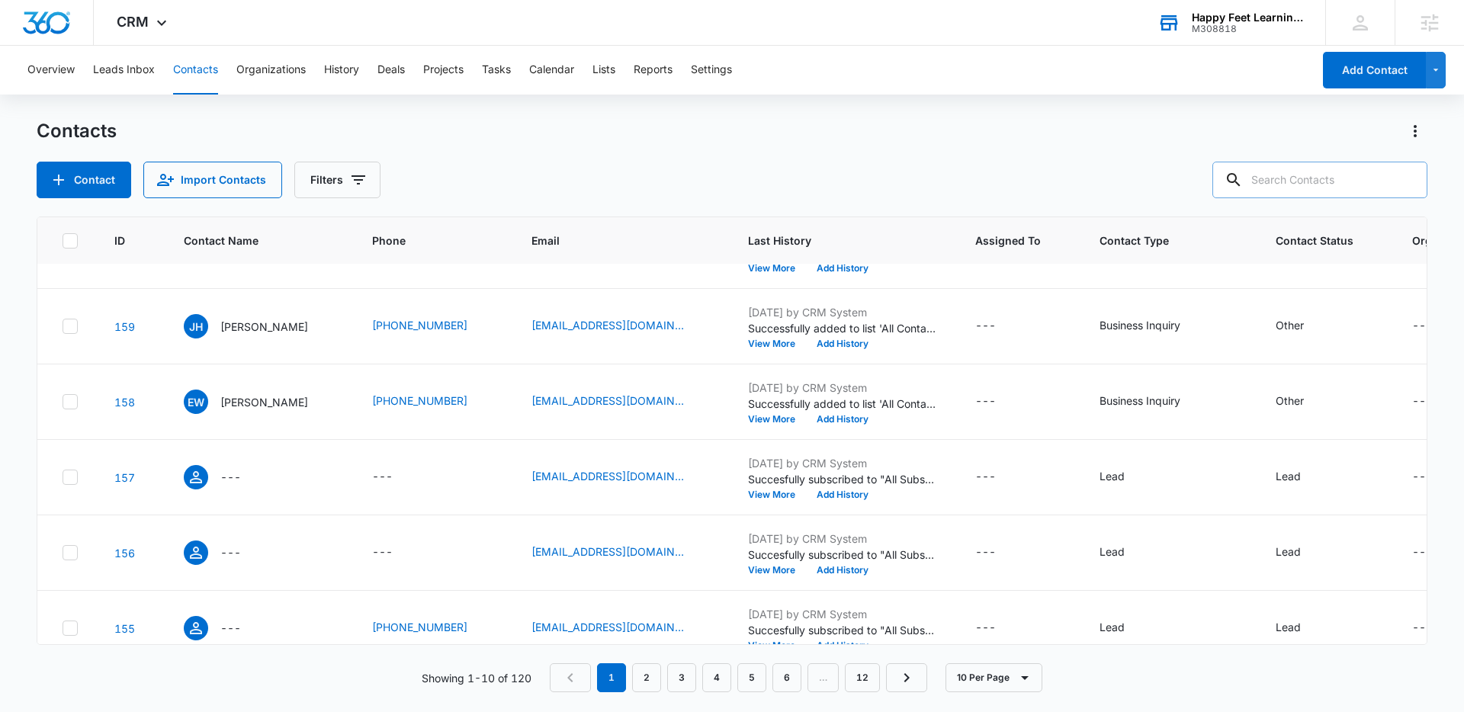
click at [1298, 191] on input "text" at bounding box center [1319, 180] width 215 height 37
click at [1414, 128] on icon "Actions" at bounding box center [1415, 131] width 18 height 18
click at [1022, 142] on div "Contacts Choose Columns Import Contacts Export All Contacts Customize Contacts" at bounding box center [732, 131] width 1390 height 24
click at [349, 186] on icon "Filters" at bounding box center [358, 180] width 18 height 18
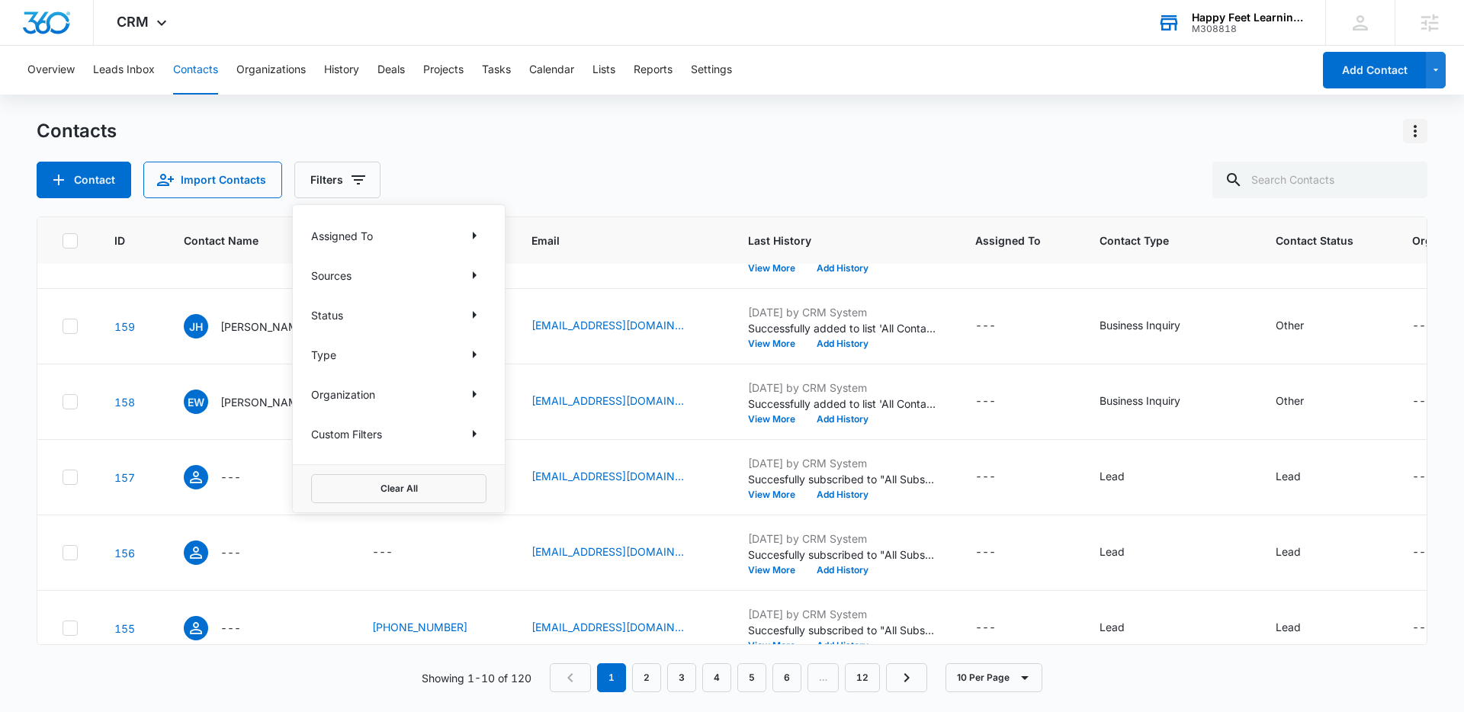
click at [1409, 130] on icon "Actions" at bounding box center [1415, 131] width 18 height 18
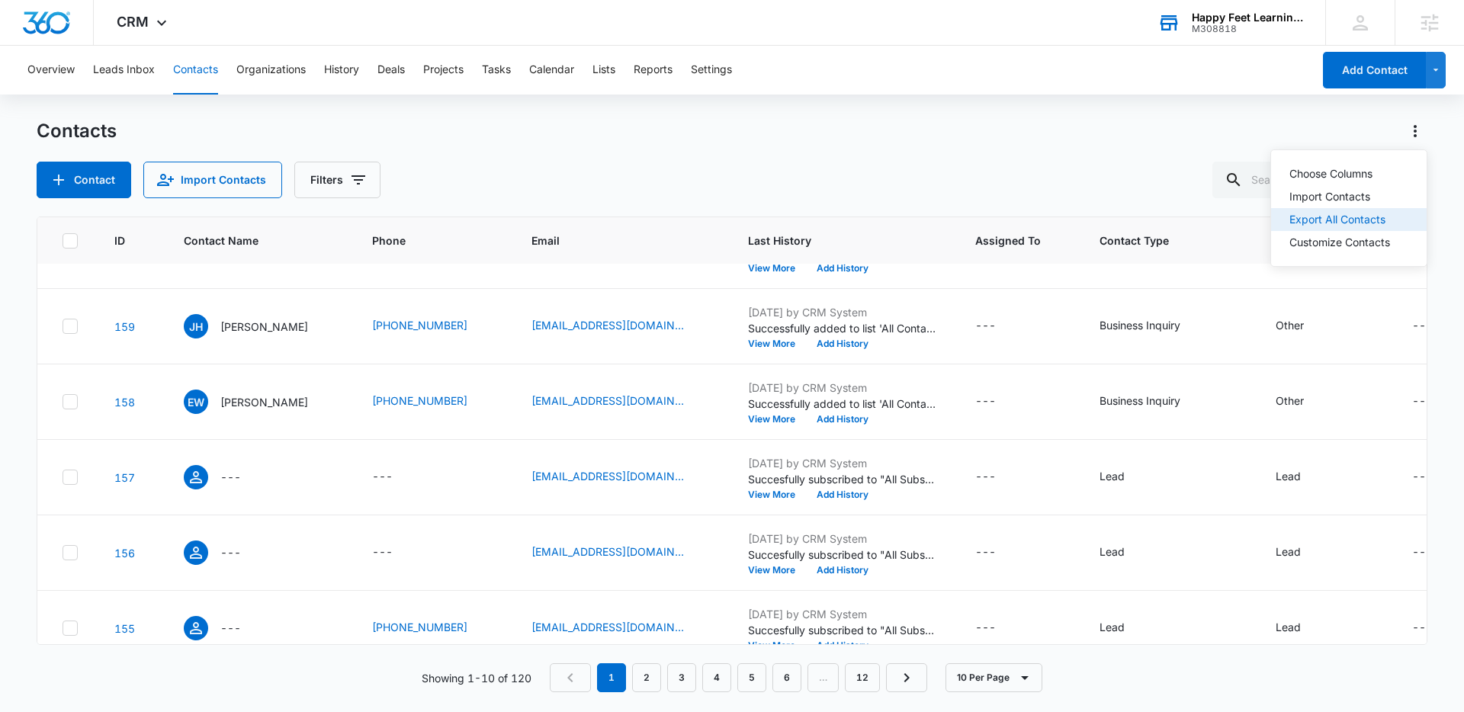
click at [1355, 214] on div "Export All Contacts" at bounding box center [1339, 219] width 101 height 11
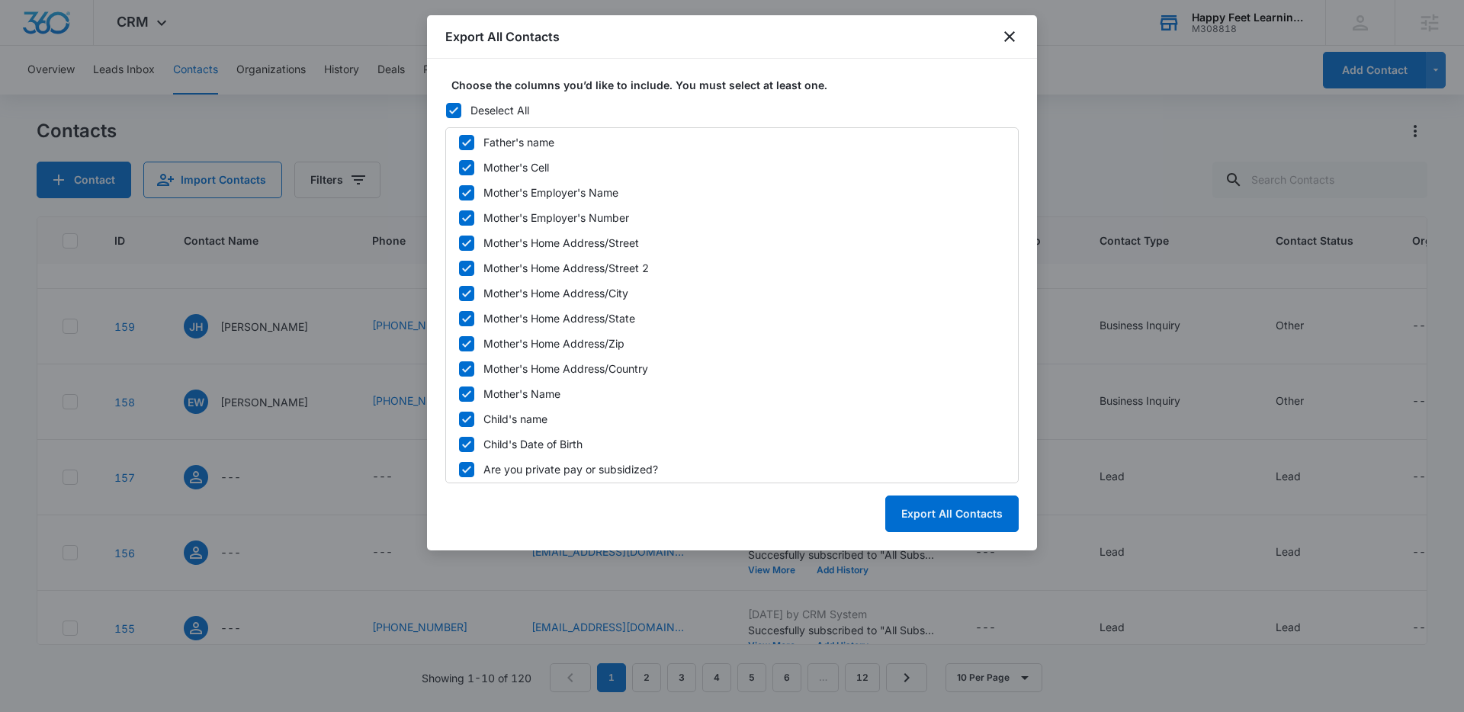
scroll to position [0, 0]
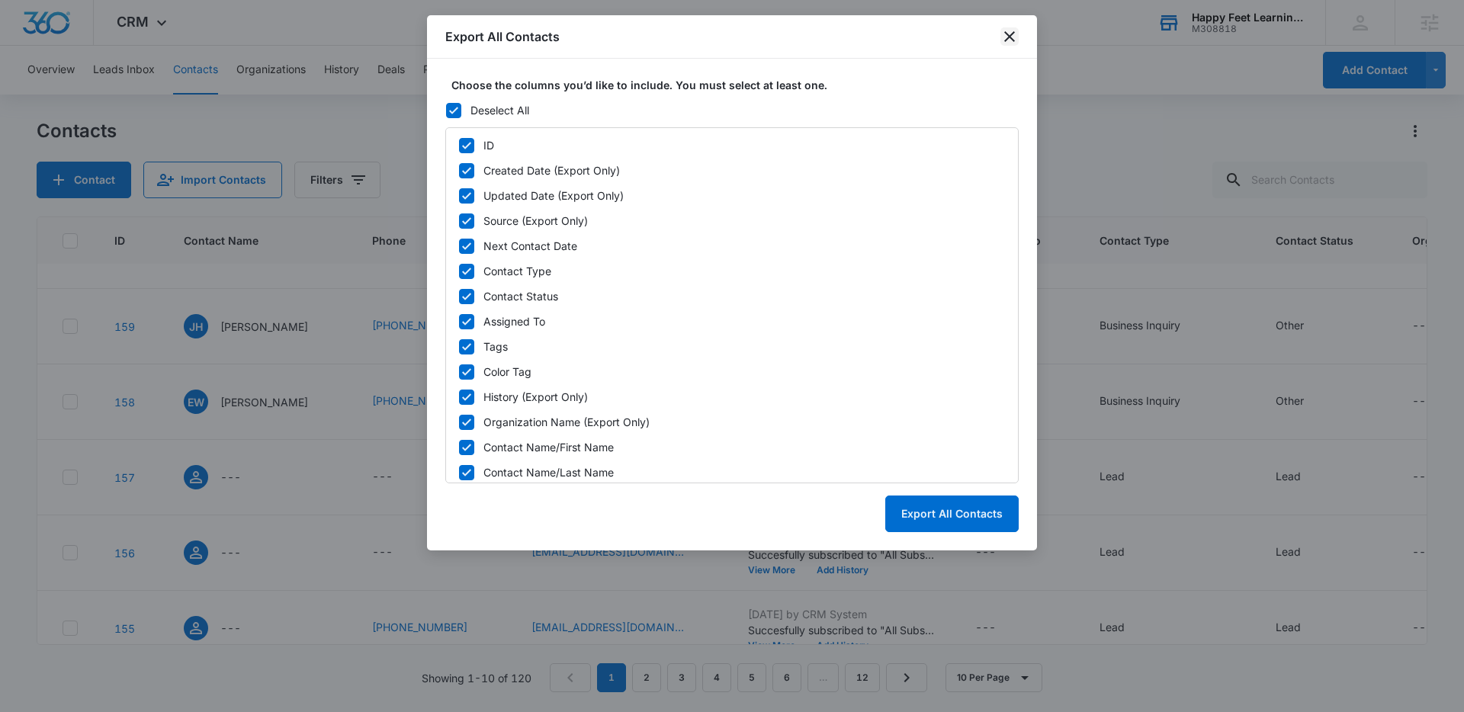
click at [1015, 37] on icon "close" at bounding box center [1009, 36] width 18 height 18
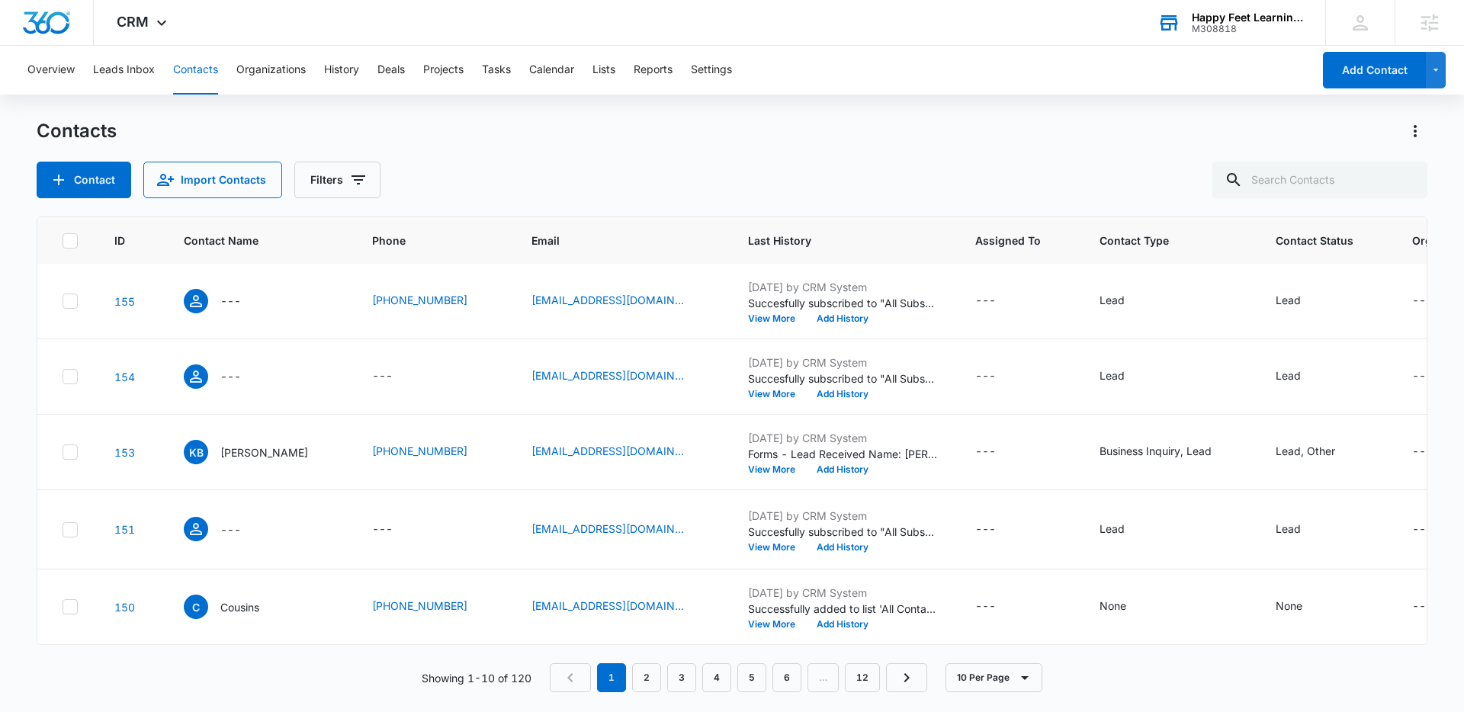
scroll to position [761, 0]
click at [645, 685] on link "2" at bounding box center [646, 677] width 29 height 29
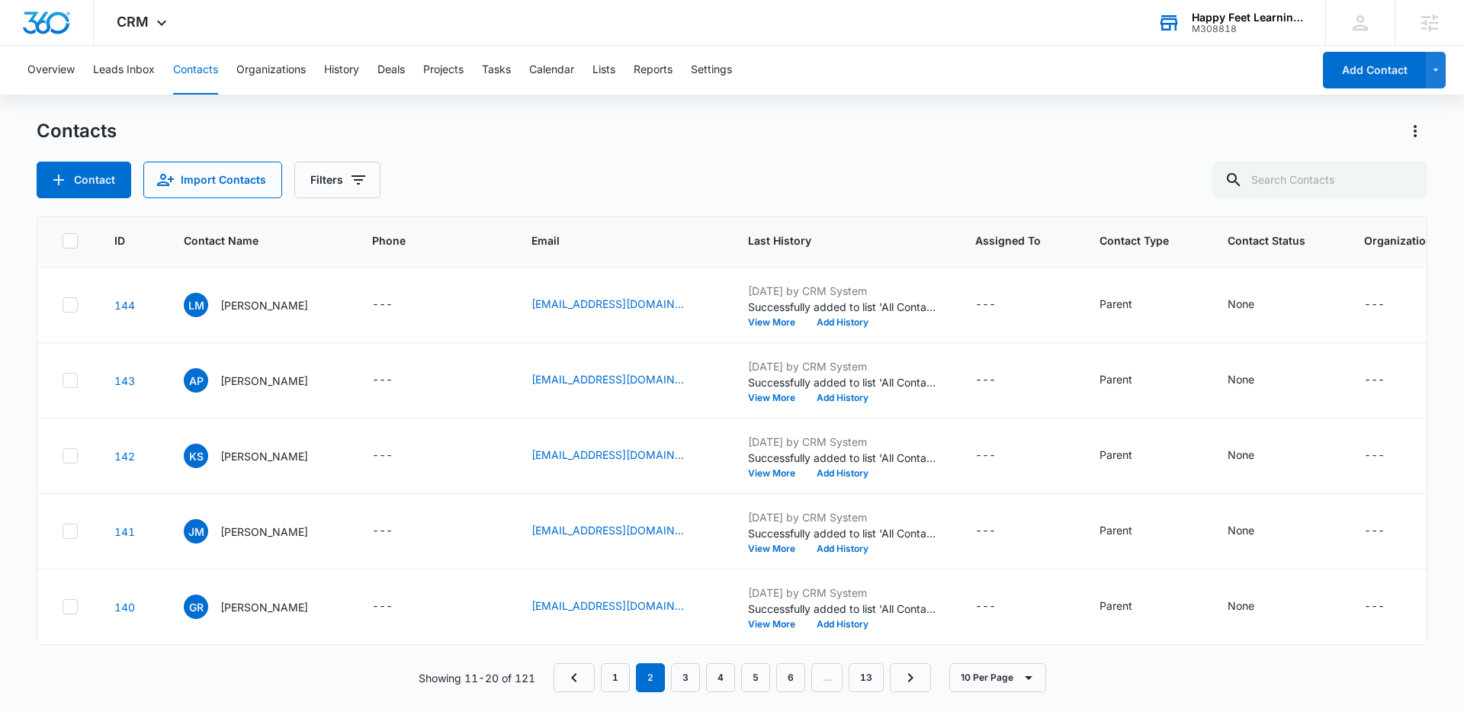
scroll to position [0, 0]
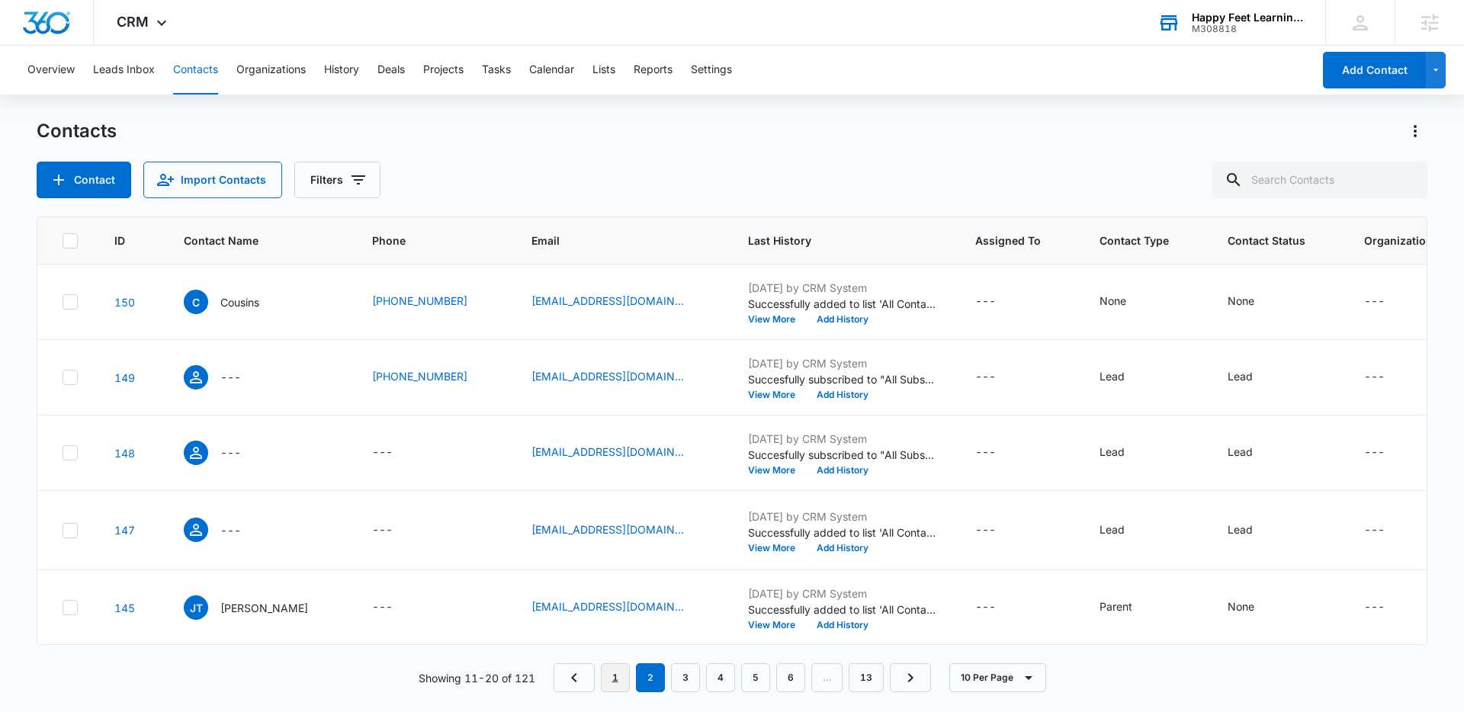
click at [620, 679] on link "1" at bounding box center [615, 677] width 29 height 29
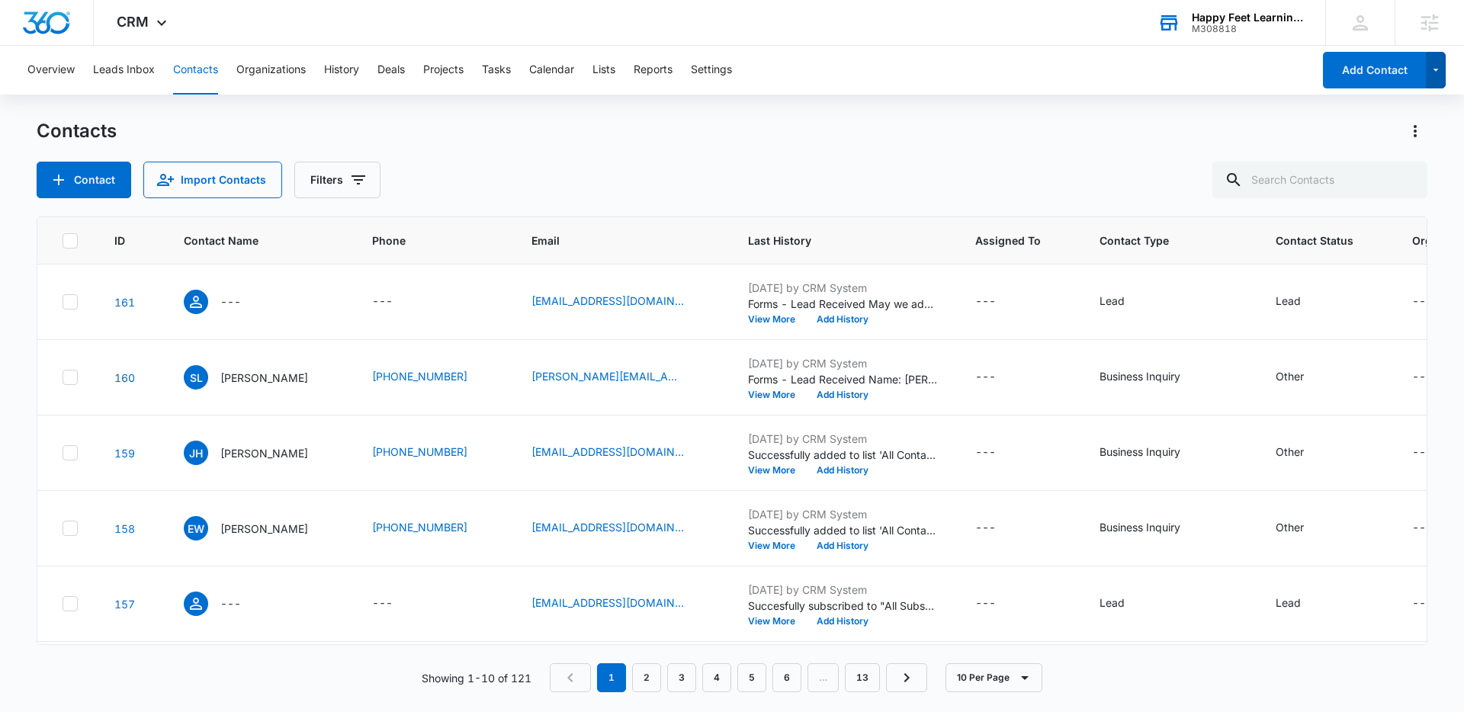
click at [1438, 74] on icon "button" at bounding box center [1435, 70] width 13 height 18
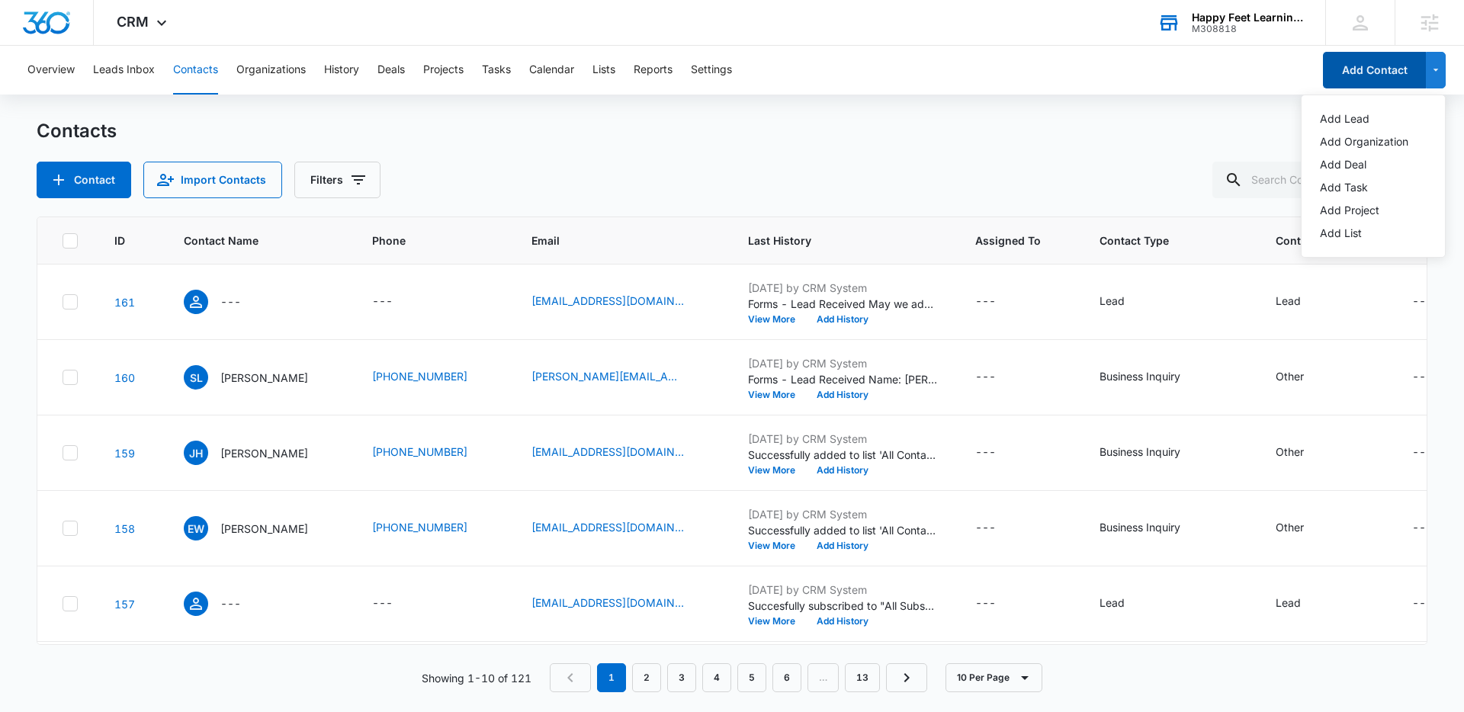
click at [1371, 74] on button "Add Contact" at bounding box center [1374, 70] width 103 height 37
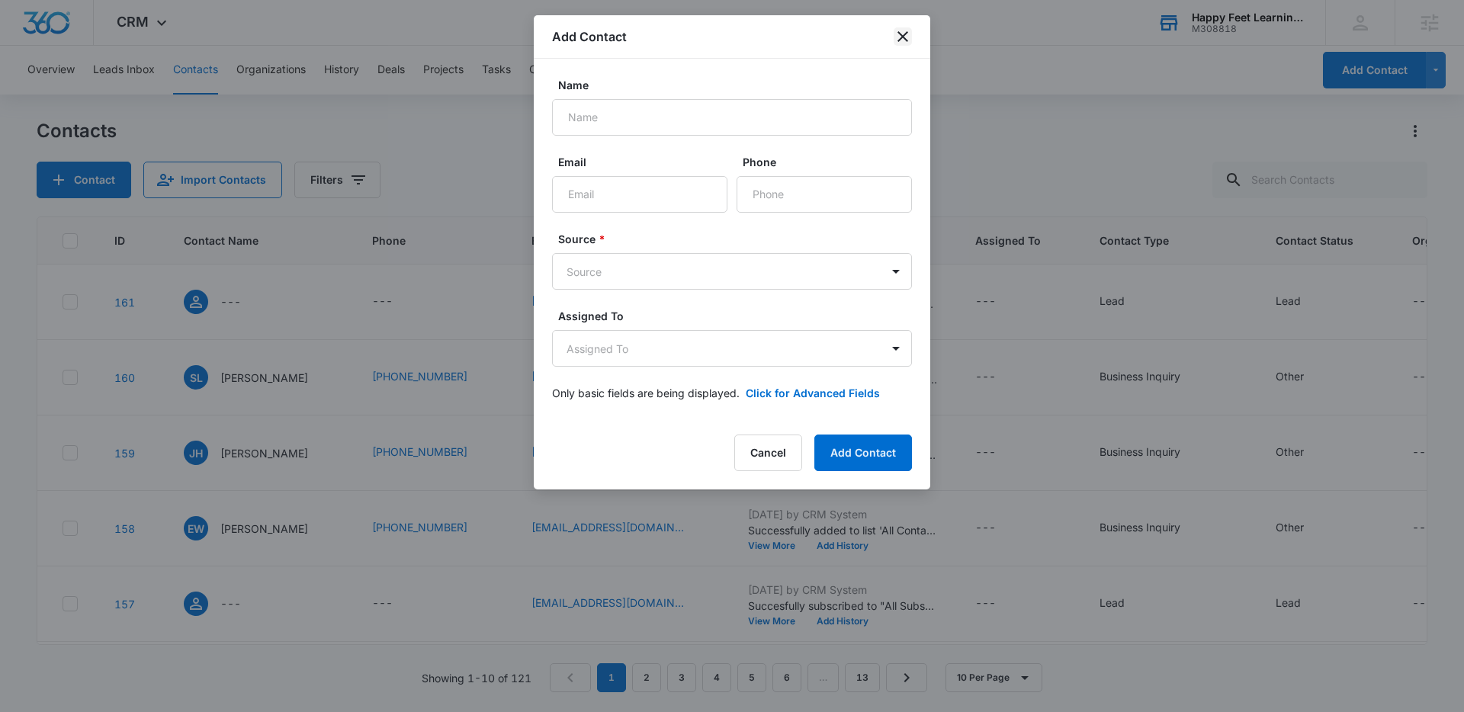
click at [907, 37] on icon "close" at bounding box center [902, 36] width 18 height 18
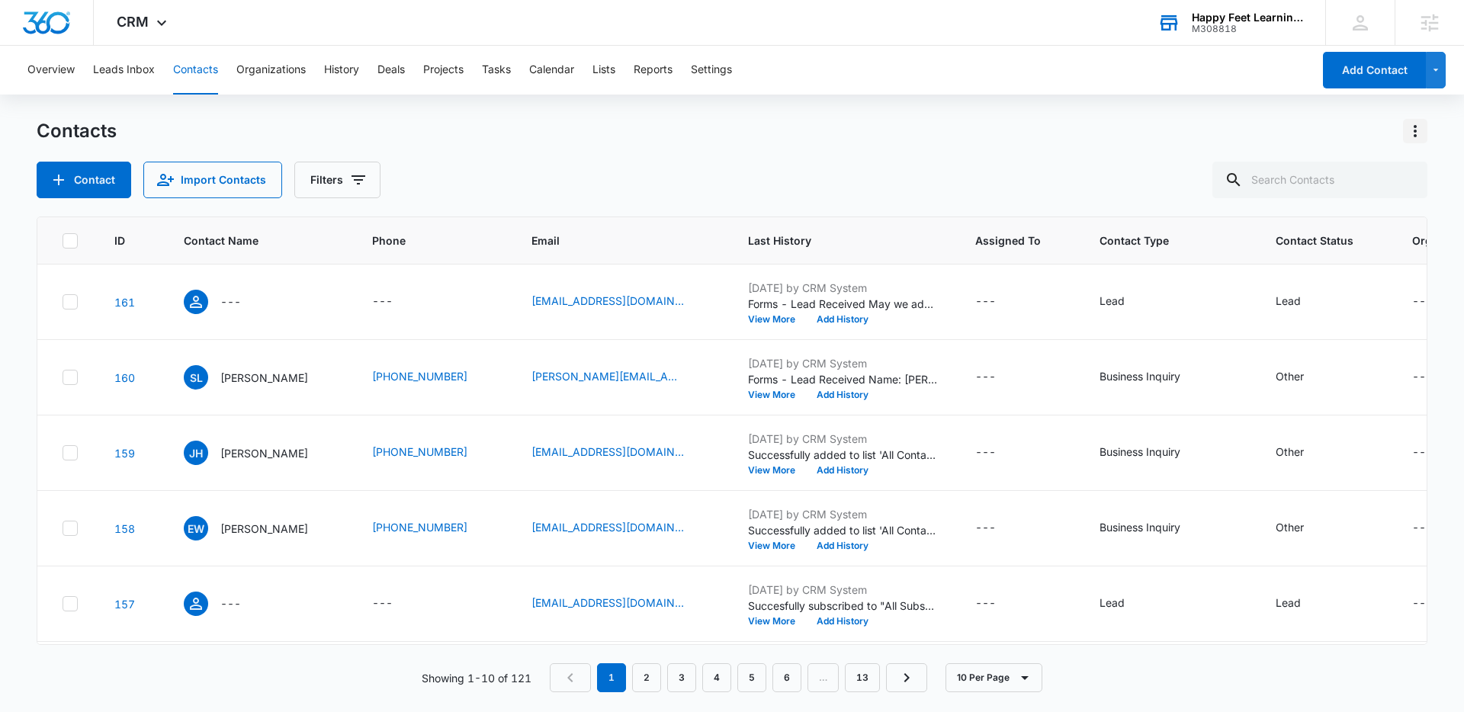
click at [1409, 138] on icon "Actions" at bounding box center [1415, 131] width 18 height 18
click at [1348, 211] on button "Export All Contacts" at bounding box center [1349, 219] width 156 height 23
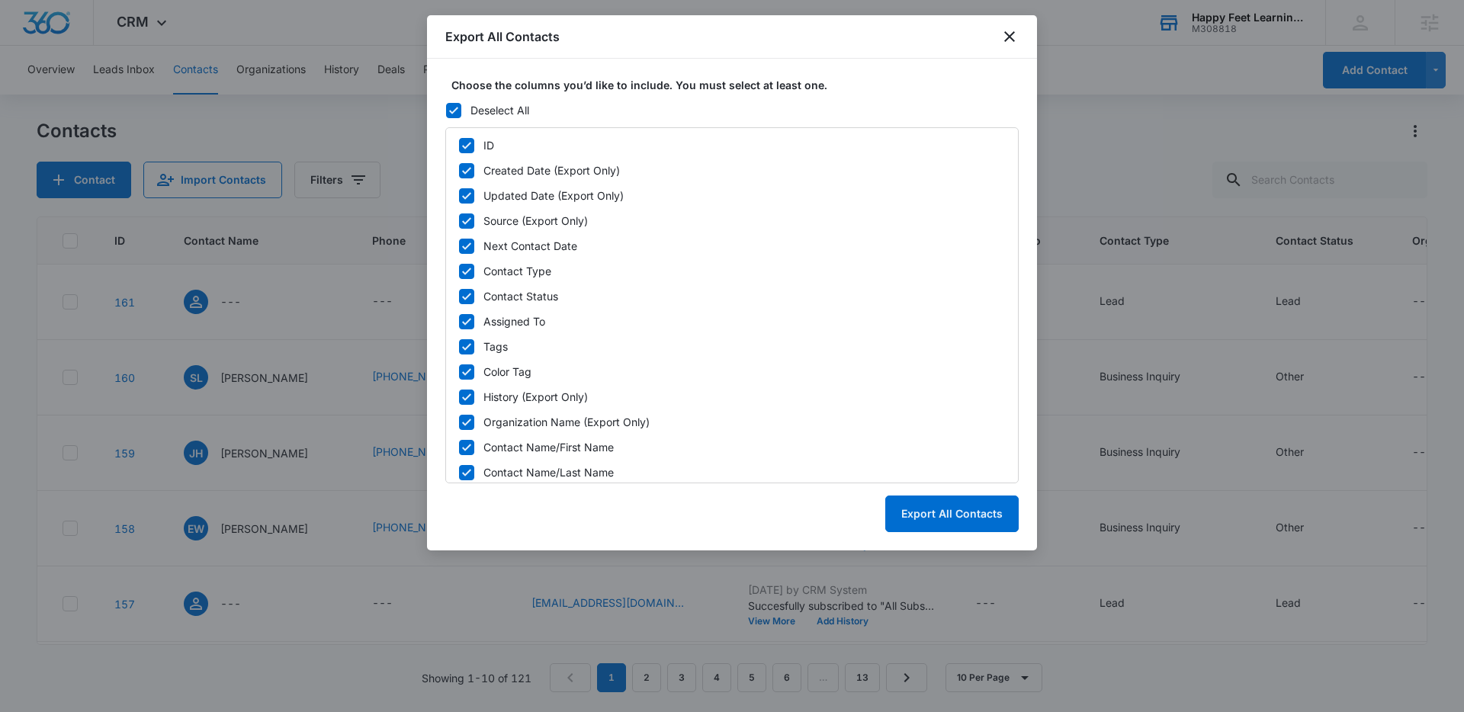
click at [461, 194] on icon at bounding box center [467, 196] width 14 height 14
click at [459, 195] on input "Updated Date (Export Only)" at bounding box center [458, 195] width 1 height 1
checkbox input "false"
click at [464, 146] on icon at bounding box center [467, 146] width 14 height 14
click at [459, 146] on input "ID" at bounding box center [458, 145] width 1 height 1
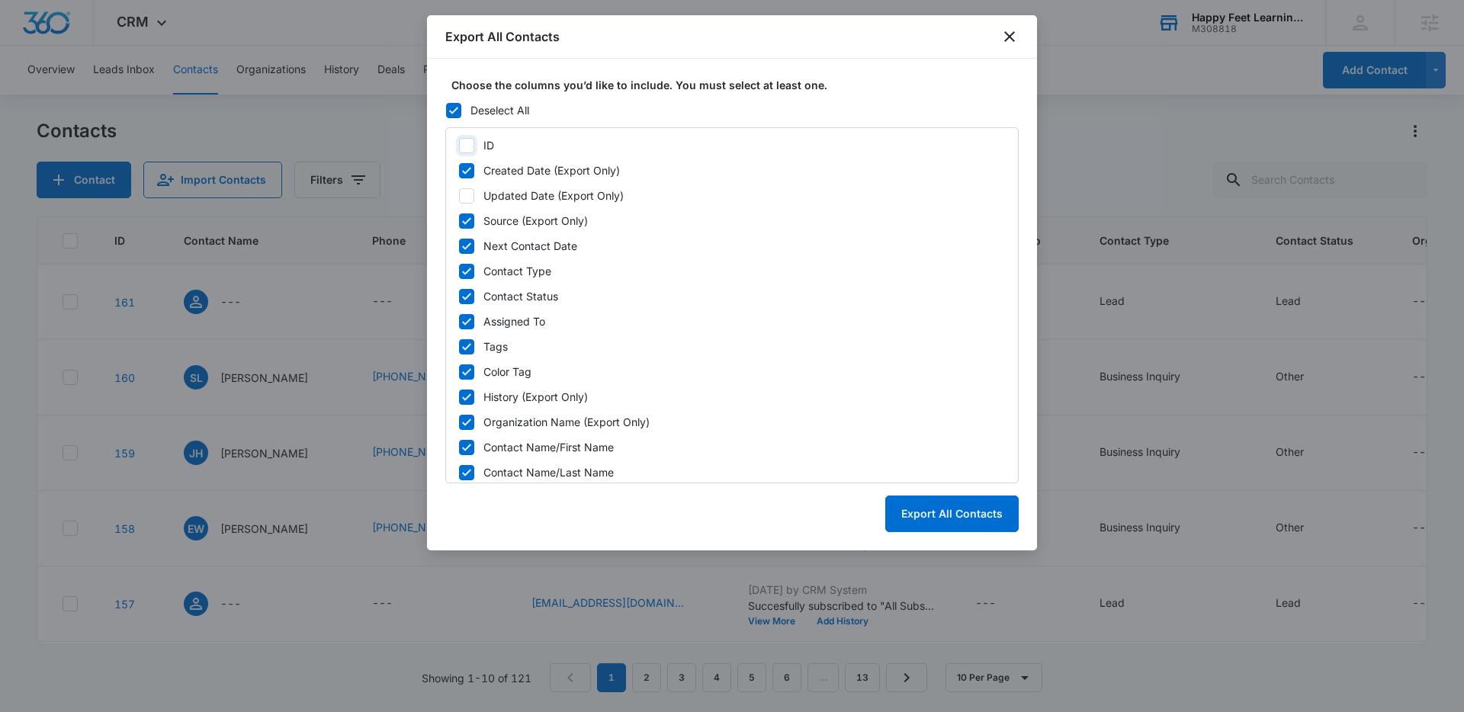
checkbox input "false"
click at [467, 214] on icon at bounding box center [467, 221] width 14 height 14
click at [459, 220] on input "Source (Export Only)" at bounding box center [458, 220] width 1 height 1
checkbox input "false"
click at [465, 243] on icon at bounding box center [467, 246] width 14 height 14
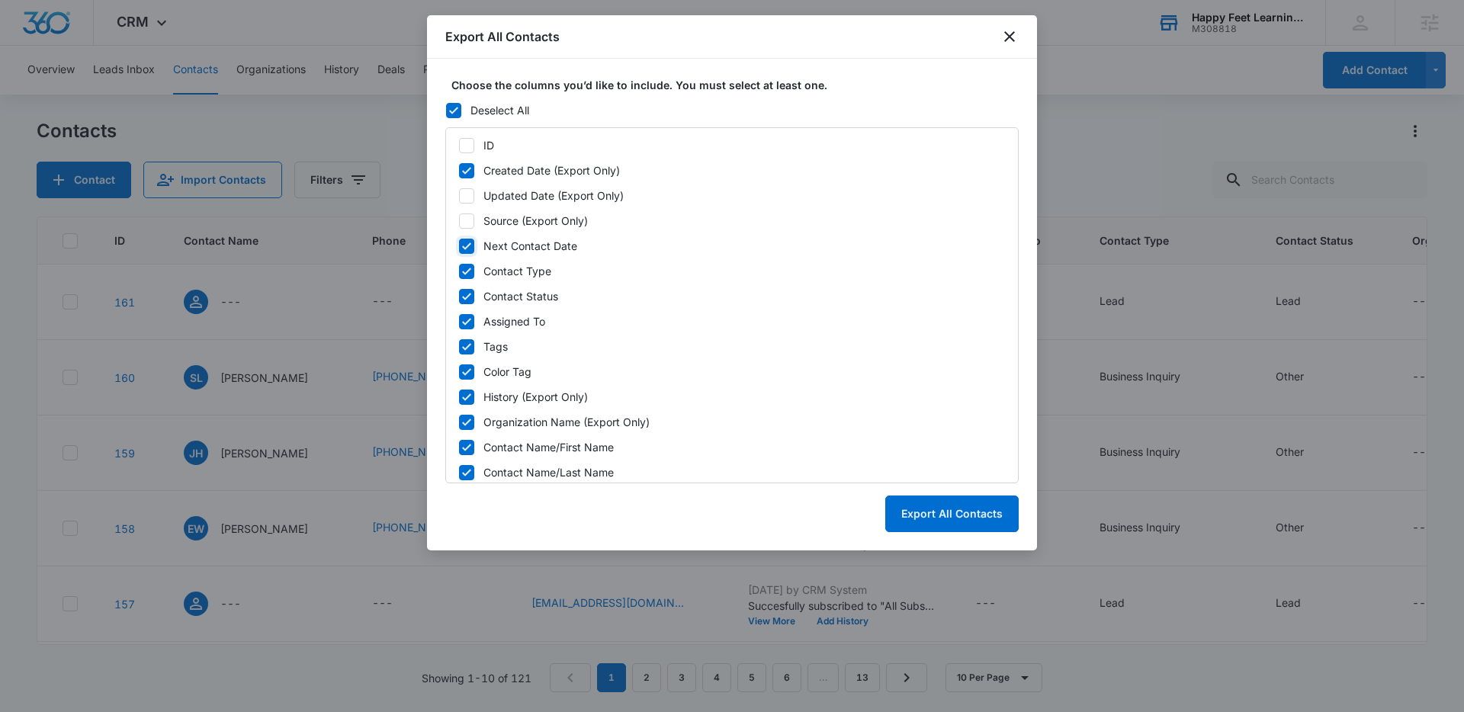
click at [459, 245] on input "Next Contact Date" at bounding box center [458, 245] width 1 height 1
checkbox input "false"
click at [470, 349] on icon at bounding box center [467, 347] width 14 height 14
click at [459, 347] on input "Tags" at bounding box center [458, 346] width 1 height 1
checkbox input "false"
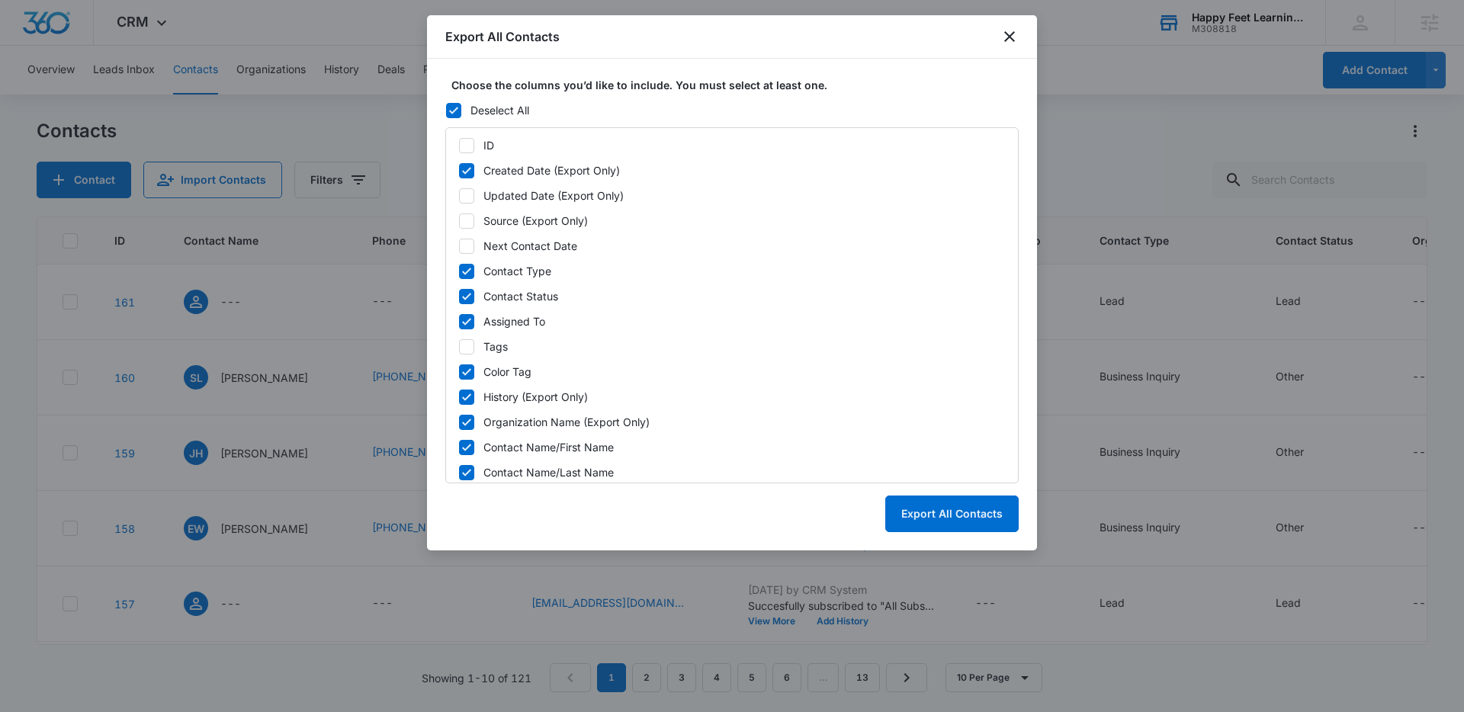
click at [470, 369] on icon at bounding box center [466, 371] width 9 height 7
click at [459, 371] on input "Color Tag" at bounding box center [458, 371] width 1 height 1
checkbox input "false"
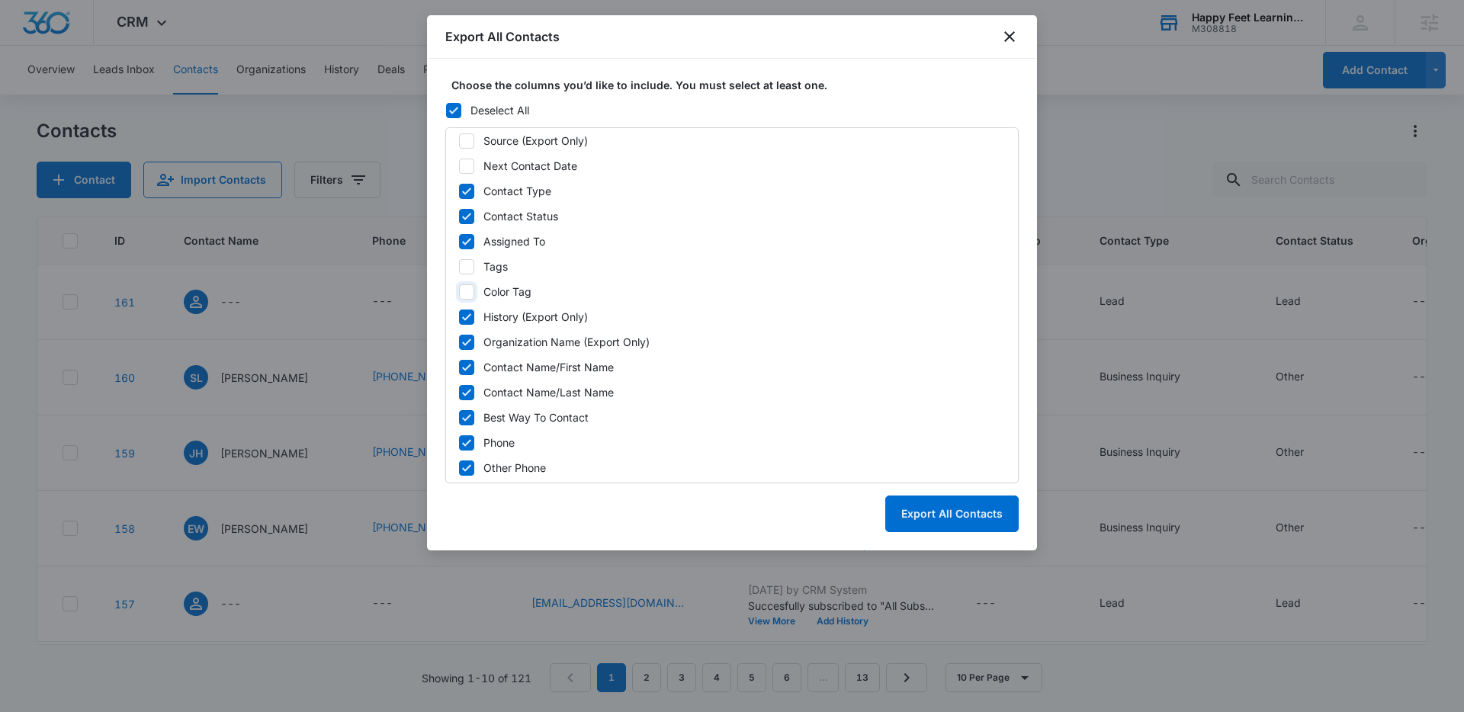
scroll to position [81, 0]
click at [467, 338] on icon at bounding box center [467, 342] width 14 height 14
click at [459, 341] on input "Organization Name (Export Only)" at bounding box center [458, 341] width 1 height 1
checkbox input "false"
click at [465, 316] on icon at bounding box center [467, 316] width 14 height 14
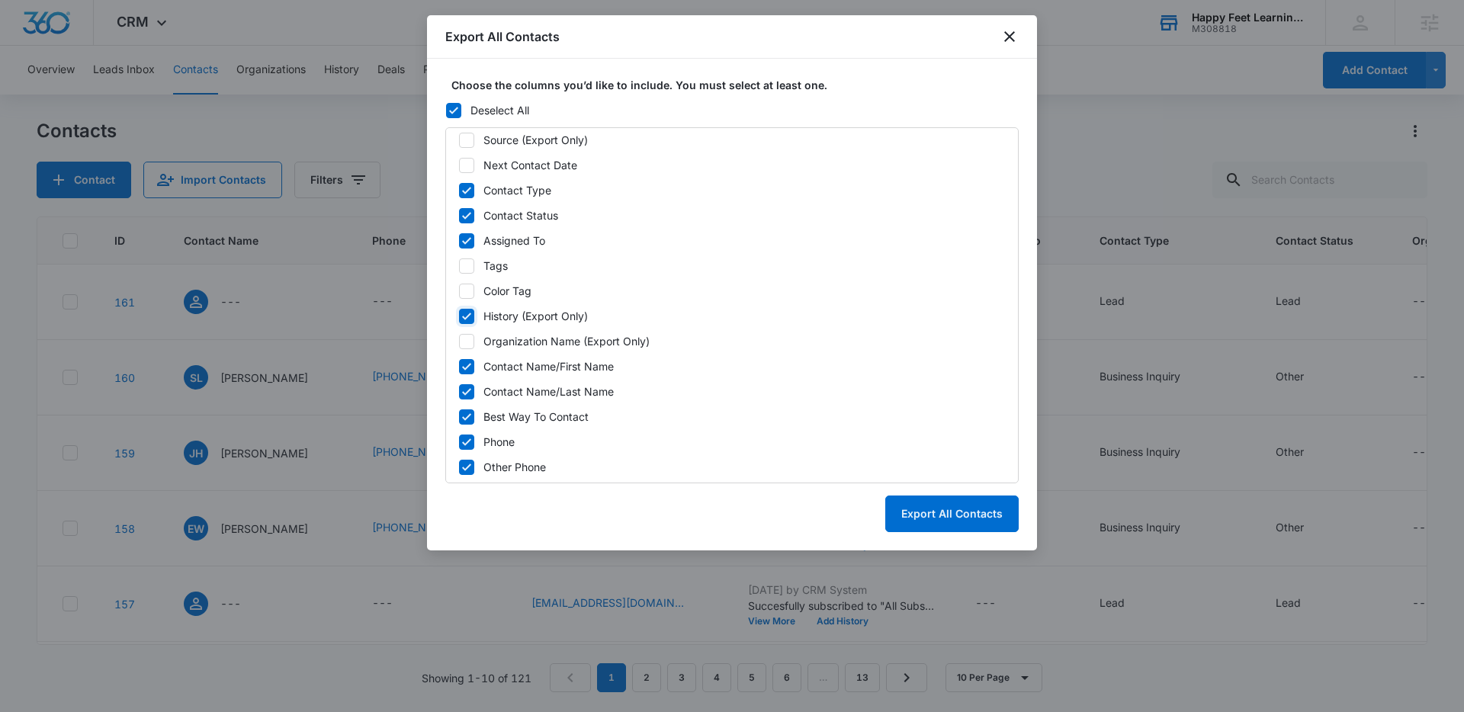
click at [459, 316] on input "History (Export Only)" at bounding box center [458, 316] width 1 height 1
checkbox input "false"
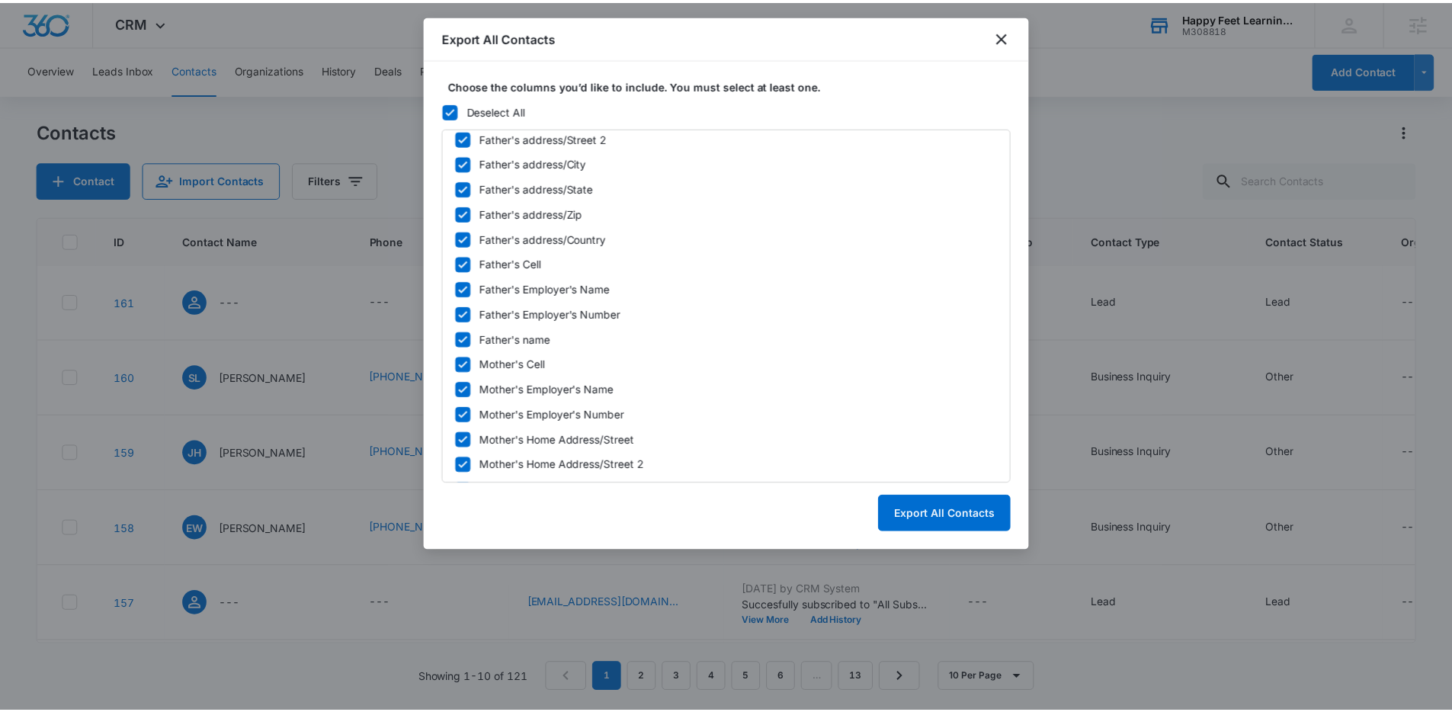
scroll to position [1164, 0]
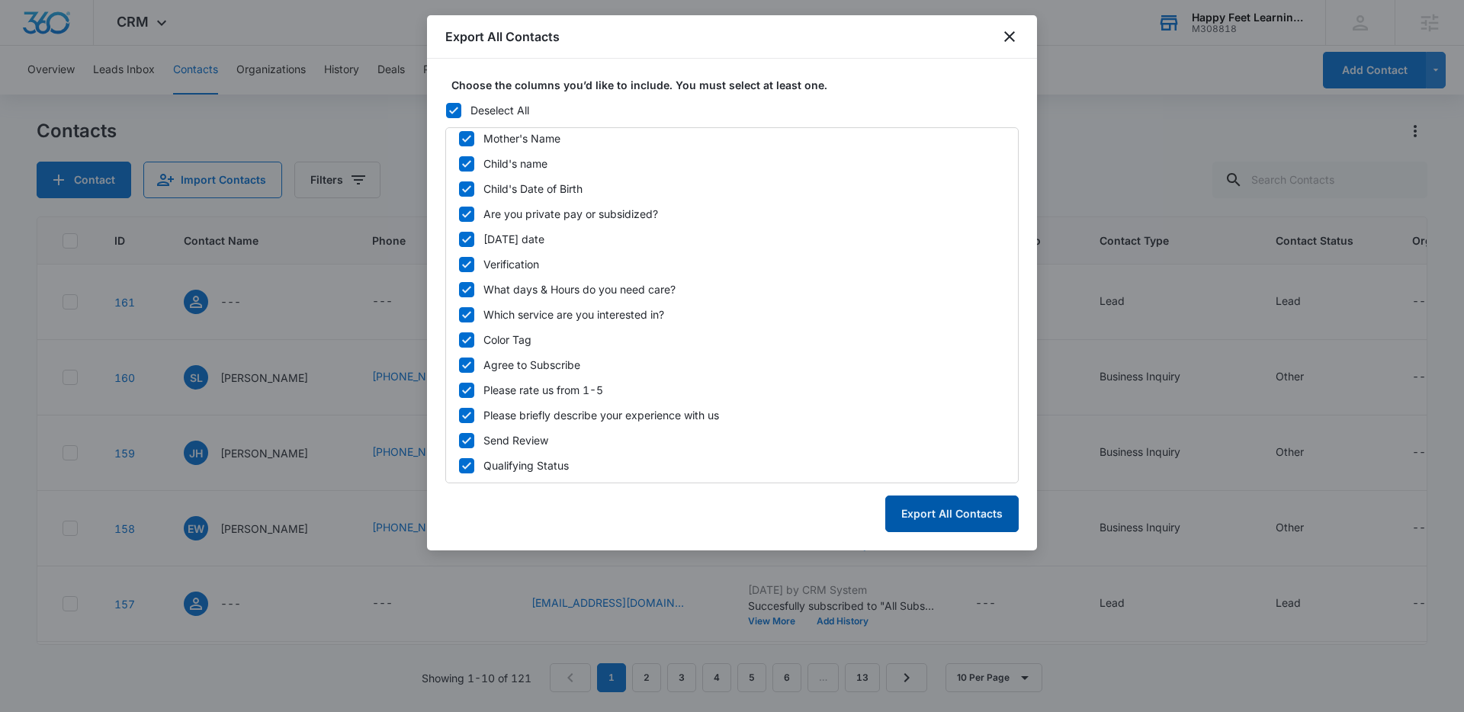
click at [952, 521] on button "Export All Contacts" at bounding box center [951, 513] width 133 height 37
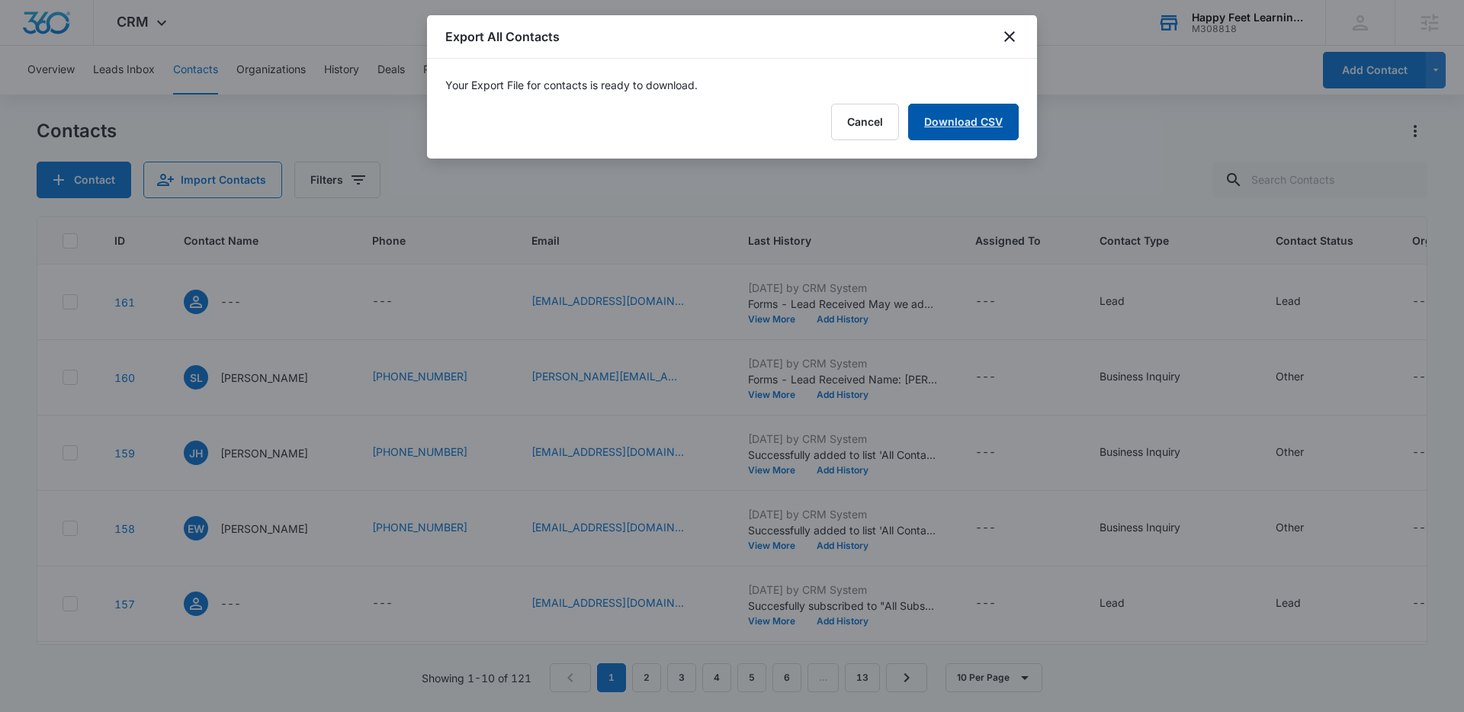
click at [973, 121] on link "Download CSV" at bounding box center [963, 122] width 111 height 37
click at [1007, 37] on icon "close" at bounding box center [1009, 36] width 11 height 11
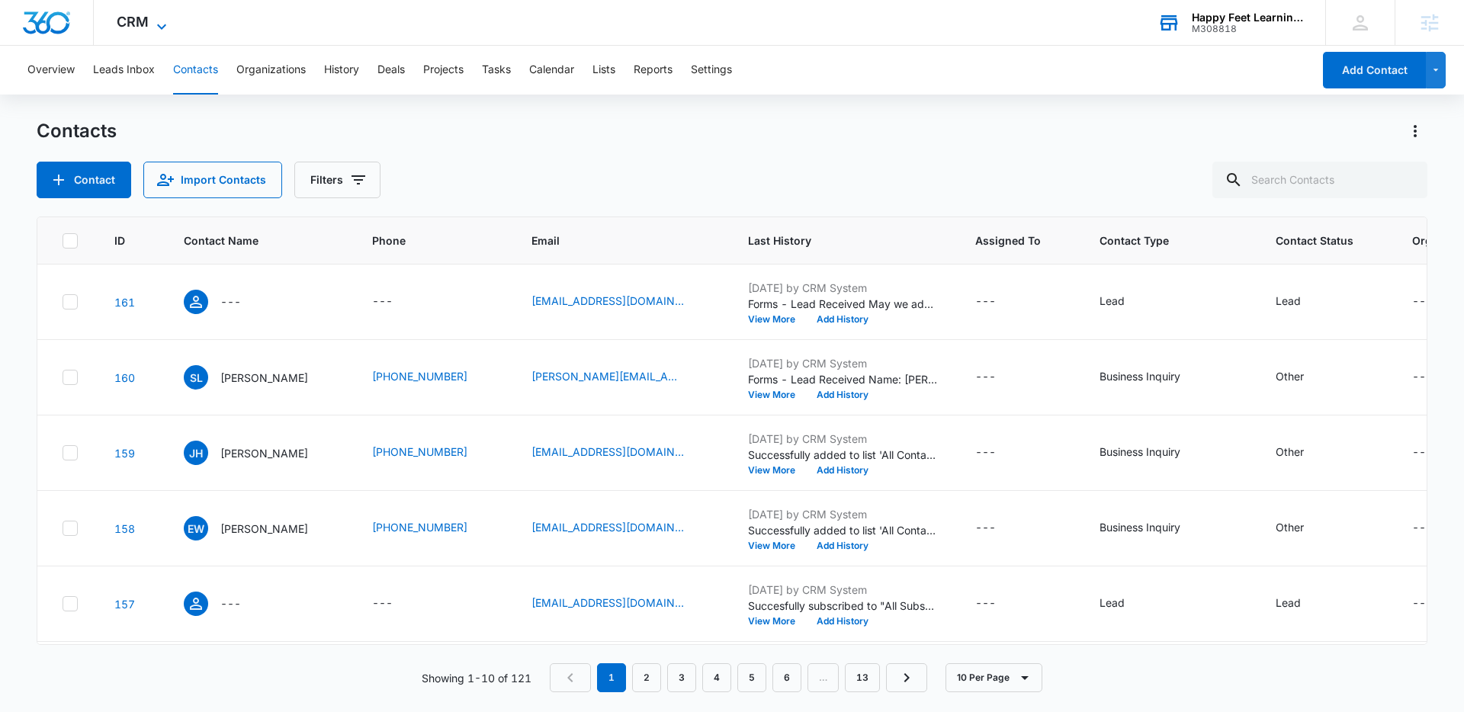
click at [136, 24] on span "CRM" at bounding box center [133, 22] width 32 height 16
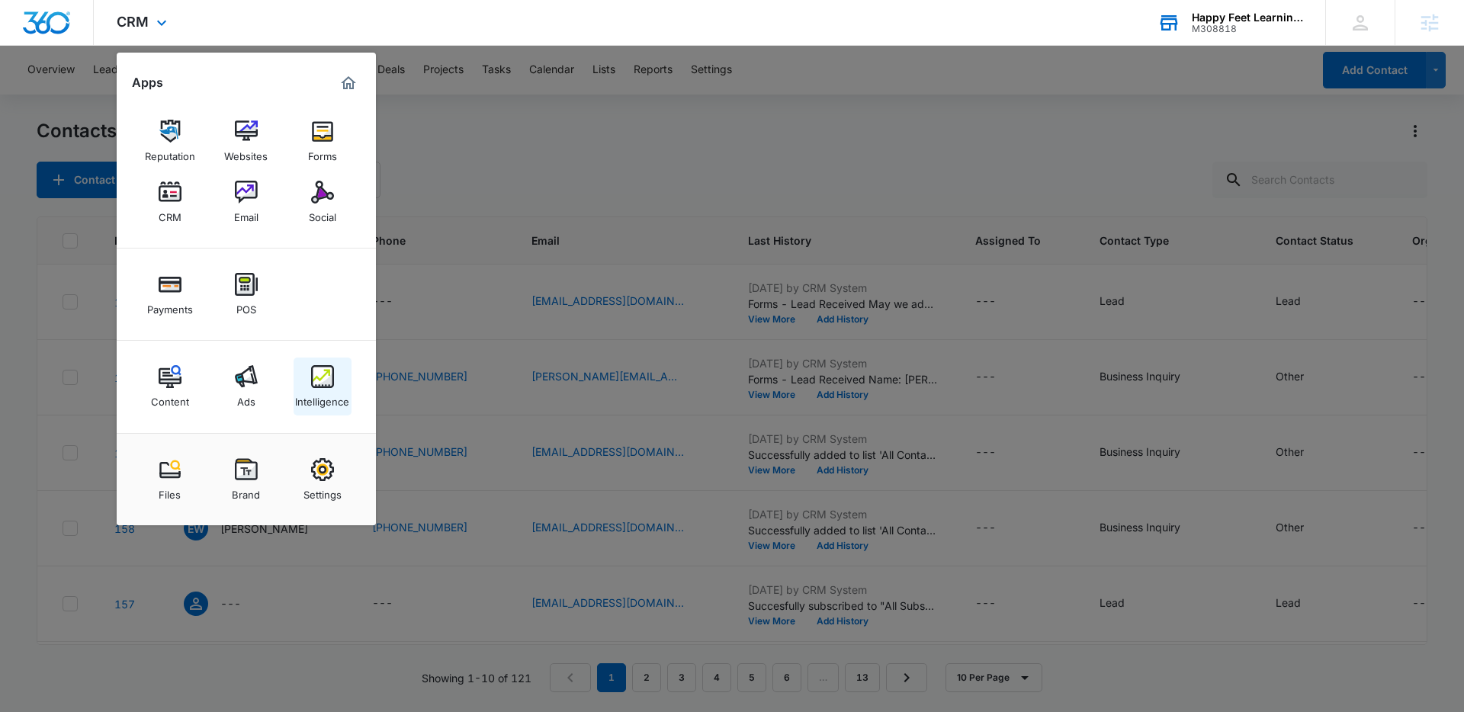
click at [329, 398] on div "Intelligence" at bounding box center [322, 398] width 54 height 20
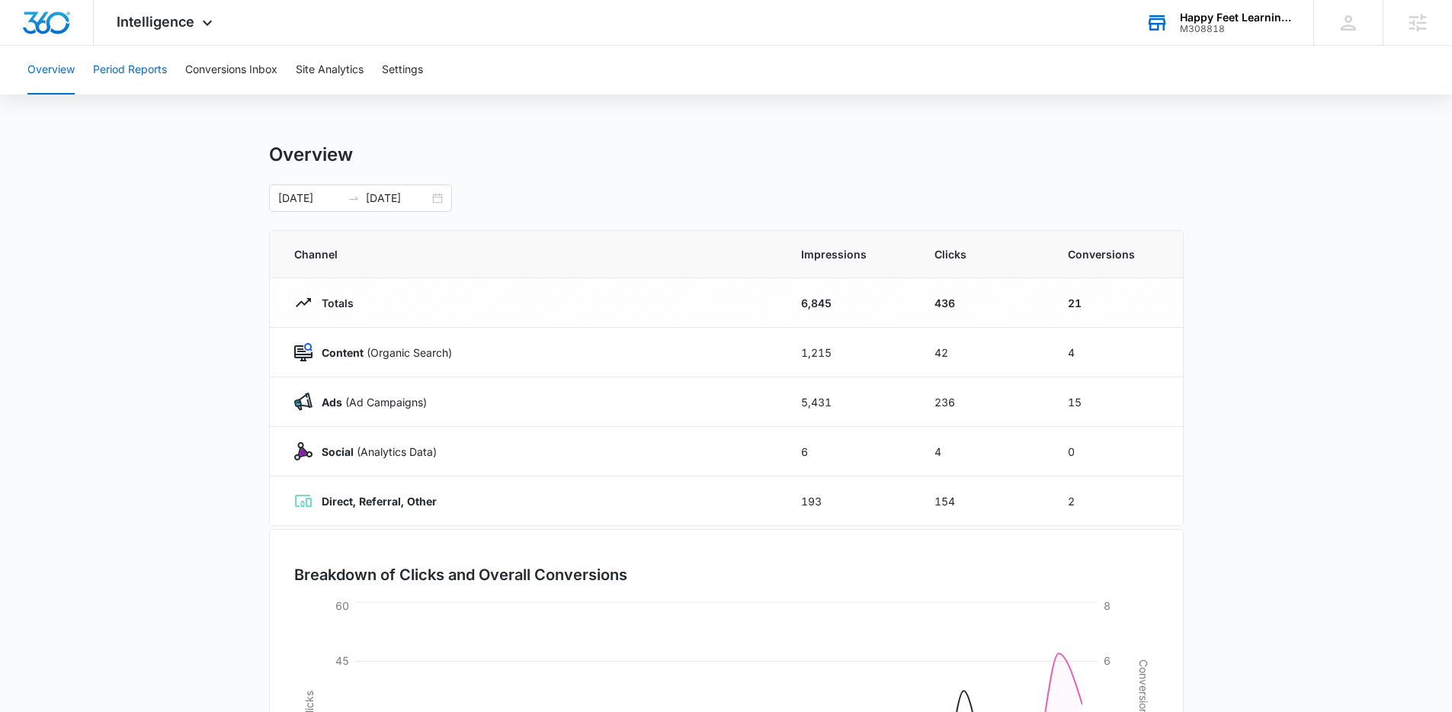
click at [133, 68] on button "Period Reports" at bounding box center [130, 70] width 74 height 49
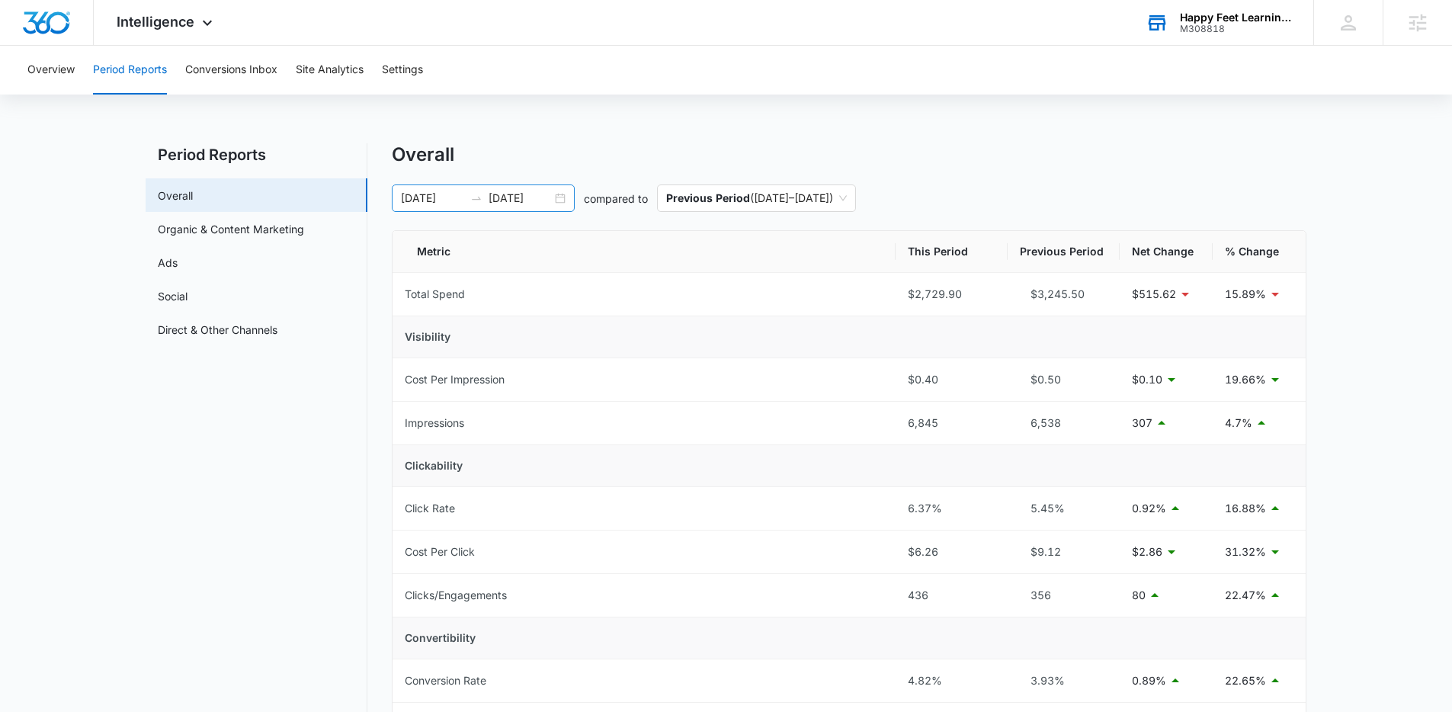
click at [560, 201] on div "08/31/2025 09/30/2025" at bounding box center [483, 197] width 183 height 27
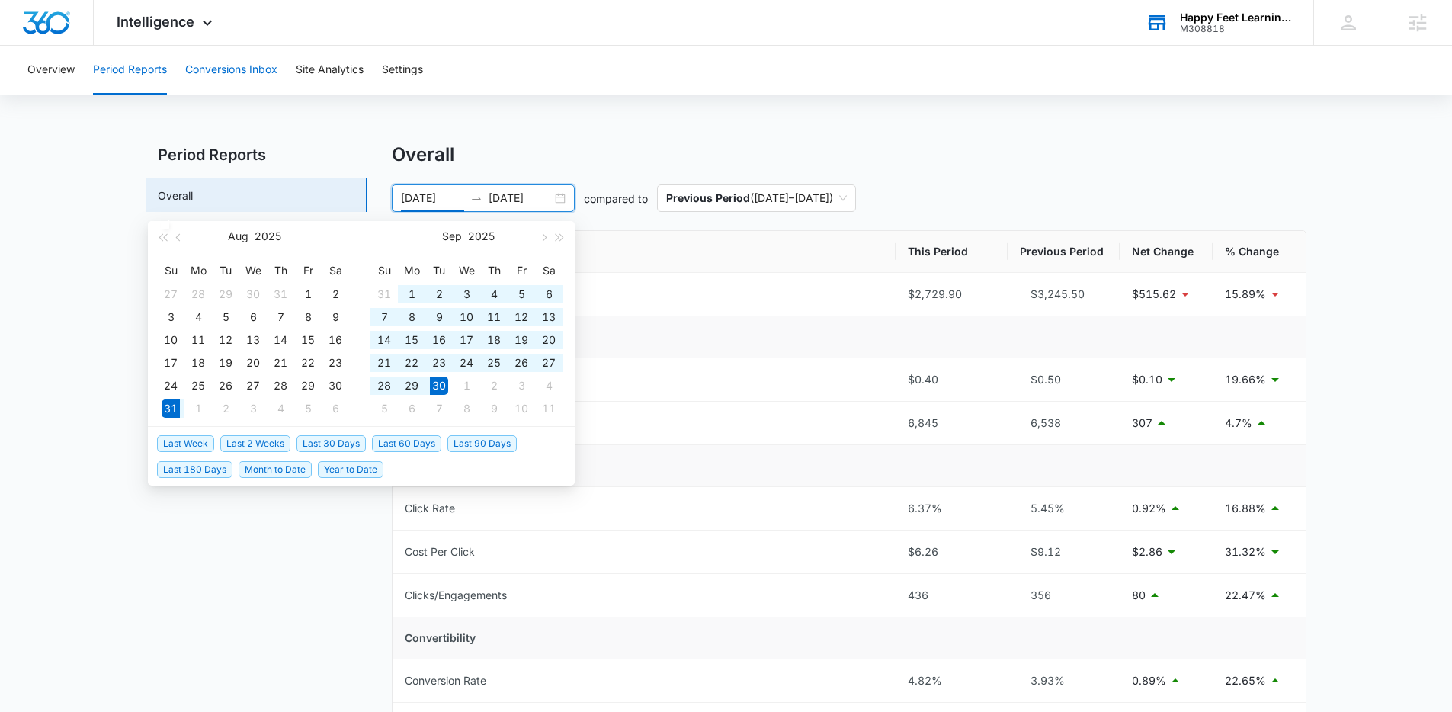
click at [215, 63] on button "Conversions Inbox" at bounding box center [231, 70] width 92 height 49
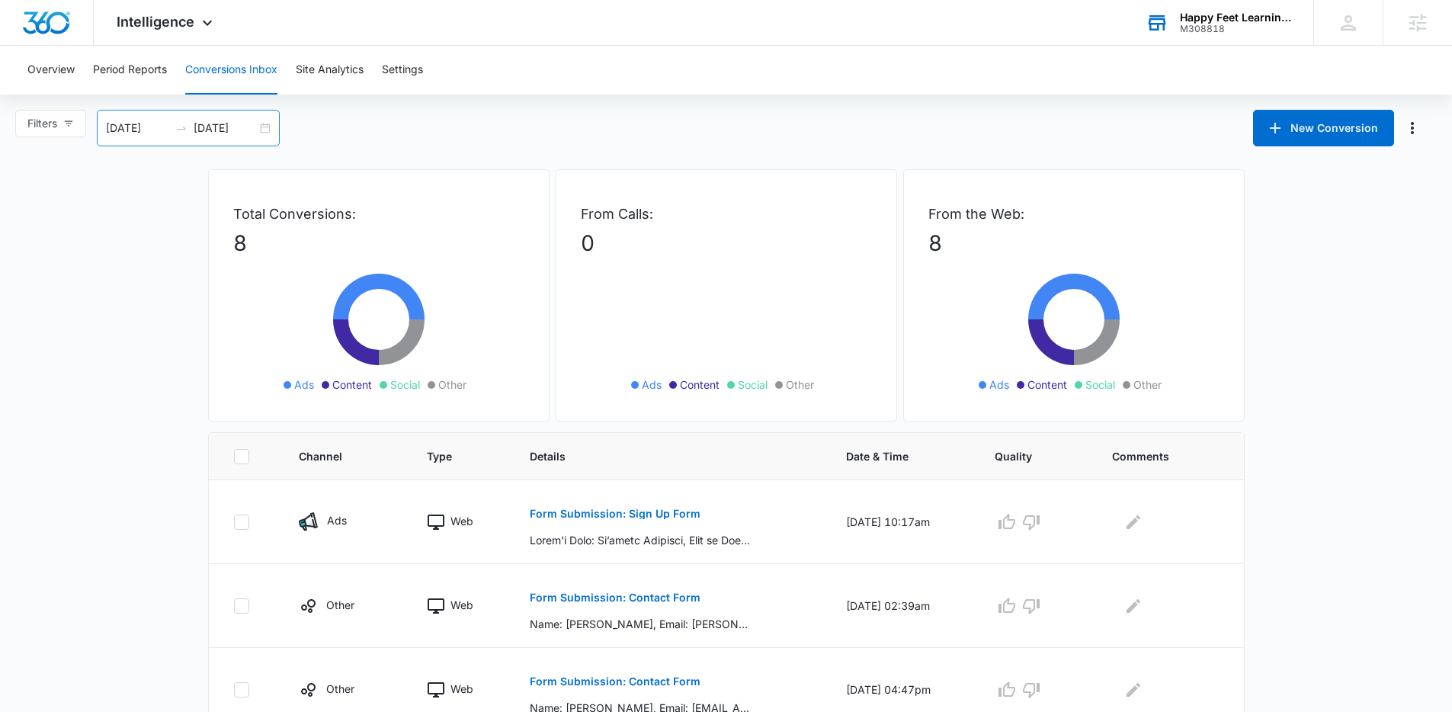
click at [258, 129] on div "09/08/2025 10/08/2025" at bounding box center [188, 128] width 183 height 37
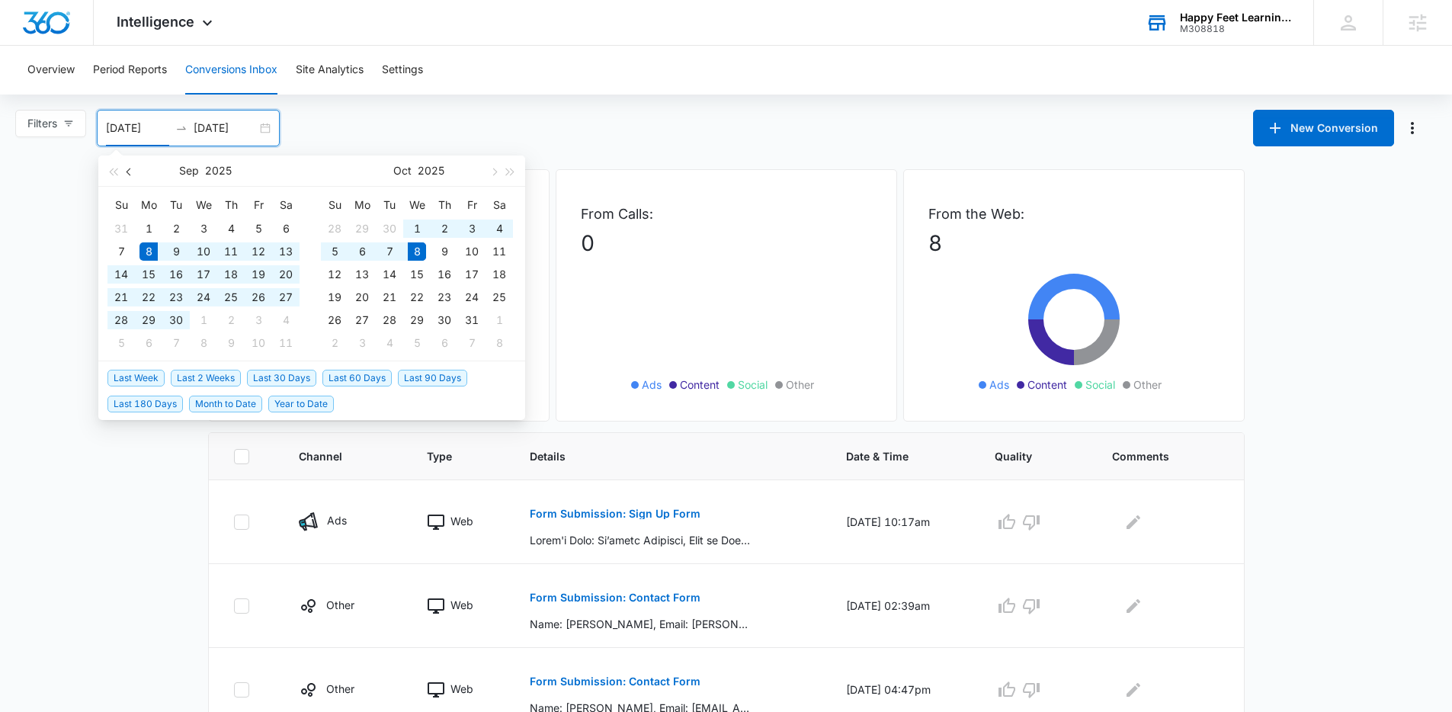
click at [127, 166] on button "button" at bounding box center [129, 171] width 17 height 30
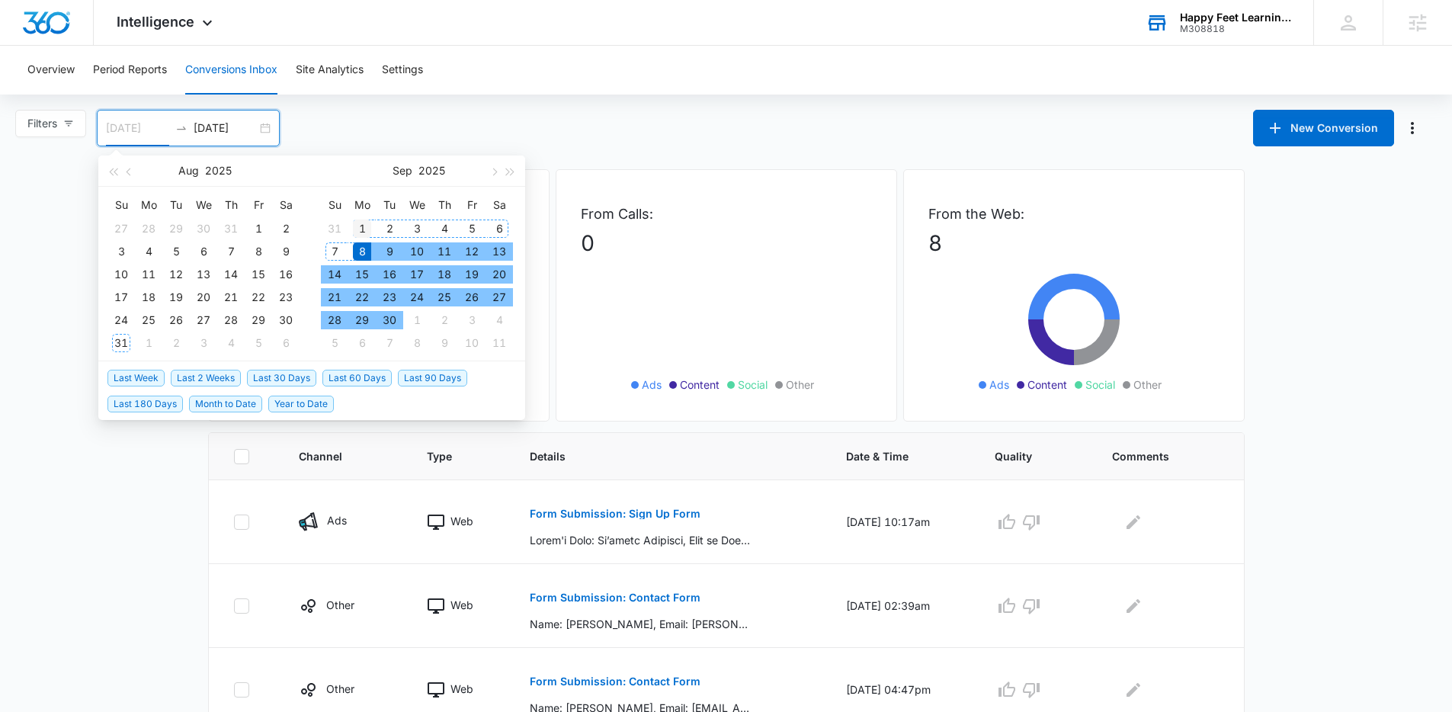
type input "09/01/2025"
click at [367, 224] on div "1" at bounding box center [362, 229] width 18 height 18
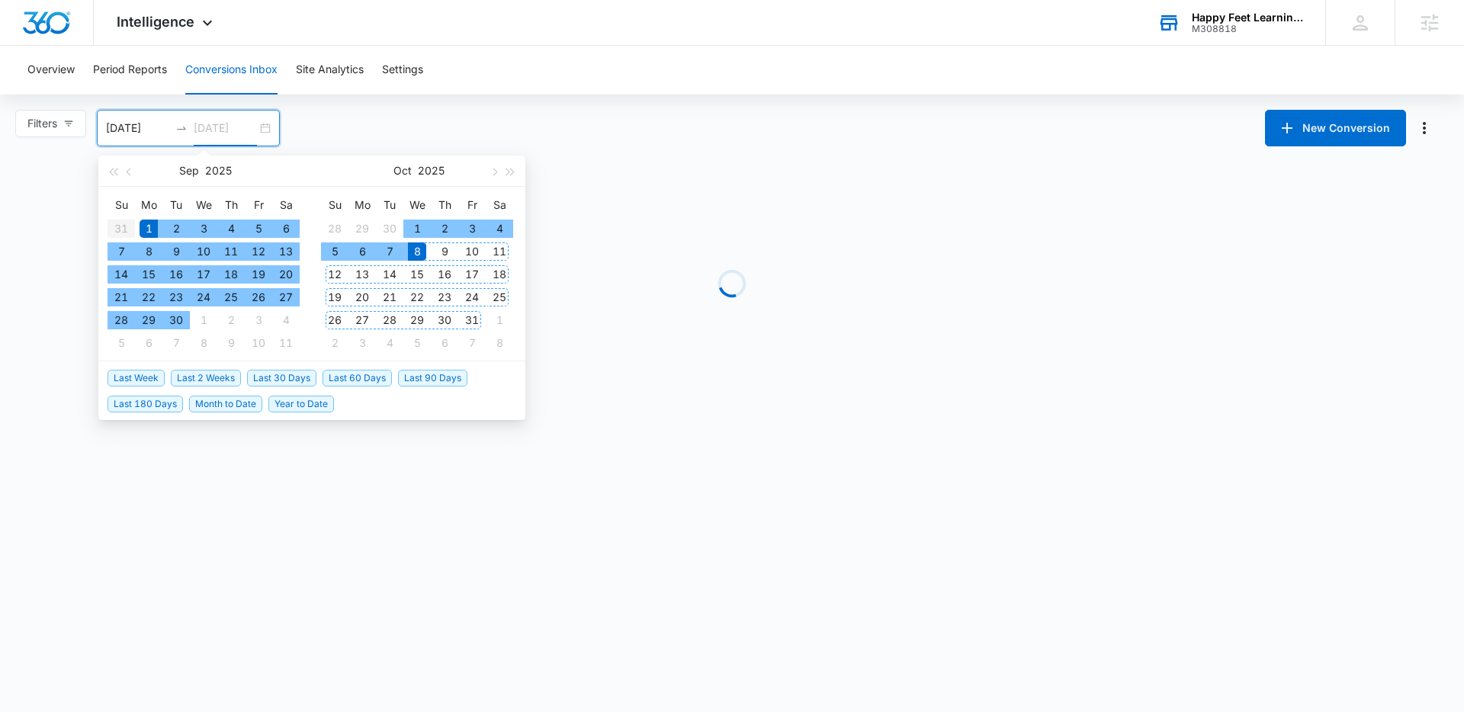
type input "[DATE]"
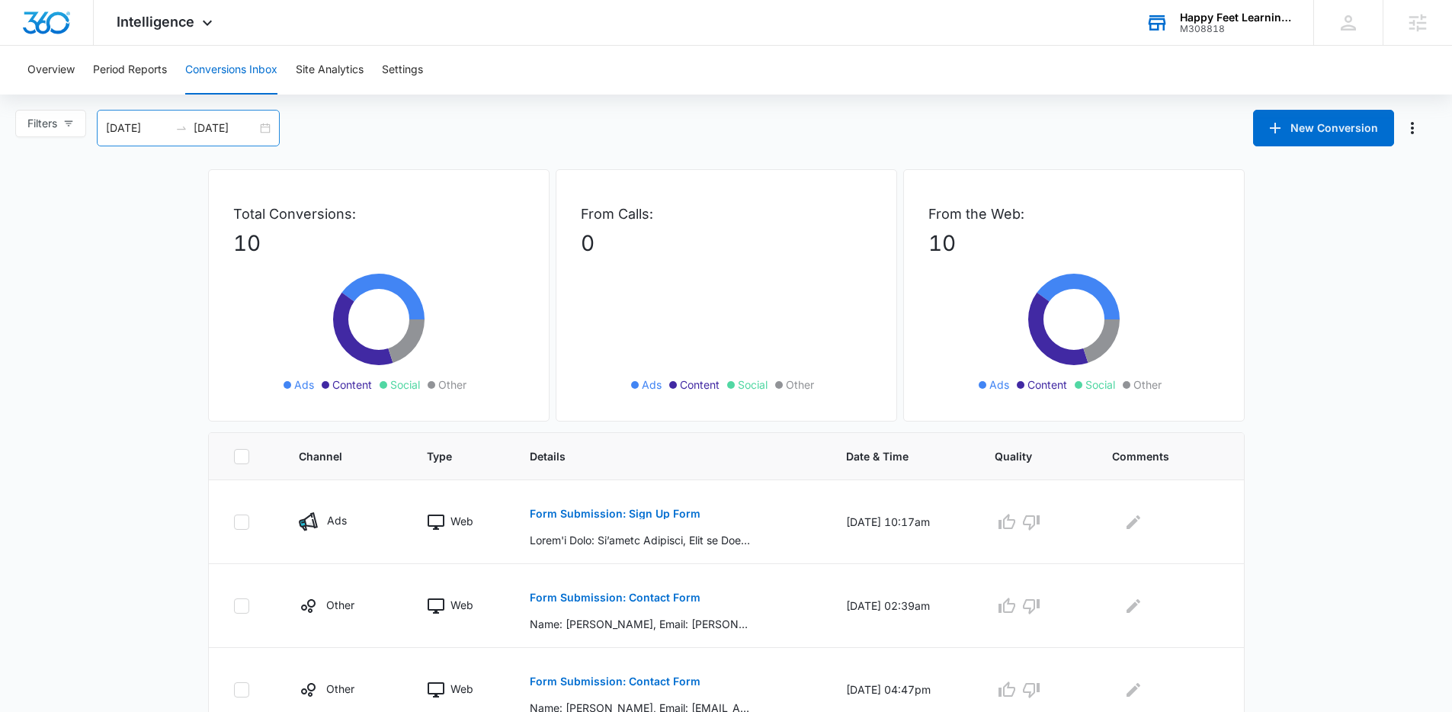
click at [270, 123] on div "09/01/2025 10/08/2025" at bounding box center [188, 128] width 183 height 37
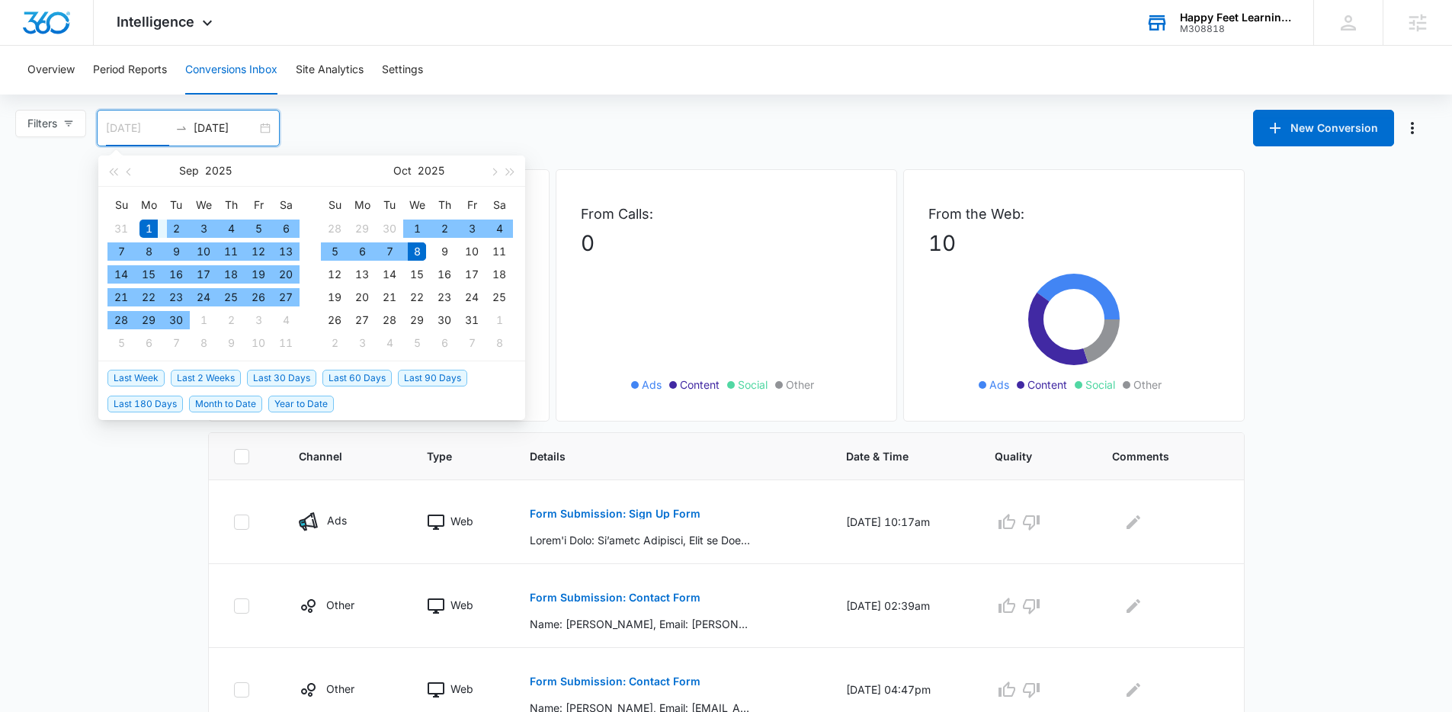
type input "09/01/2025"
click at [148, 224] on div "1" at bounding box center [148, 229] width 18 height 18
type input "[DATE]"
click at [182, 320] on div "30" at bounding box center [176, 320] width 18 height 18
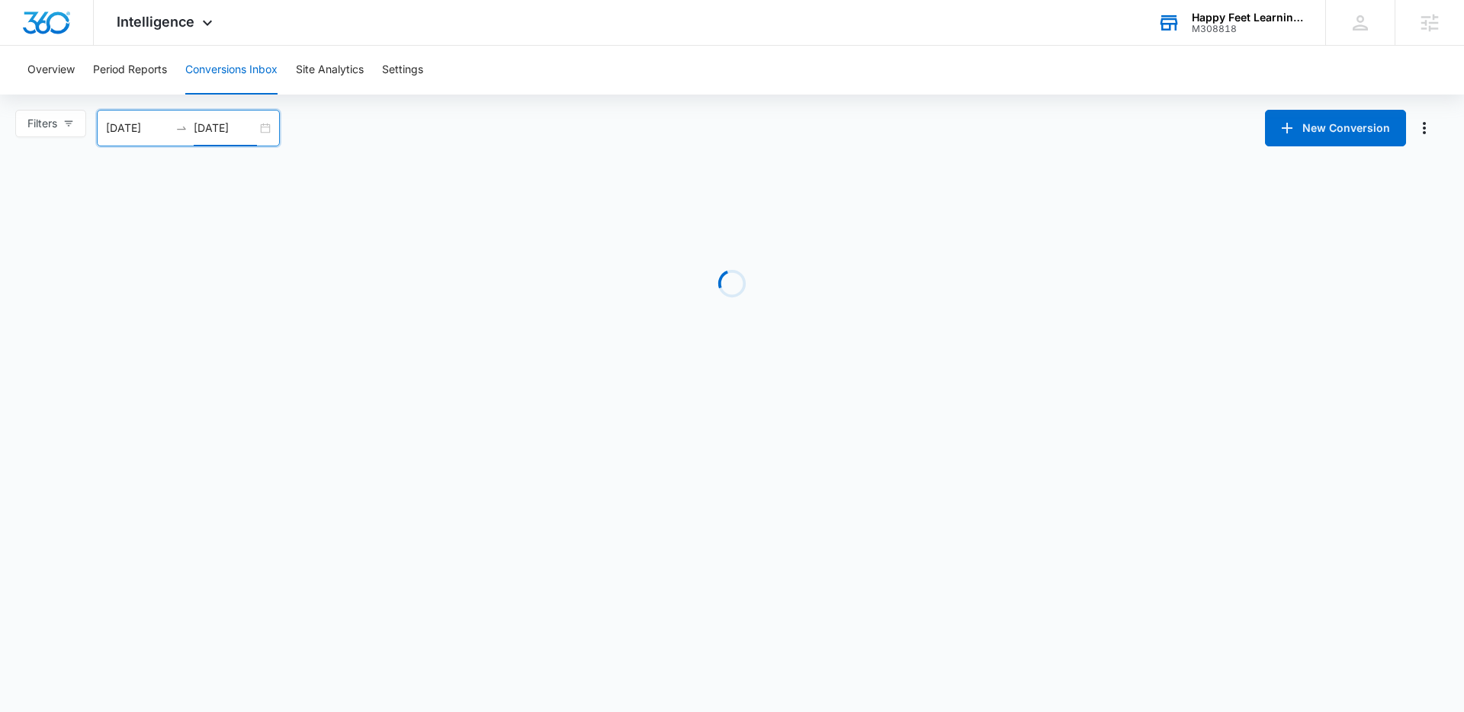
click at [119, 494] on body "Intelligence Apps Reputation Websites Forms CRM Email Social Payments POS Conte…" at bounding box center [732, 356] width 1464 height 712
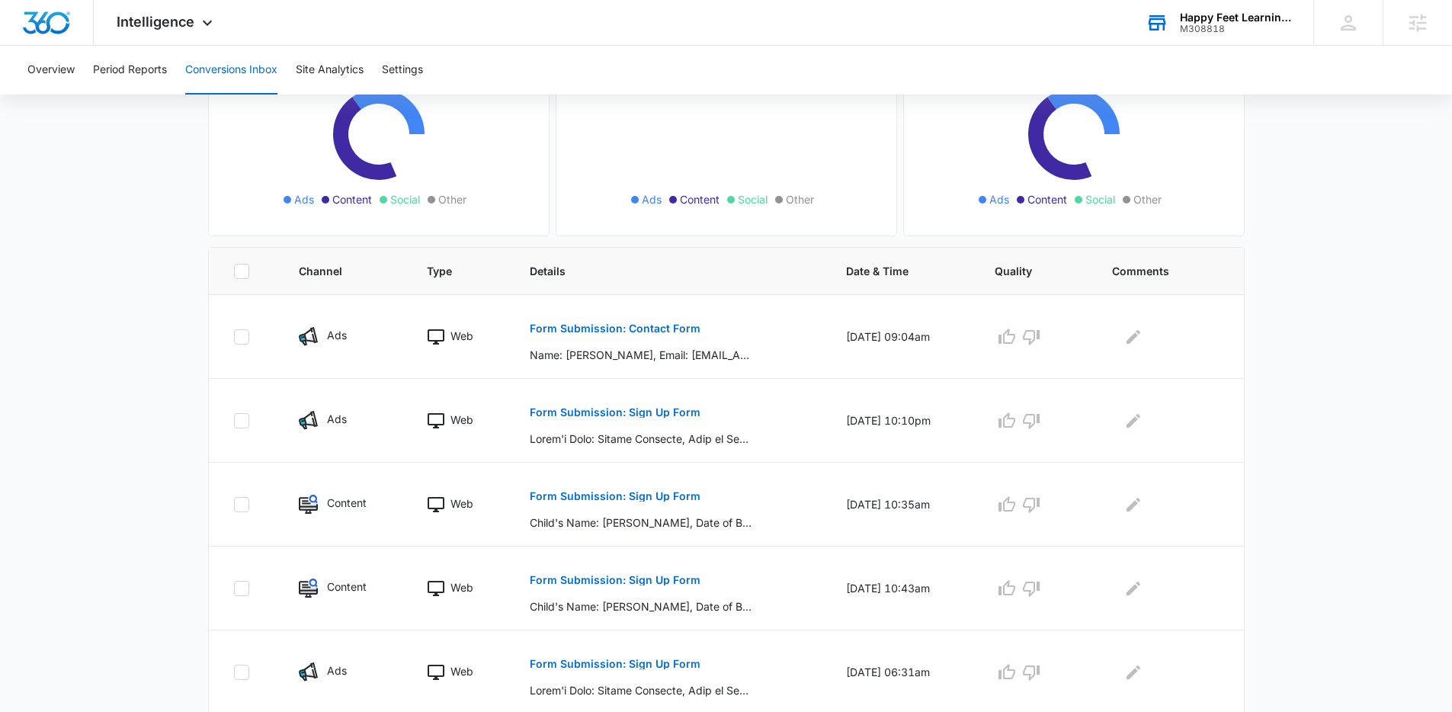
scroll to position [390, 0]
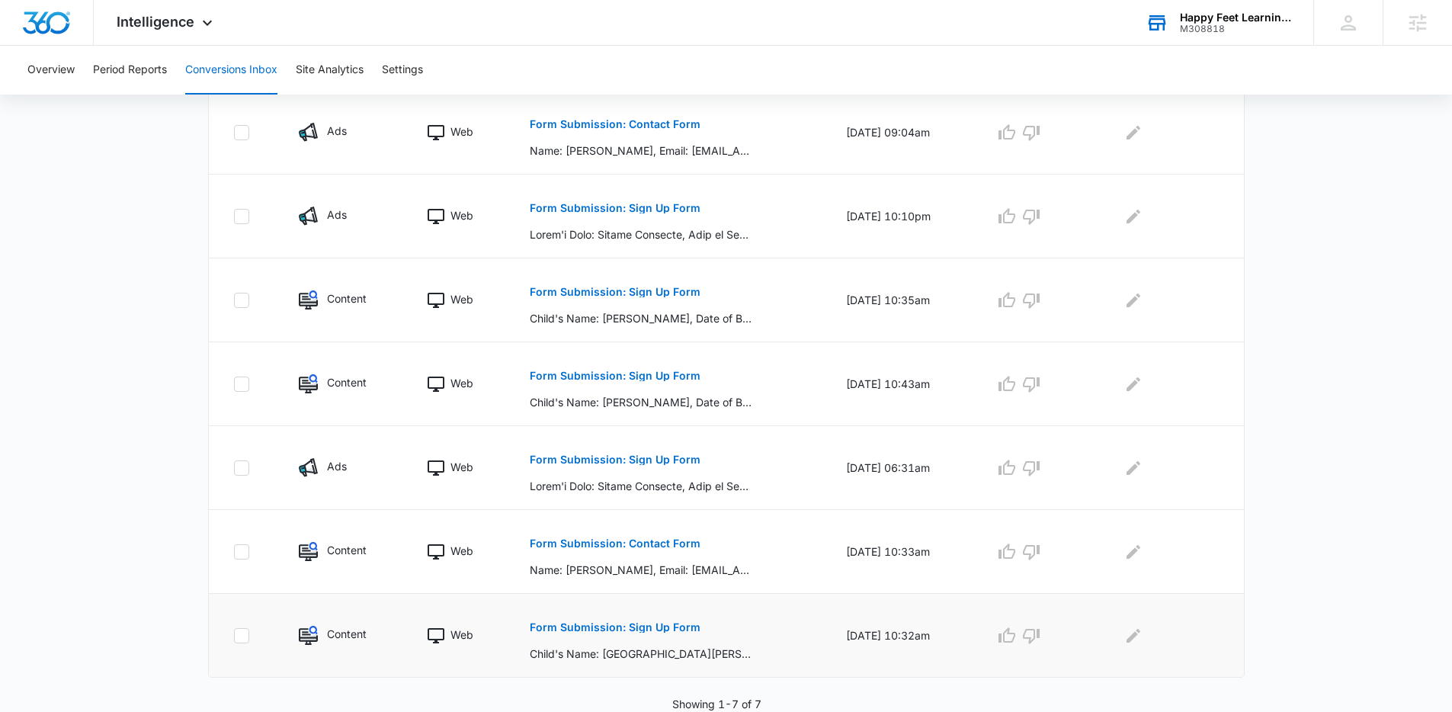
click at [621, 628] on p "Form Submission: Sign Up Form" at bounding box center [615, 627] width 171 height 11
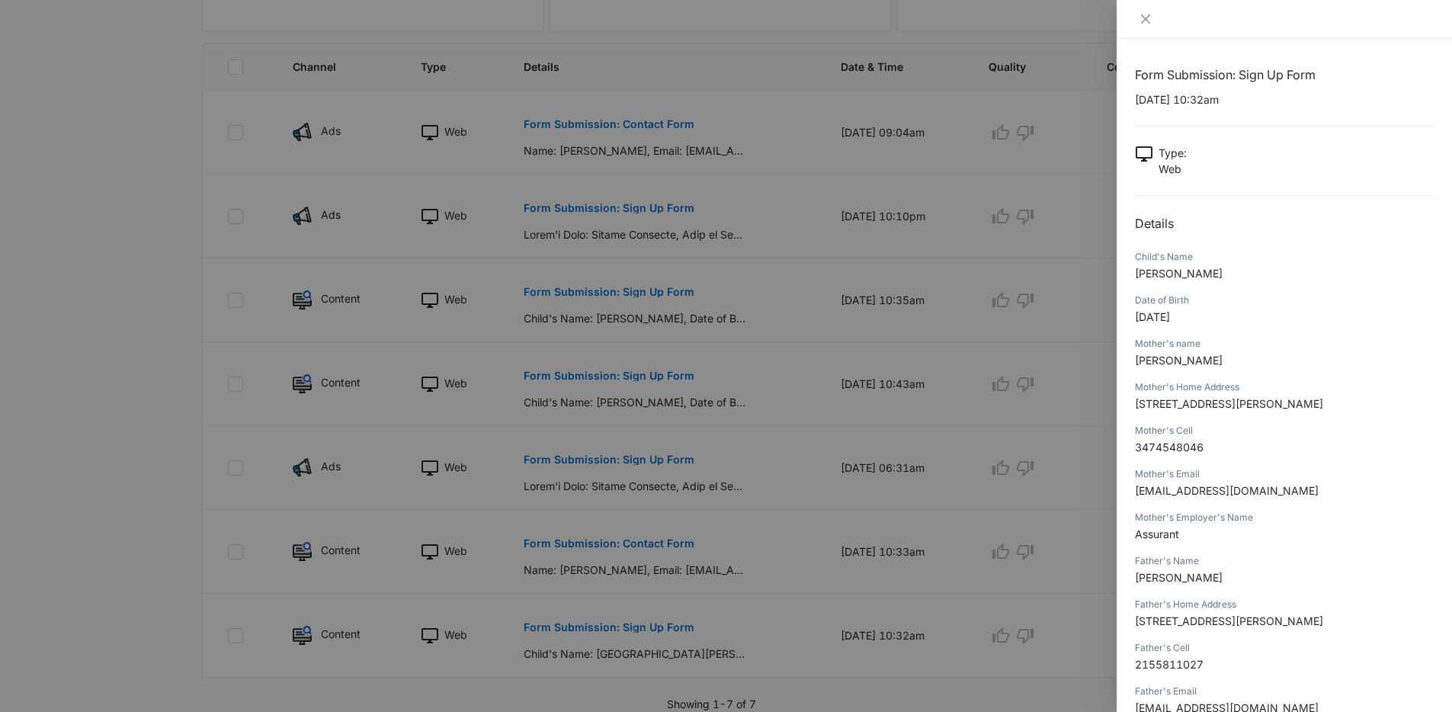
click at [566, 608] on div at bounding box center [726, 356] width 1452 height 712
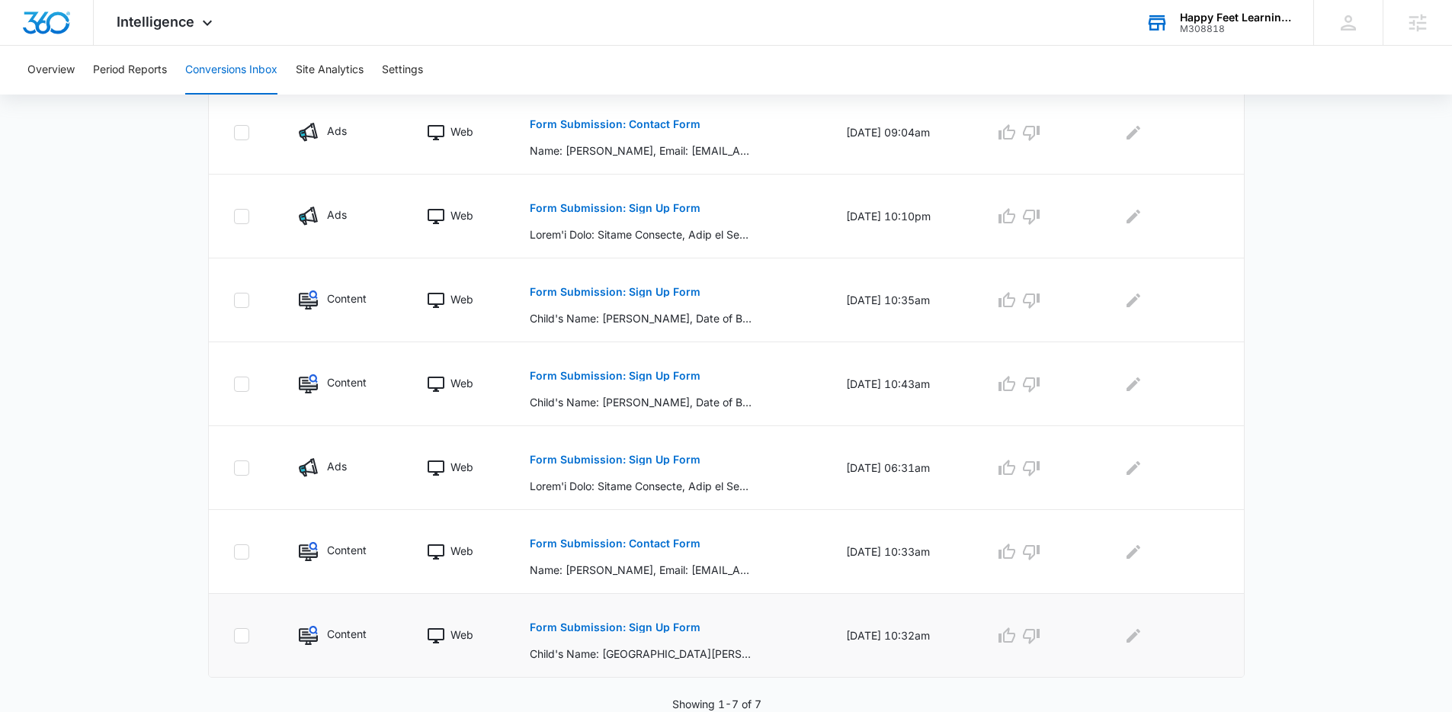
click at [568, 626] on p "Form Submission: Sign Up Form" at bounding box center [615, 627] width 171 height 11
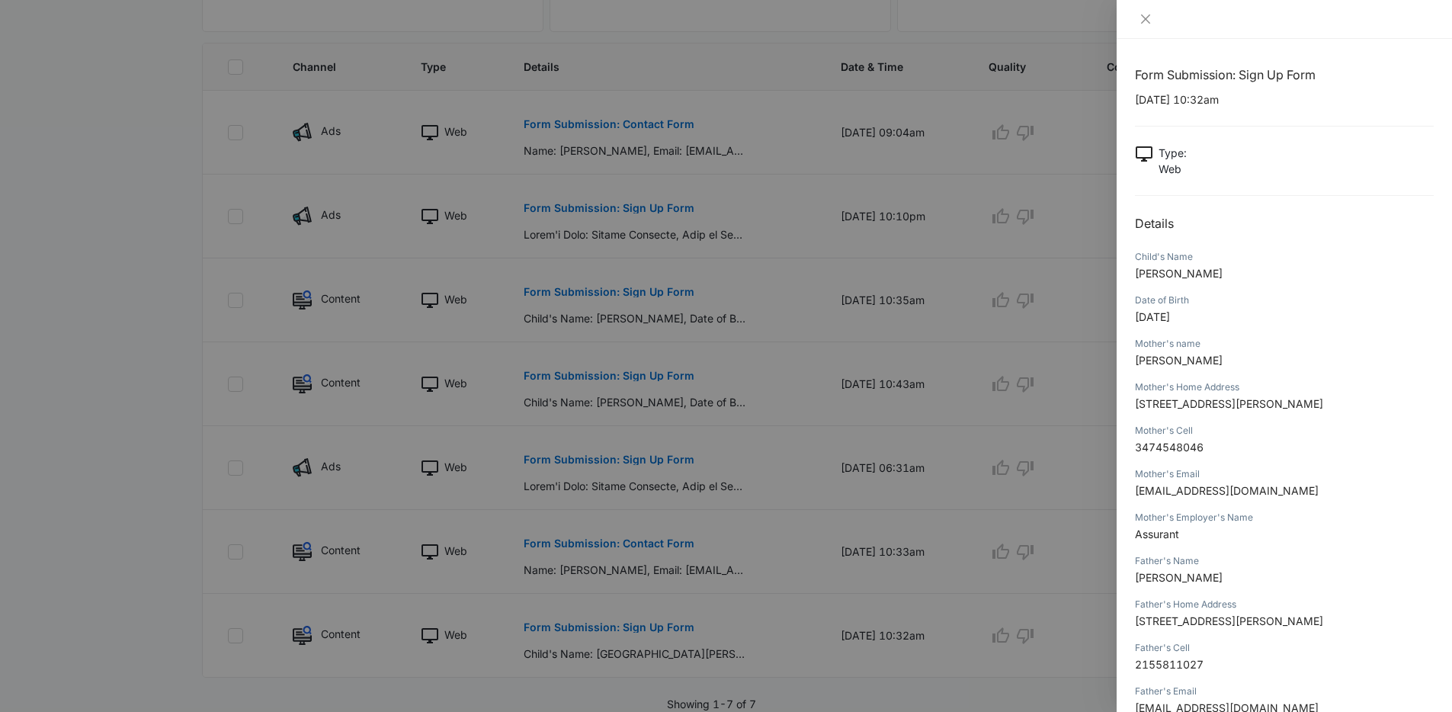
click at [568, 604] on div at bounding box center [726, 356] width 1452 height 712
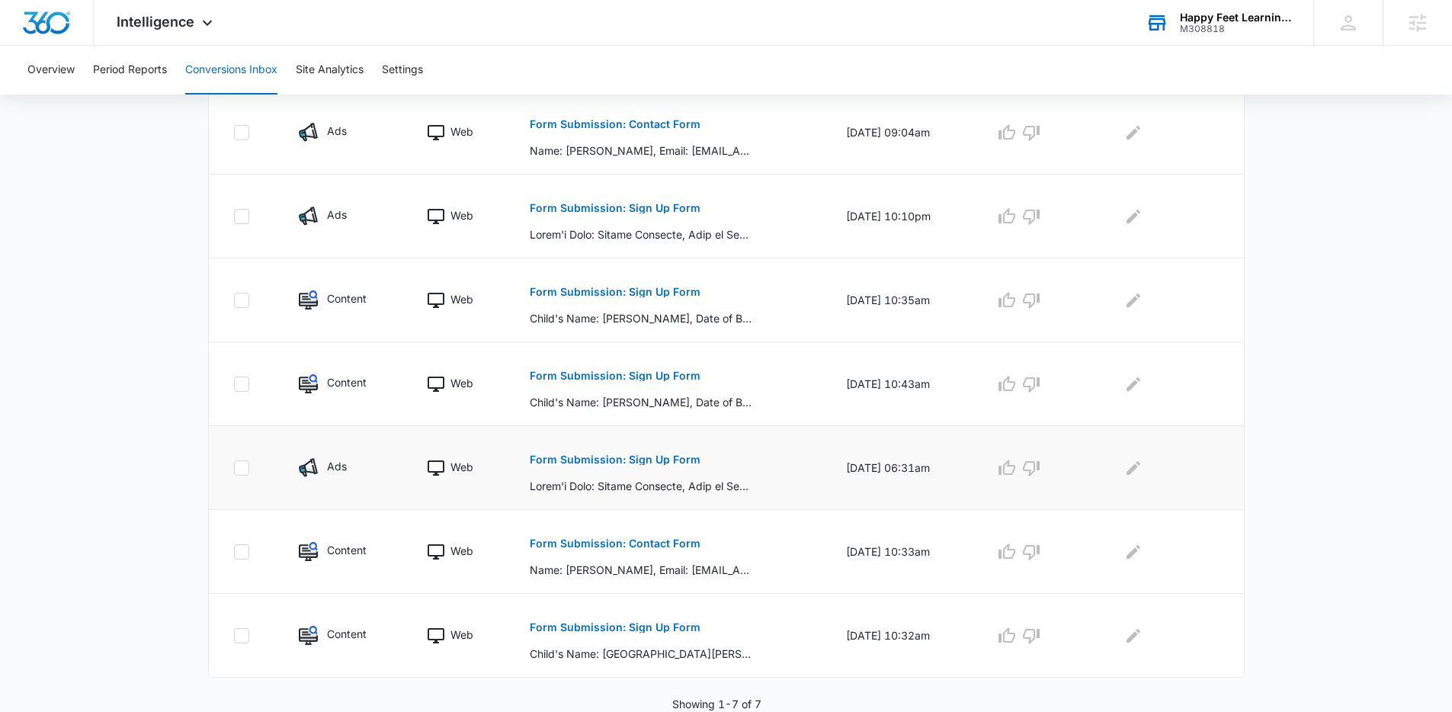
click at [589, 456] on p "Form Submission: Sign Up Form" at bounding box center [615, 459] width 171 height 11
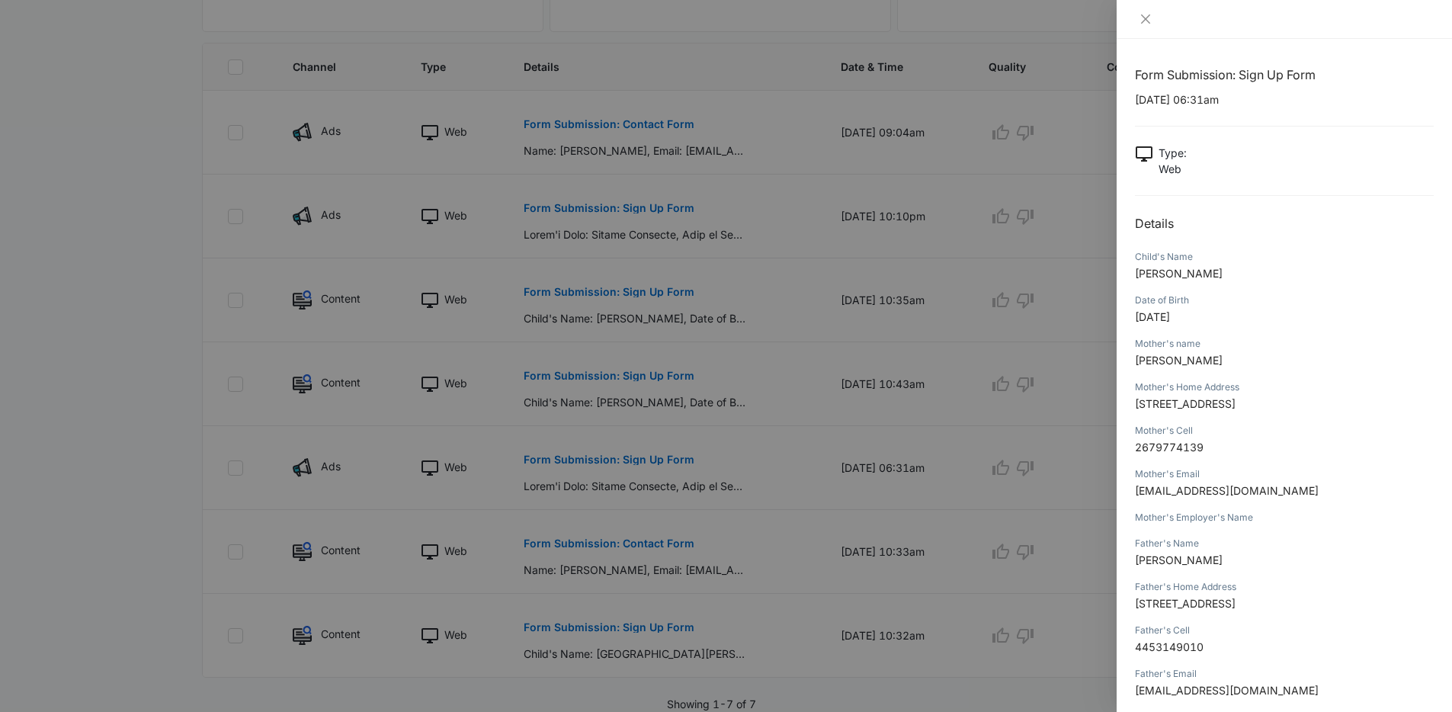
click at [576, 512] on div at bounding box center [726, 356] width 1452 height 712
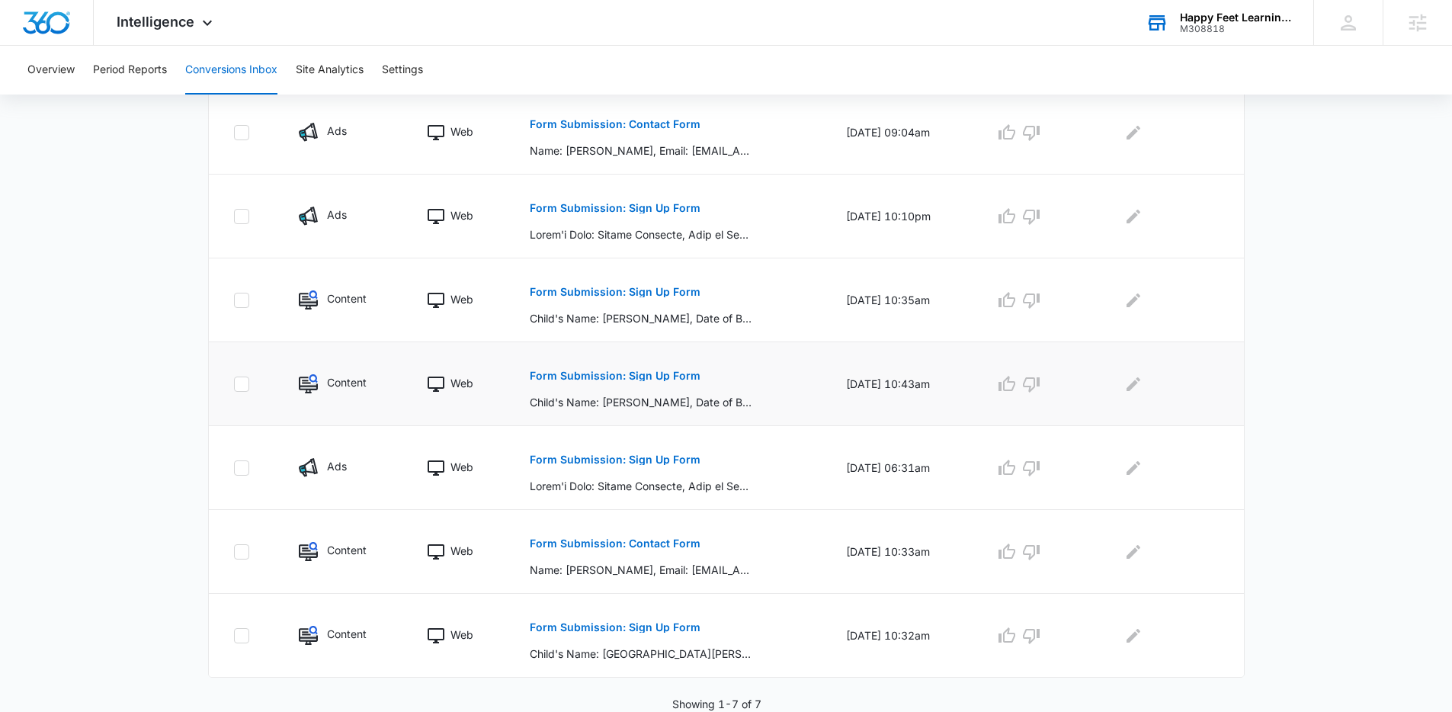
click at [577, 375] on p "Form Submission: Sign Up Form" at bounding box center [615, 375] width 171 height 11
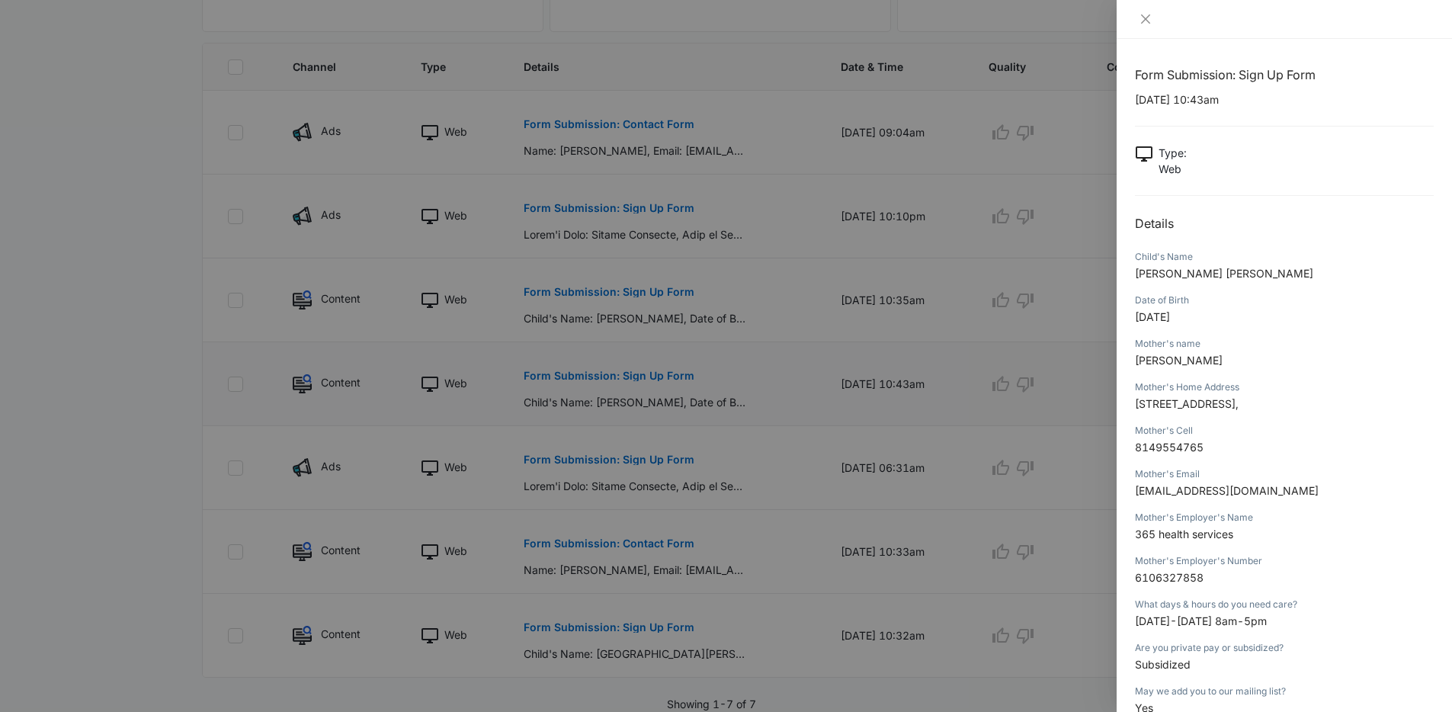
click at [577, 375] on div at bounding box center [726, 356] width 1452 height 712
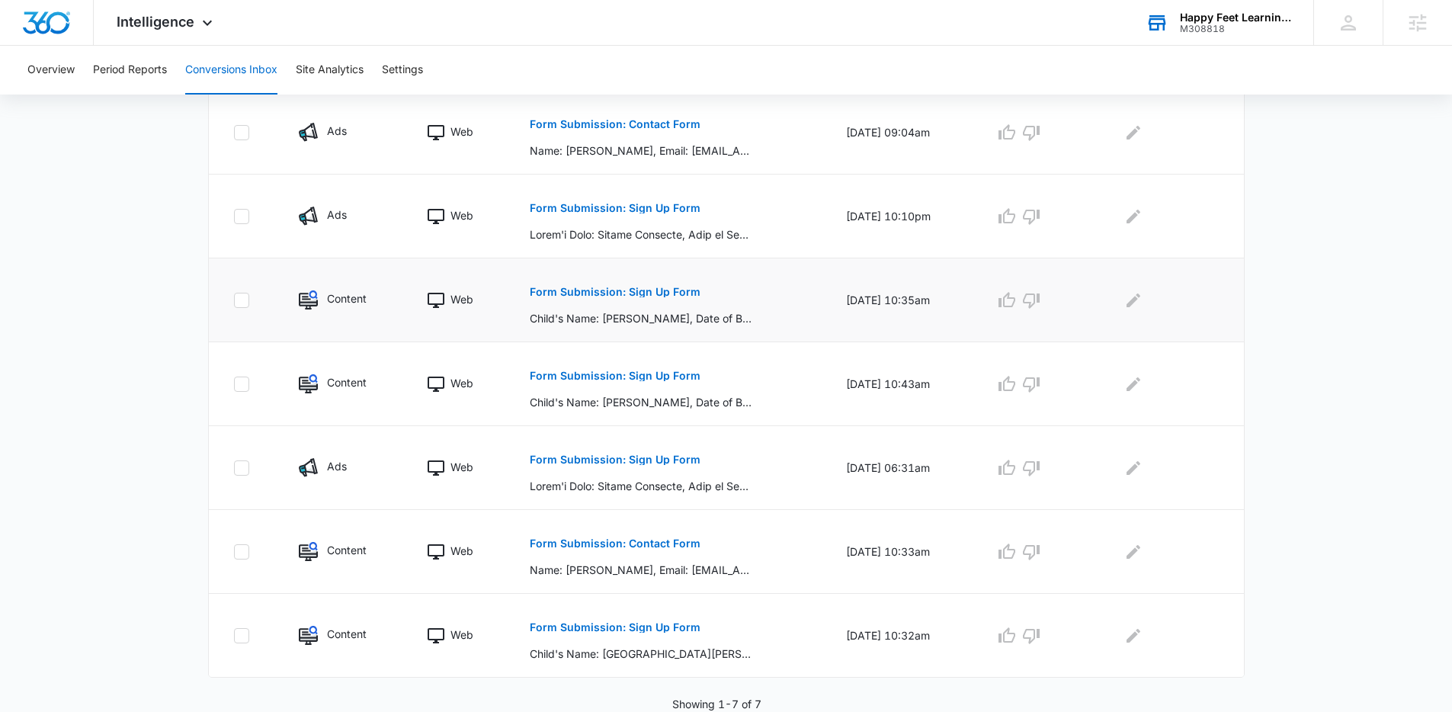
click at [601, 292] on p "Form Submission: Sign Up Form" at bounding box center [615, 292] width 171 height 11
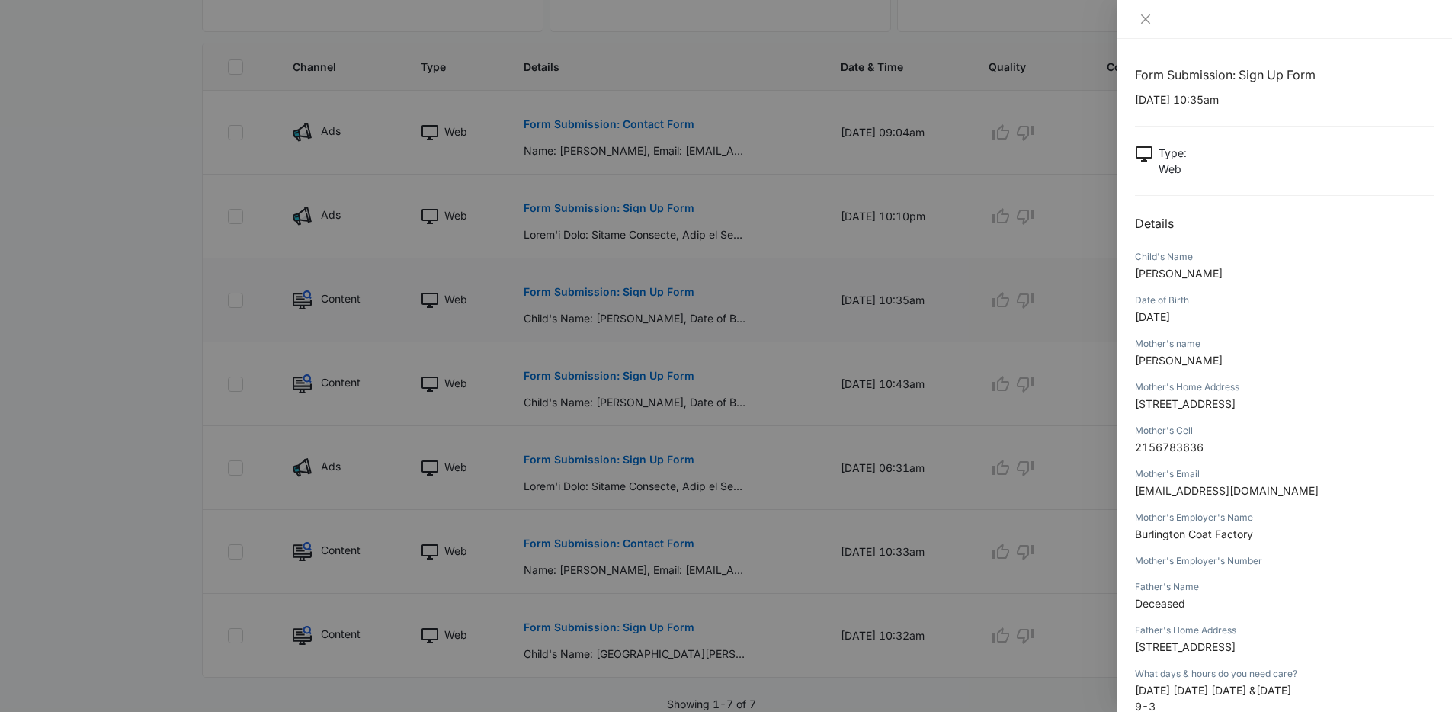
click at [601, 292] on div at bounding box center [726, 356] width 1452 height 712
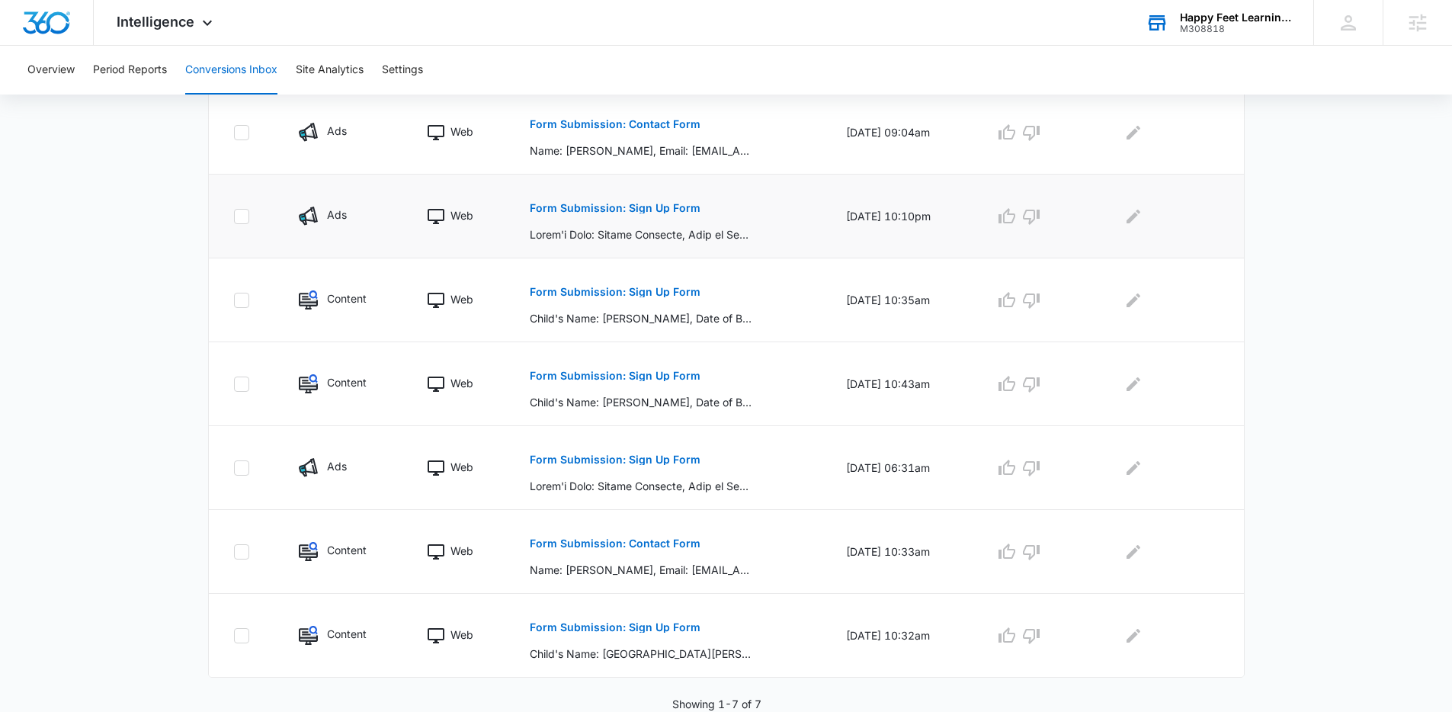
click at [623, 207] on p "Form Submission: Sign Up Form" at bounding box center [615, 208] width 171 height 11
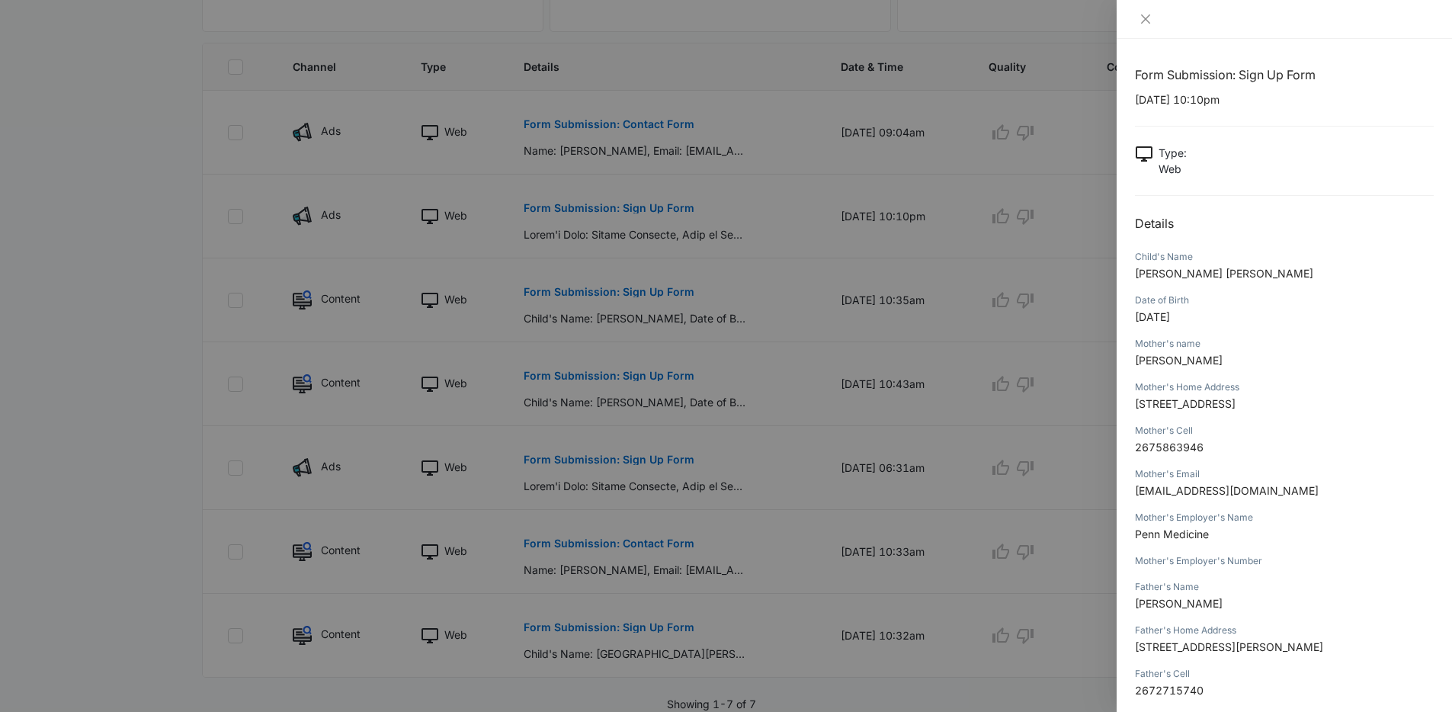
click at [718, 386] on div at bounding box center [726, 356] width 1452 height 712
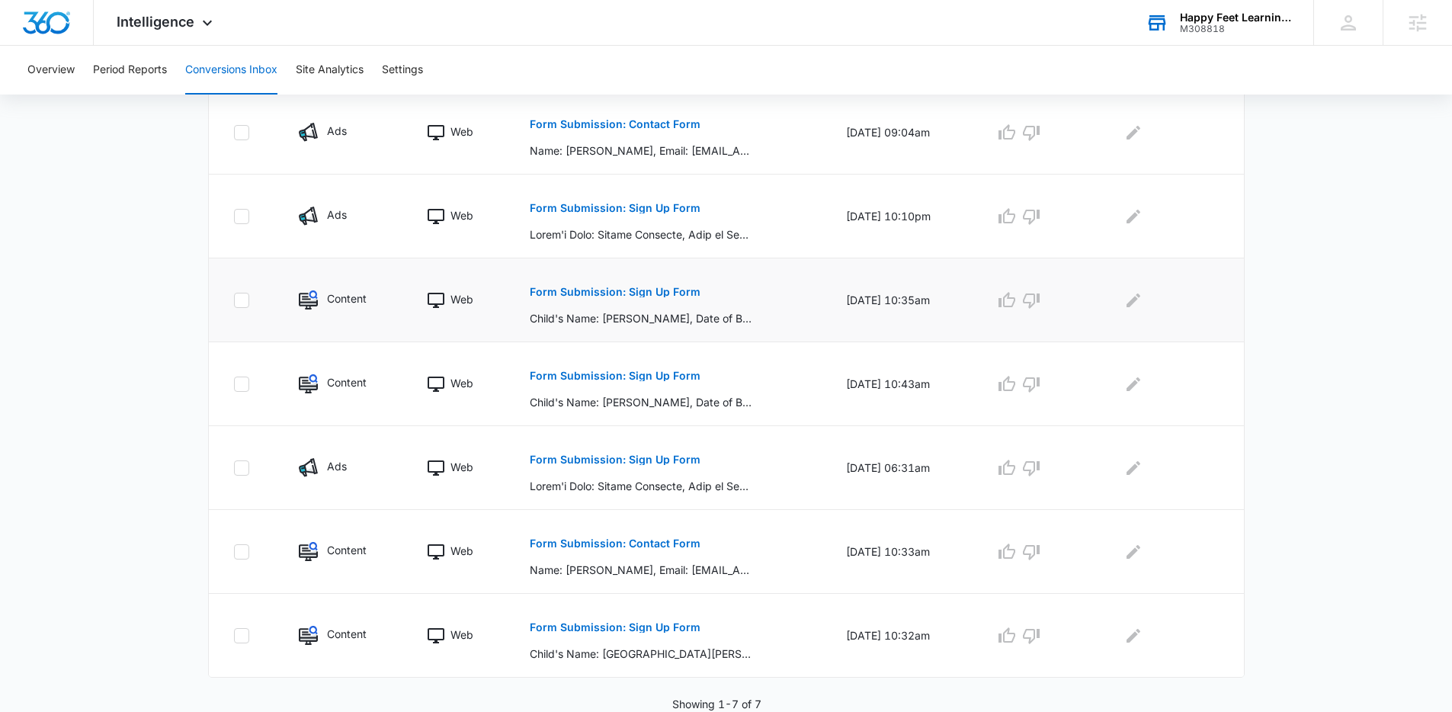
click at [659, 288] on p "Form Submission: Sign Up Form" at bounding box center [615, 292] width 171 height 11
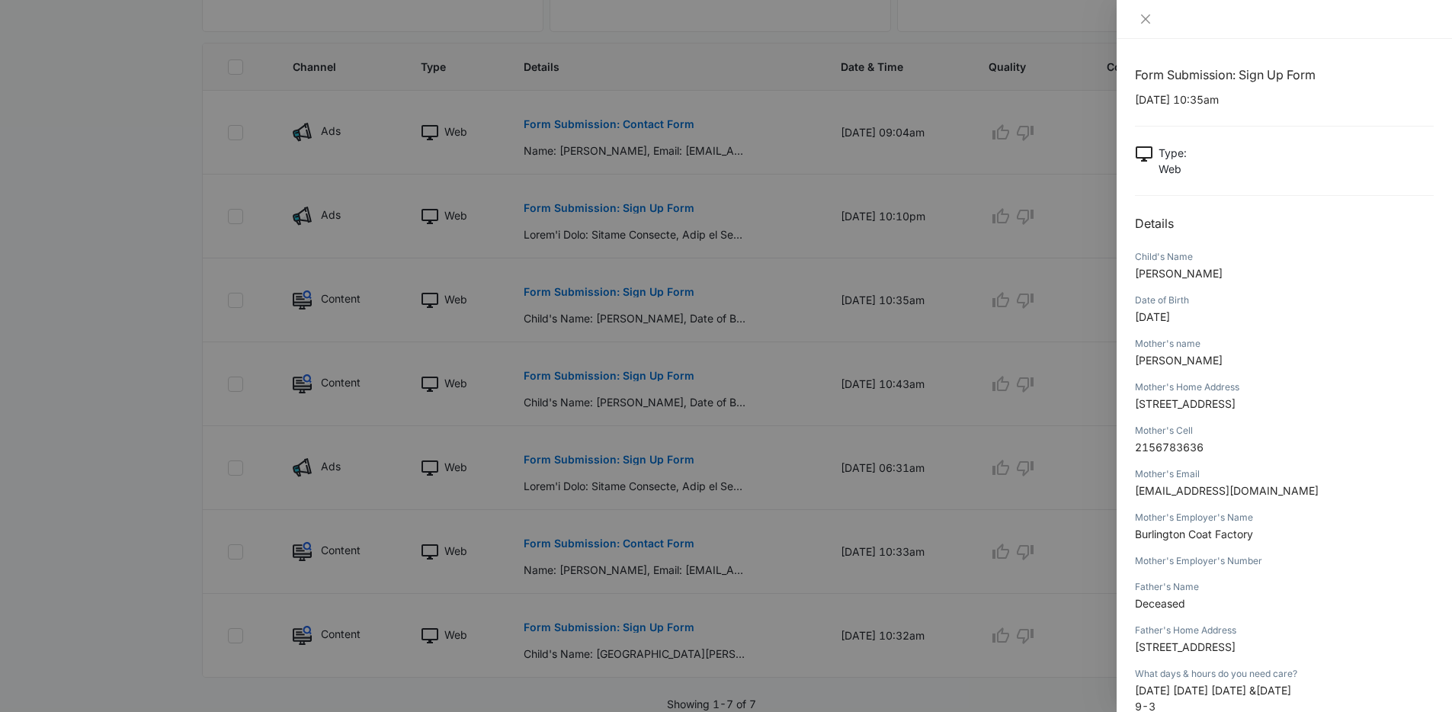
click at [800, 419] on div at bounding box center [726, 356] width 1452 height 712
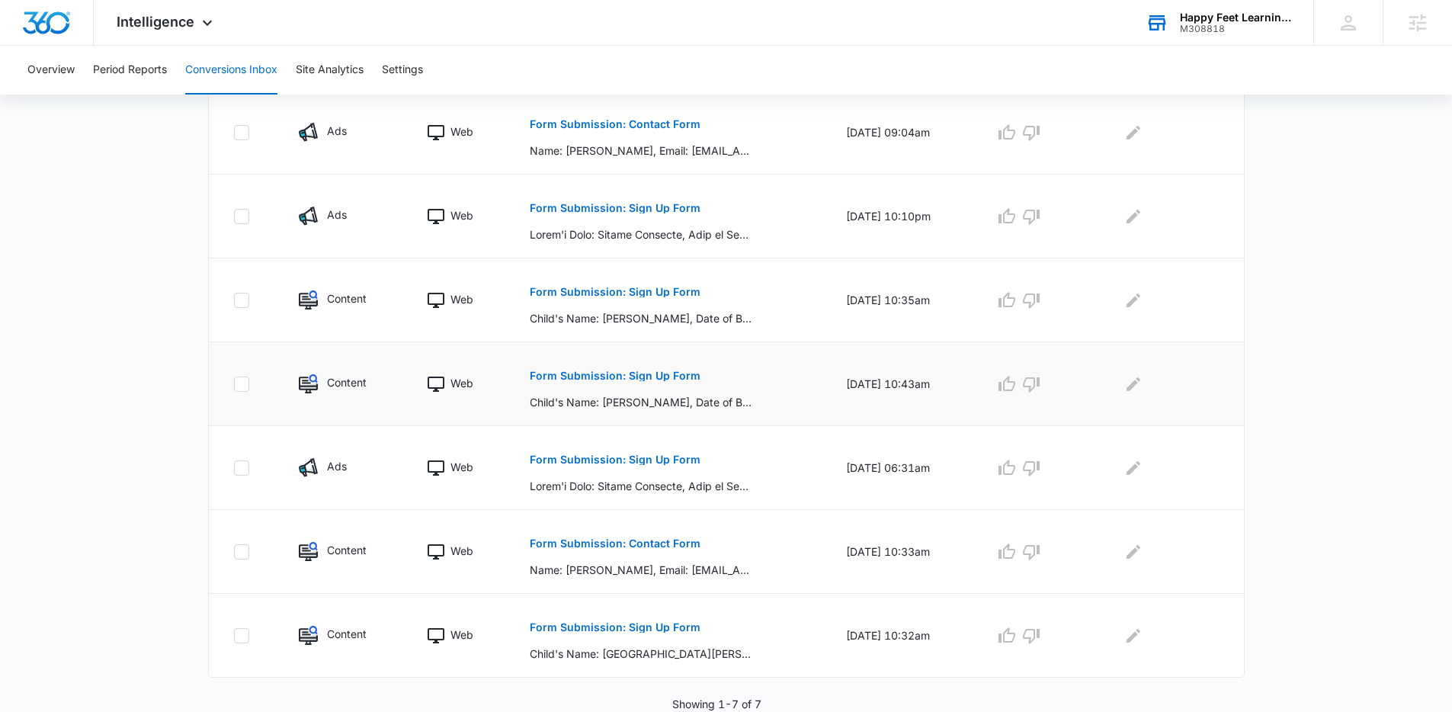
click at [588, 378] on p "Form Submission: Sign Up Form" at bounding box center [615, 375] width 171 height 11
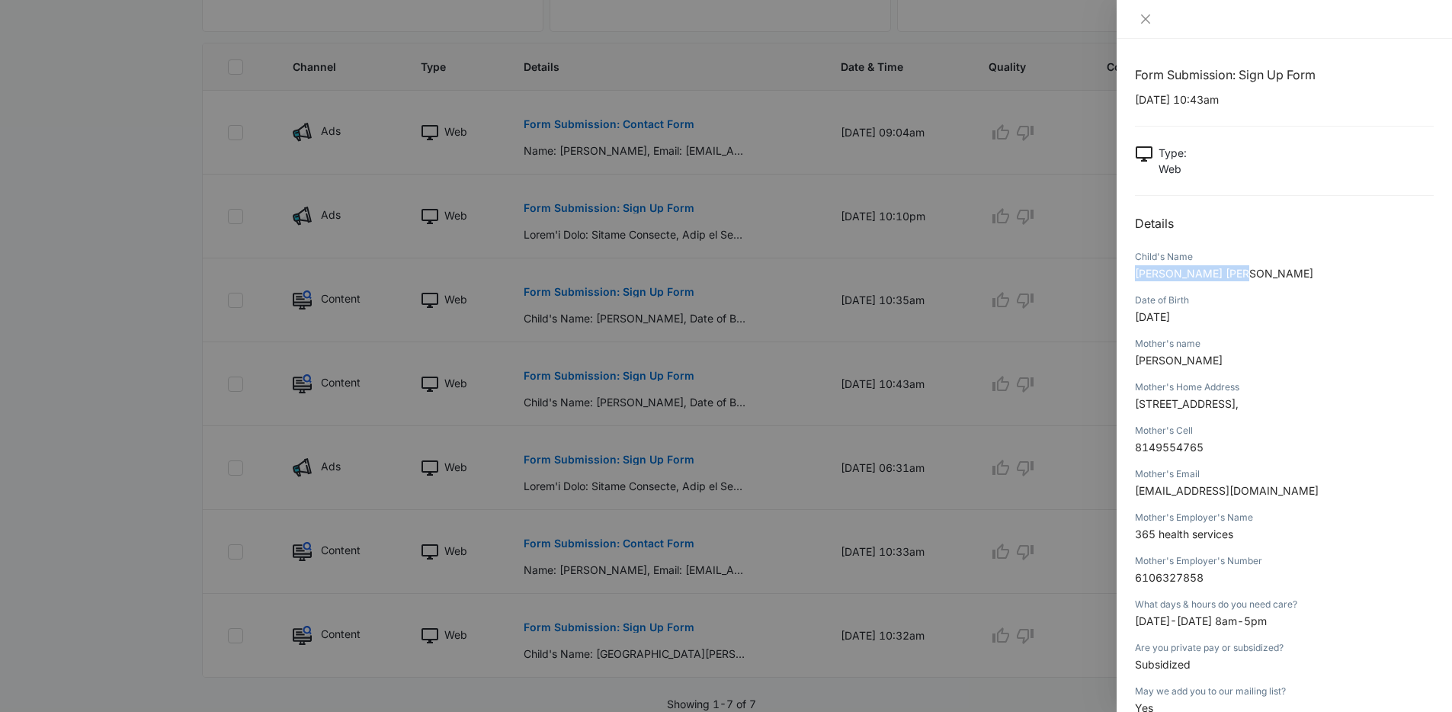
drag, startPoint x: 1237, startPoint y: 276, endPoint x: 1135, endPoint y: 274, distance: 102.2
click at [1135, 274] on p "Muhadiyah satchell" at bounding box center [1284, 273] width 299 height 16
copy span "Muhadiyah satchell"
click at [614, 459] on div at bounding box center [726, 356] width 1452 height 712
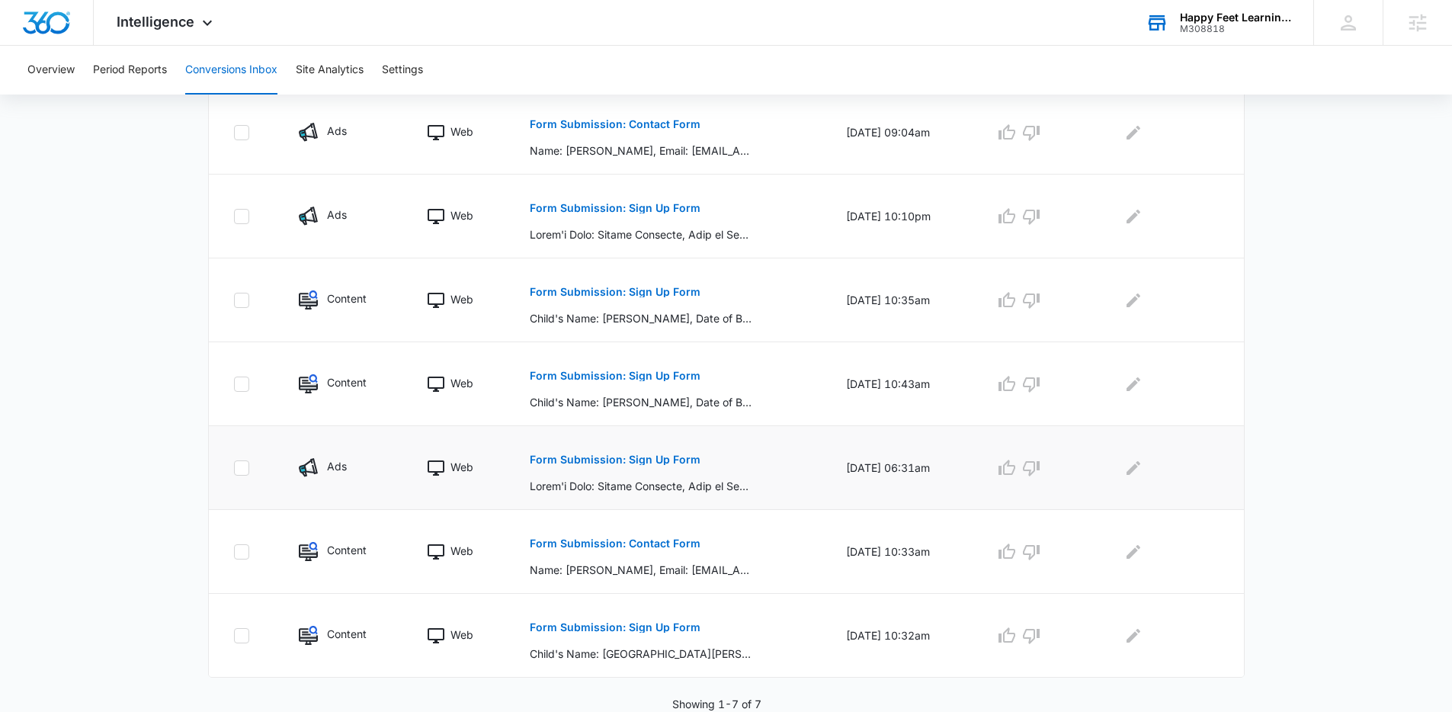
click at [600, 458] on p "Form Submission: Sign Up Form" at bounding box center [615, 459] width 171 height 11
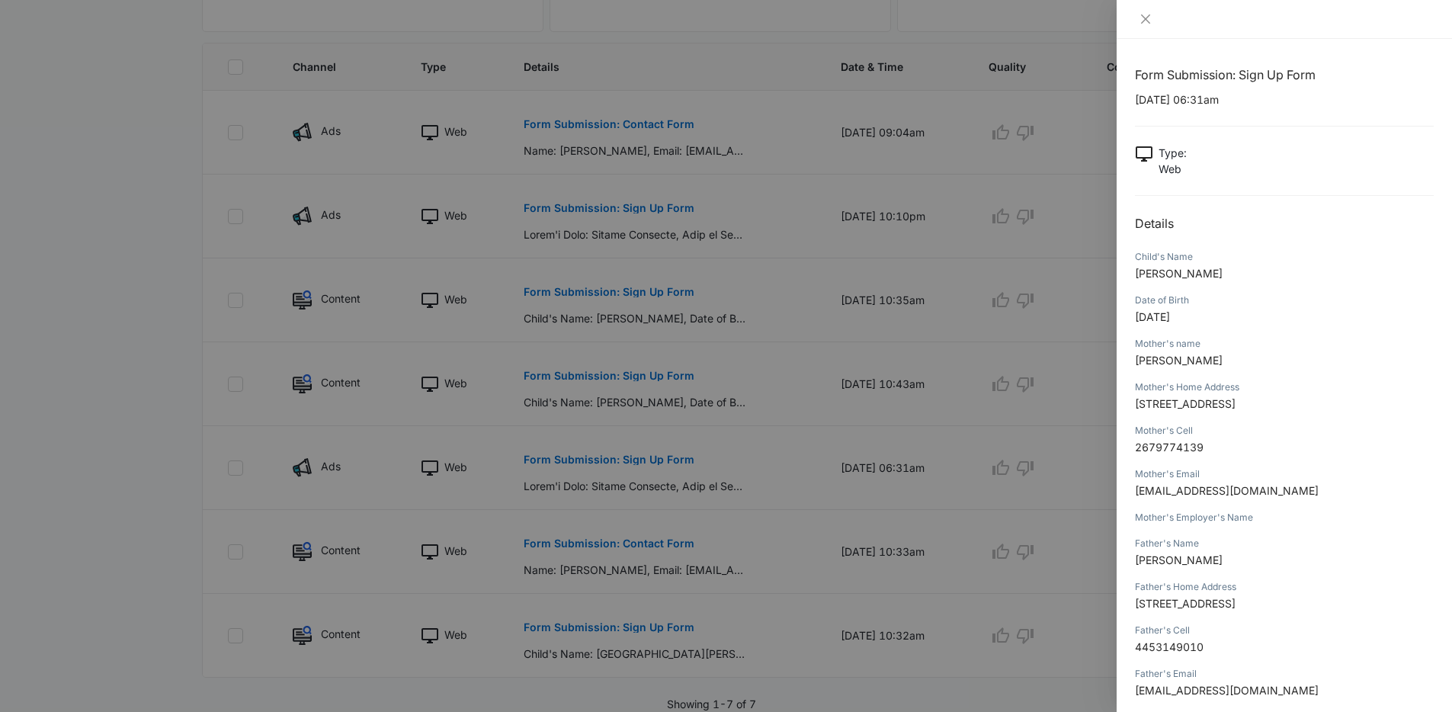
drag, startPoint x: 1168, startPoint y: 361, endPoint x: 1157, endPoint y: 361, distance: 10.7
click at [1157, 361] on p "Iaisha Anderson" at bounding box center [1284, 360] width 299 height 16
click at [1230, 277] on p "Samaad Fontaine" at bounding box center [1284, 273] width 299 height 16
drag, startPoint x: 1237, startPoint y: 277, endPoint x: 1134, endPoint y: 276, distance: 103.7
click at [1134, 276] on div "Form Submission: Sign Up Form 09/15/2025 at 06:31am Type : Web Details Child's …" at bounding box center [1284, 375] width 335 height 673
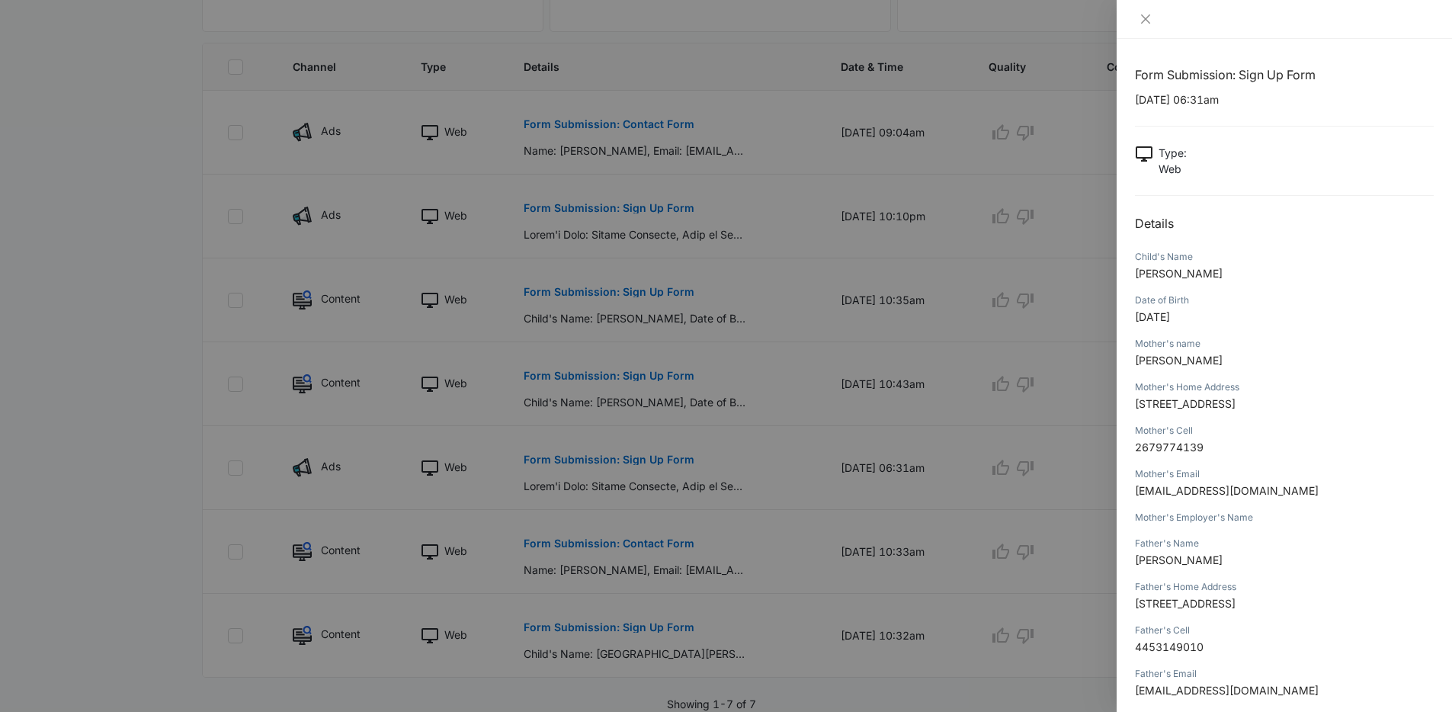
click at [1221, 383] on div "Mother's Home Address" at bounding box center [1284, 387] width 299 height 14
drag, startPoint x: 1230, startPoint y: 374, endPoint x: 1140, endPoint y: 370, distance: 90.1
click at [1140, 370] on div "Mother's name Iaisha Anderson" at bounding box center [1284, 356] width 299 height 43
click at [1220, 358] on p "Iaisha Anderson" at bounding box center [1284, 360] width 299 height 16
drag, startPoint x: 1225, startPoint y: 358, endPoint x: 1134, endPoint y: 358, distance: 91.5
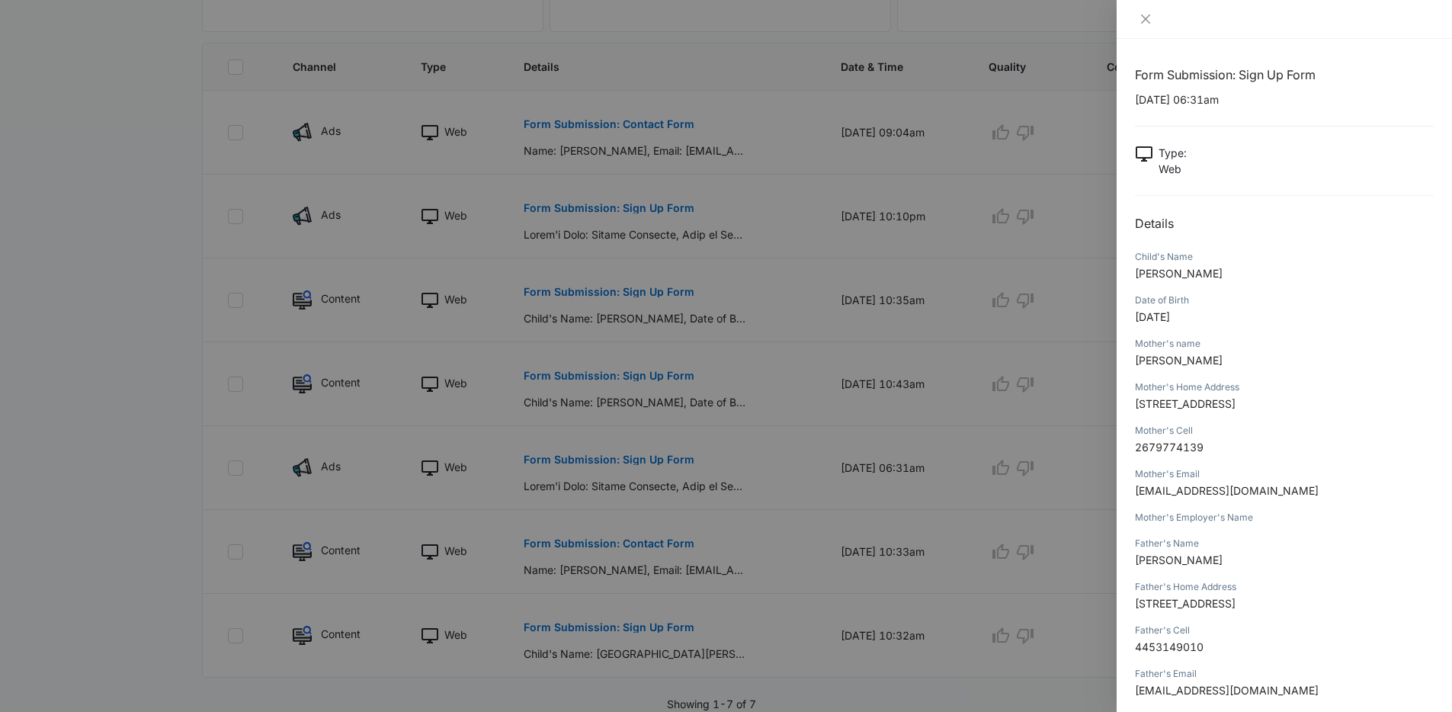
click at [1134, 358] on div "Form Submission: Sign Up Form 09/15/2025 at 06:31am Type : Web Details Child's …" at bounding box center [1284, 375] width 335 height 673
copy span "Iaisha Anderson"
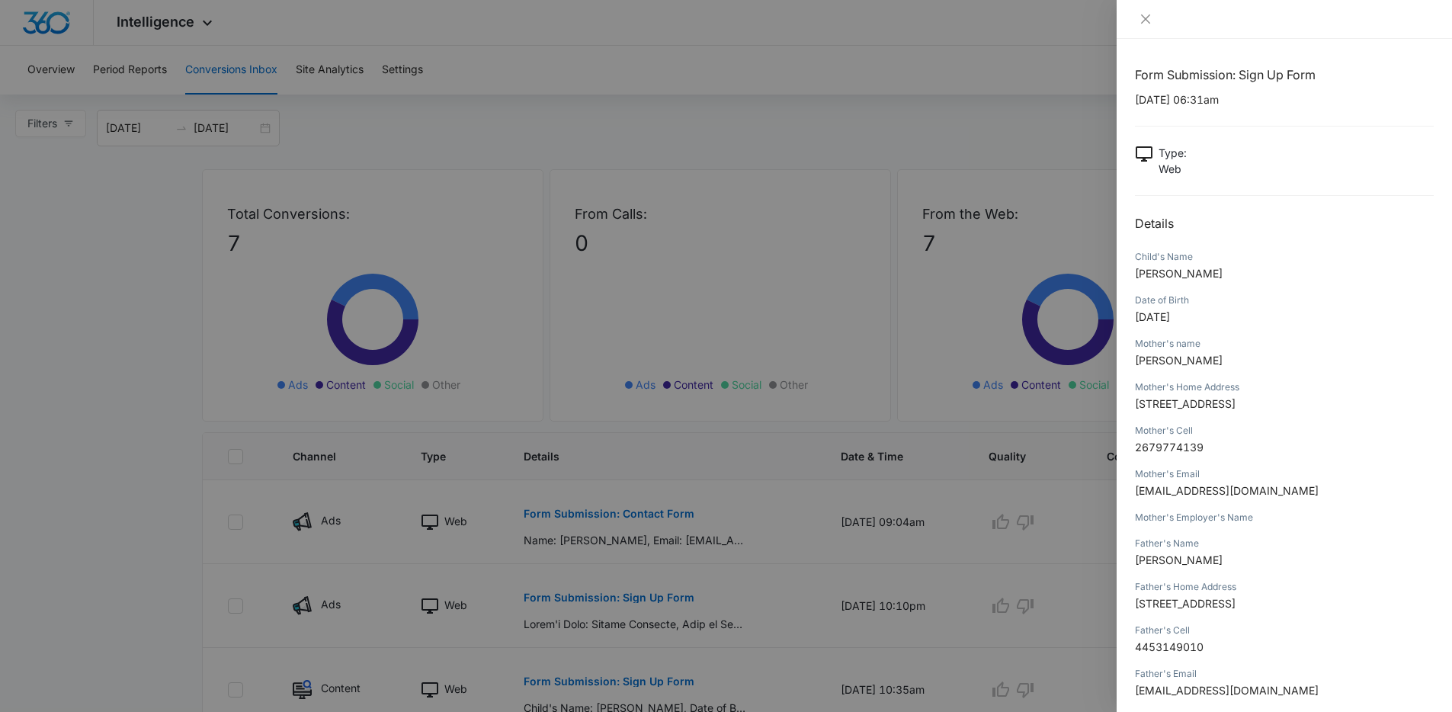
click at [186, 294] on div at bounding box center [726, 356] width 1452 height 712
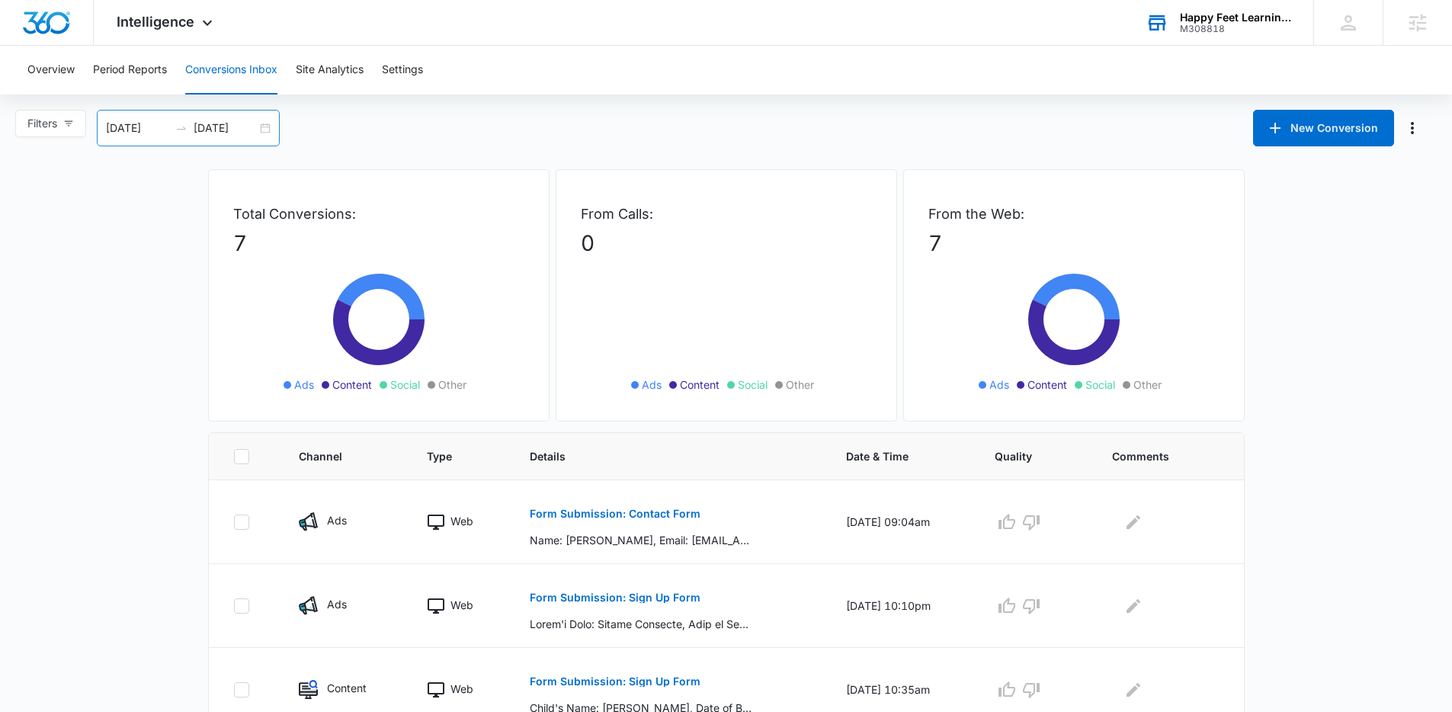
click at [265, 130] on div "09/01/2025 09/30/2025" at bounding box center [188, 128] width 183 height 37
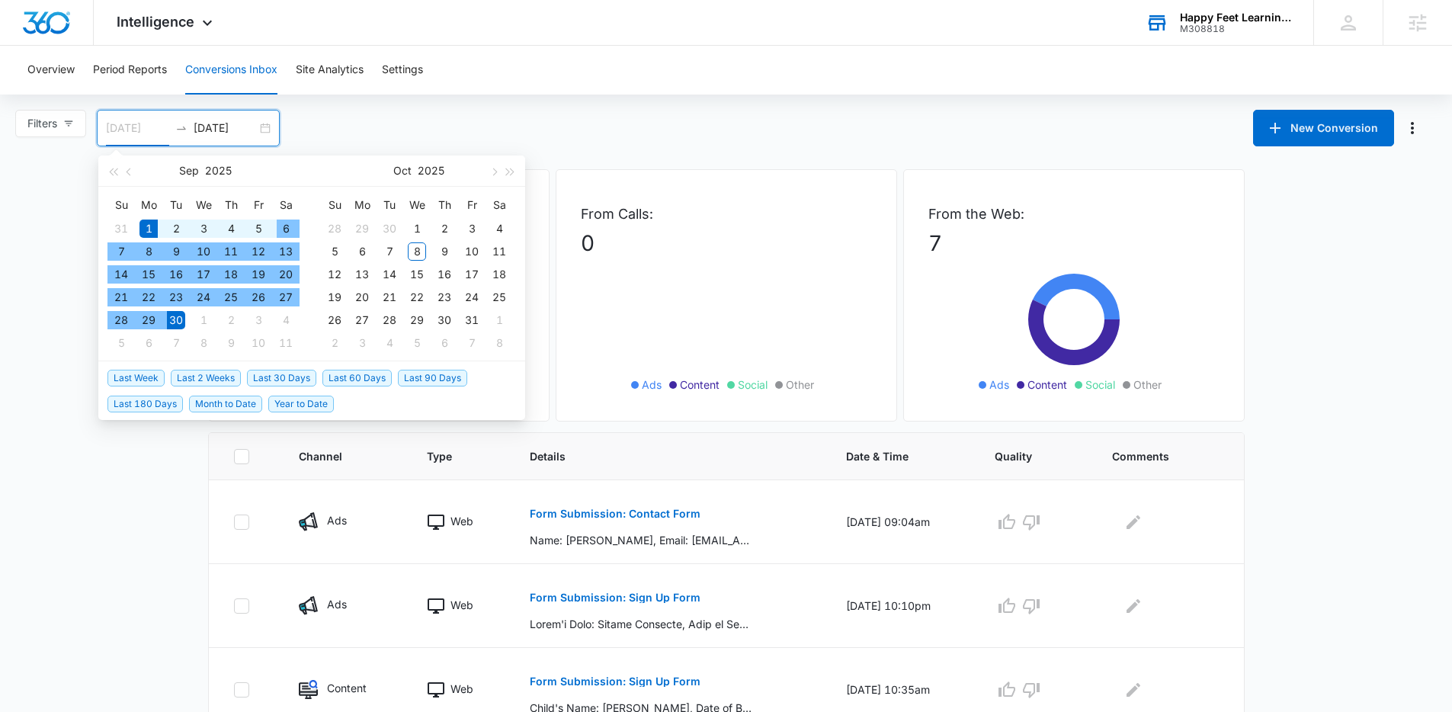
type input "09/01/2025"
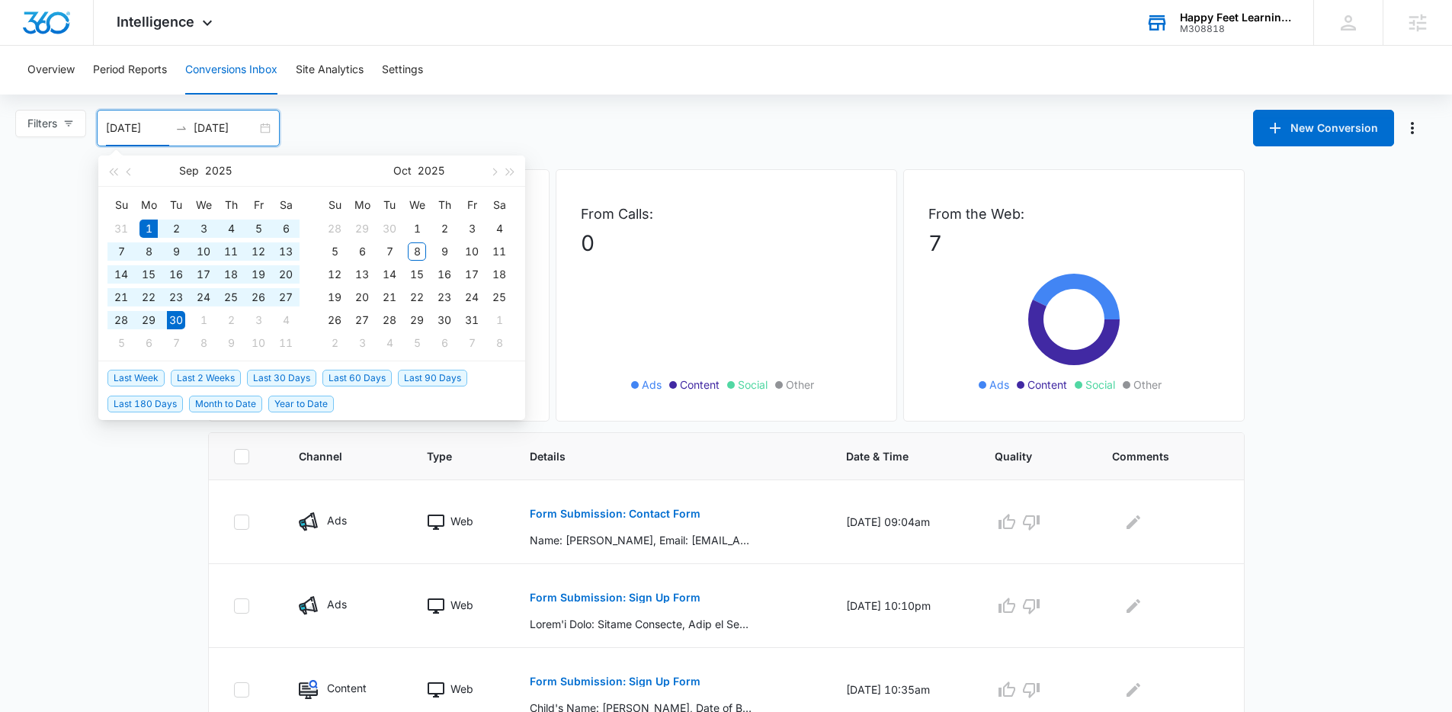
click at [58, 338] on main "Filters 09/01/2025 09/30/2025 New Conversion Sep 2025 Su Mo Tu We Th Fr Sa 31 1…" at bounding box center [726, 606] width 1452 height 992
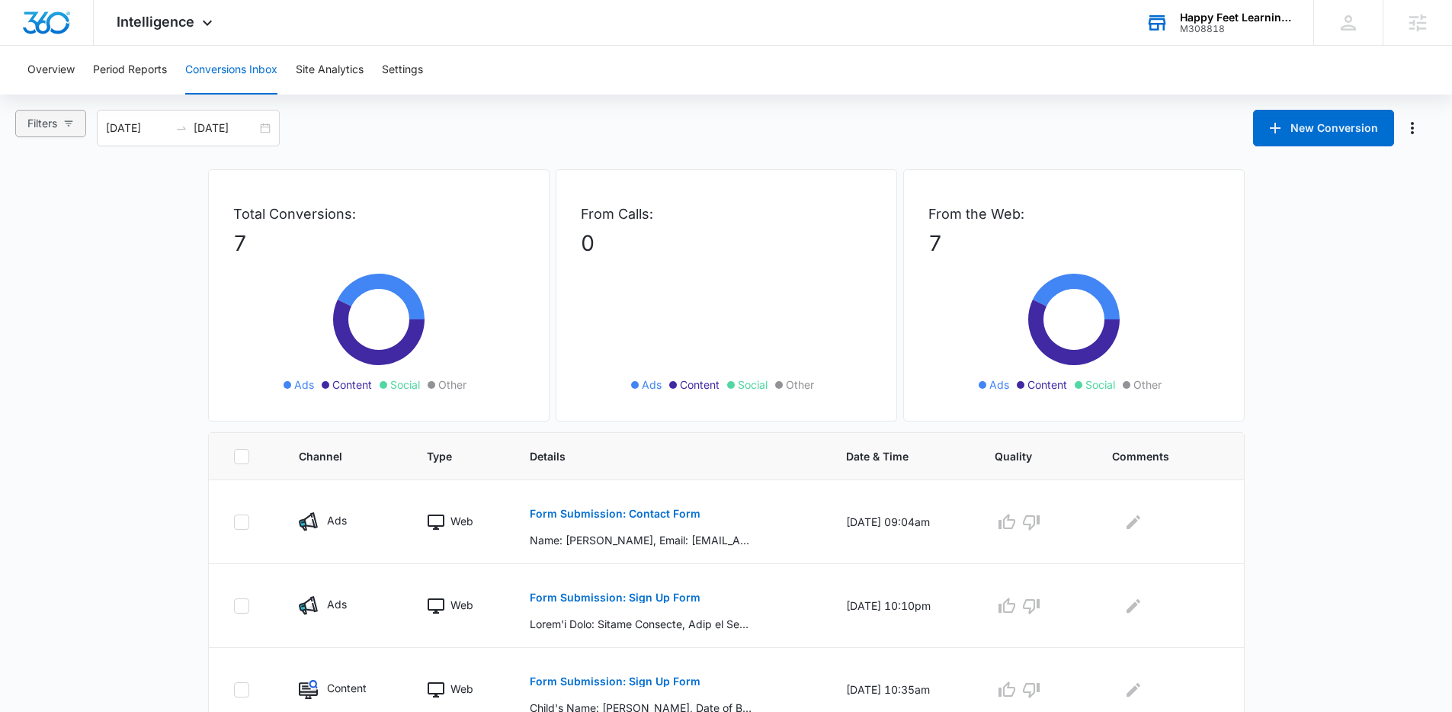
click at [52, 131] on span "Filters" at bounding box center [42, 123] width 30 height 17
click at [77, 523] on main "Filters Filter Channel : All Channels Ads Content Social Other Filter Type : Al…" at bounding box center [726, 606] width 1452 height 992
click at [191, 39] on div "Intelligence Apps Reputation Websites Forms CRM Email Social Payments POS Conte…" at bounding box center [167, 22] width 146 height 45
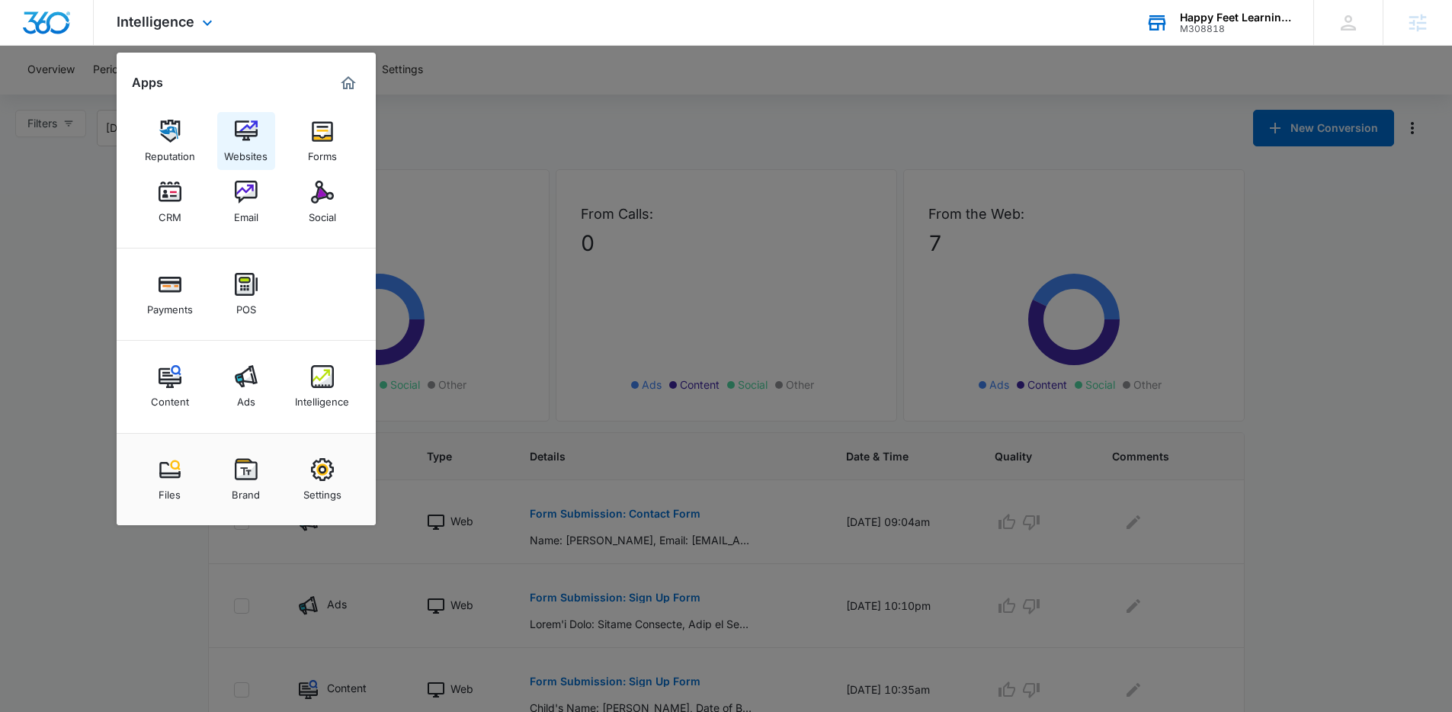
click at [246, 140] on img at bounding box center [246, 131] width 23 height 23
